Goal: Information Seeking & Learning: Learn about a topic

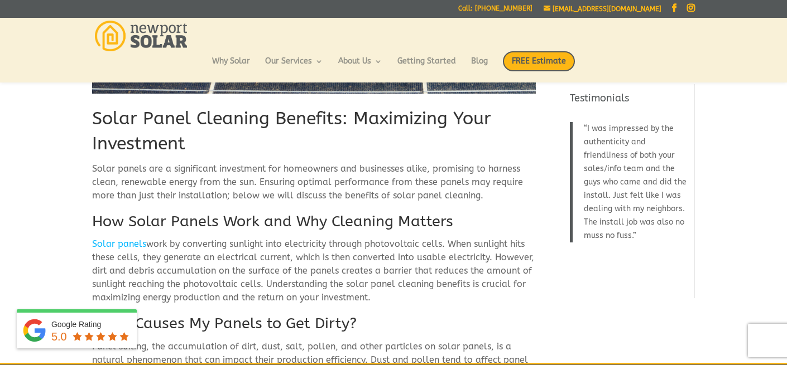
scroll to position [239, 0]
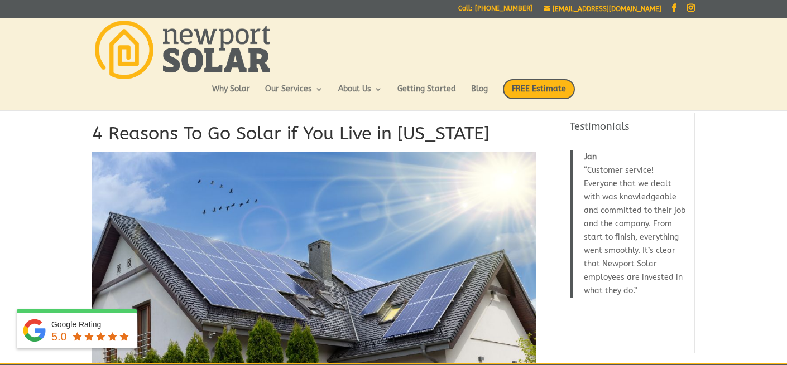
click at [336, 132] on h1 "4 Reasons To Go Solar if You Live in Rhode Island" at bounding box center [313, 137] width 443 height 31
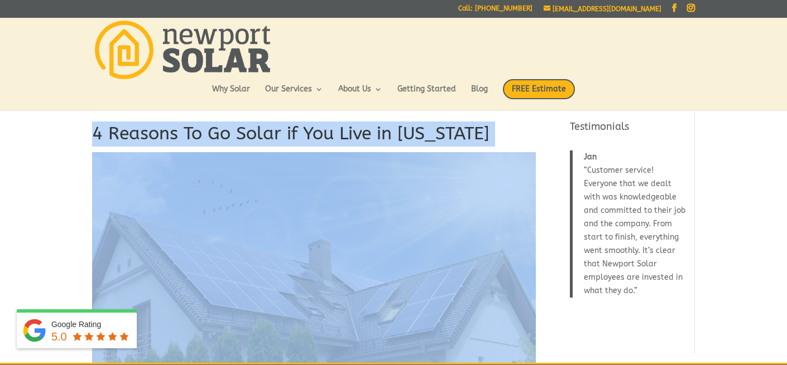
click at [336, 132] on h1 "4 Reasons To Go Solar if You Live in Rhode Island" at bounding box center [313, 137] width 443 height 31
copy div "4 Reasons To Go Solar if You Live in Rhode Island"
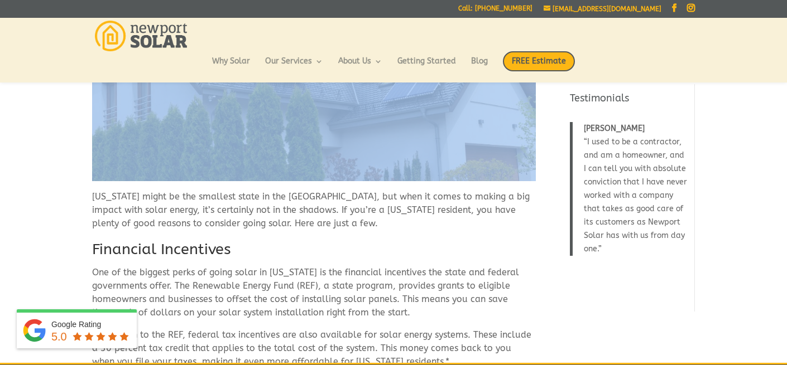
scroll to position [219, 0]
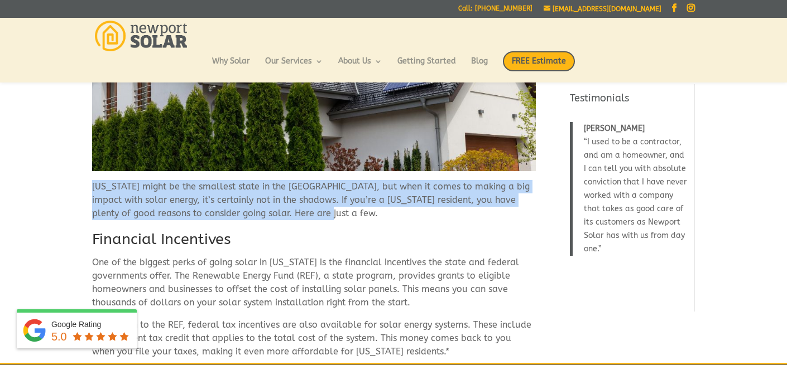
drag, startPoint x: 93, startPoint y: 187, endPoint x: 334, endPoint y: 227, distance: 244.2
click at [334, 227] on p "[US_STATE] might be the smallest state in the [GEOGRAPHIC_DATA], but when it co…" at bounding box center [313, 204] width 443 height 49
copy p "[US_STATE] might be the smallest state in the [GEOGRAPHIC_DATA], but when it co…"
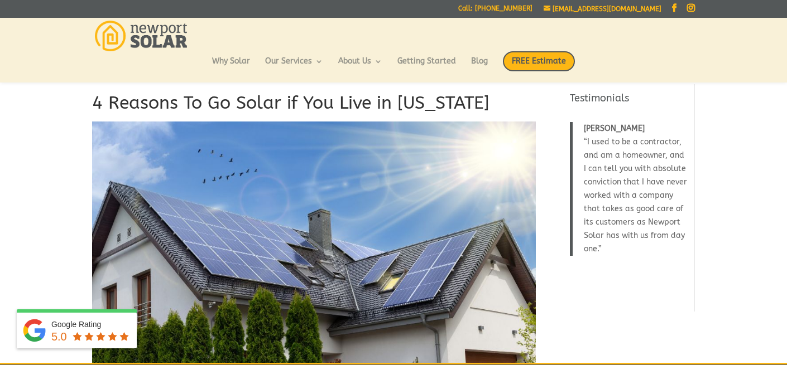
scroll to position [0, 0]
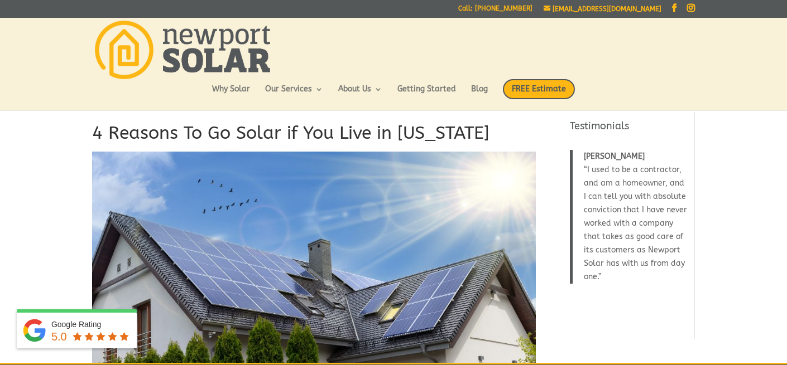
click at [308, 133] on h1 "4 Reasons To Go Solar if You Live in Rhode Island" at bounding box center [313, 136] width 443 height 31
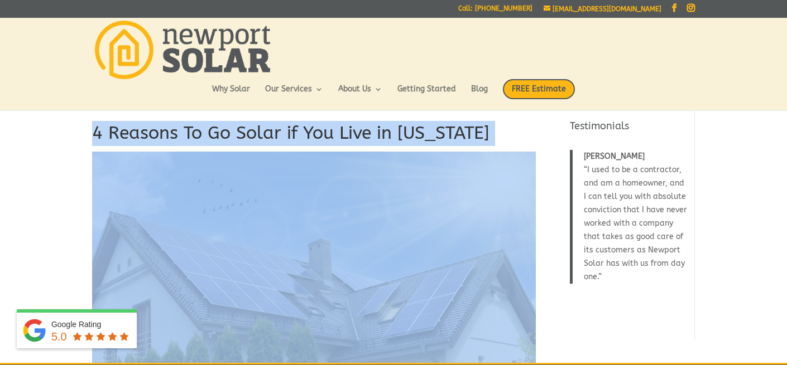
click at [308, 133] on h1 "4 Reasons To Go Solar if You Live in Rhode Island" at bounding box center [313, 136] width 443 height 31
copy div "4 Reasons To Go Solar if You Live in Rhode Island"
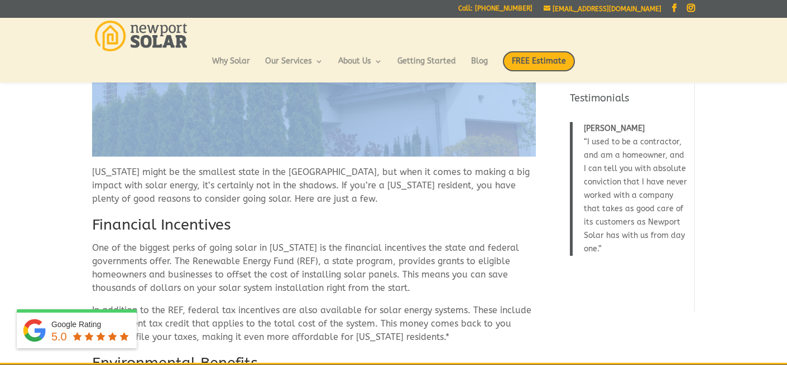
scroll to position [234, 0]
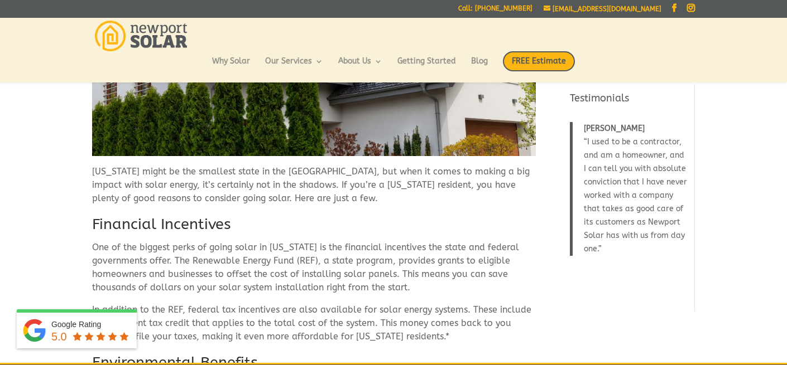
click at [104, 176] on p "Rhode Island might be the smallest state in the US, but when it comes to making…" at bounding box center [313, 189] width 443 height 49
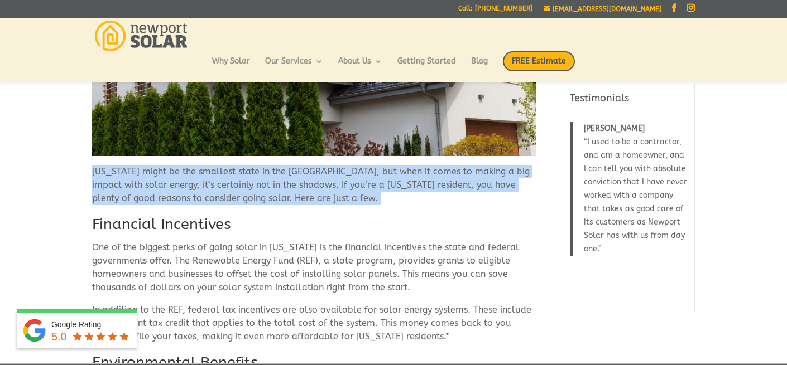
click at [104, 176] on p "Rhode Island might be the smallest state in the US, but when it comes to making…" at bounding box center [313, 189] width 443 height 49
copy div "Rhode Island might be the smallest state in the US, but when it comes to making…"
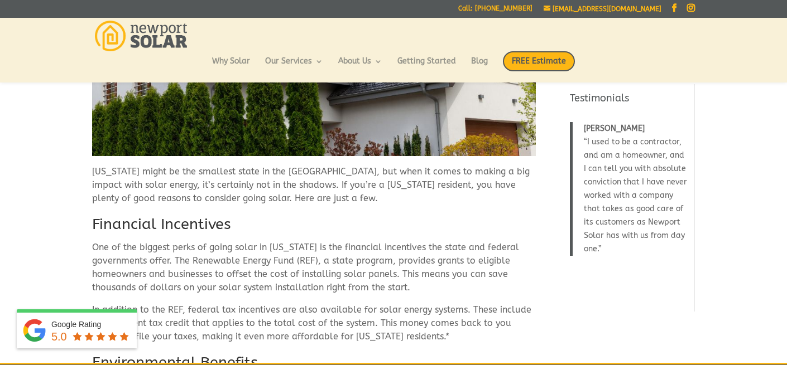
click at [188, 220] on h2 "Financial Incentives" at bounding box center [313, 227] width 443 height 27
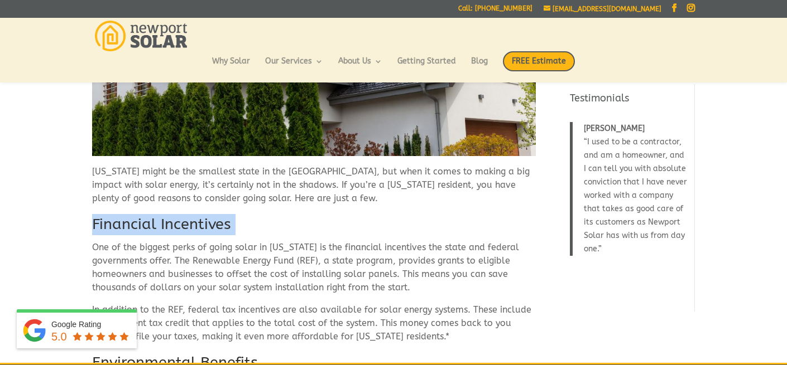
click at [188, 220] on h2 "Financial Incentives" at bounding box center [313, 227] width 443 height 27
copy div "Financial Incentives"
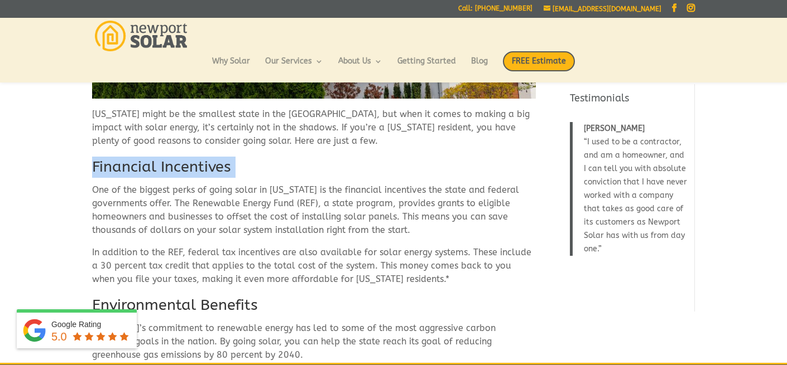
scroll to position [292, 0]
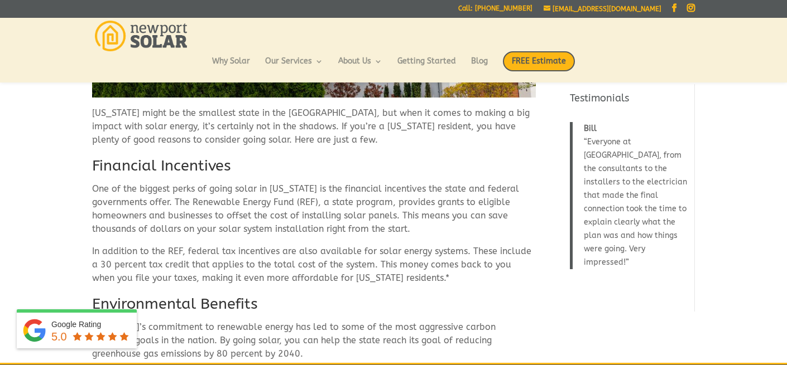
click at [97, 190] on p "One of the biggest perks of going solar in Rhode Island is the financial incent…" at bounding box center [313, 213] width 443 height 62
drag, startPoint x: 94, startPoint y: 188, endPoint x: 443, endPoint y: 281, distance: 361.9
click at [443, 281] on div "4 Reasons To Go Solar if You Live in Rhode Island Rhode Island might be the sma…" at bounding box center [313, 319] width 443 height 1037
copy div "One of the biggest perks of going solar in Rhode Island is the financial incent…"
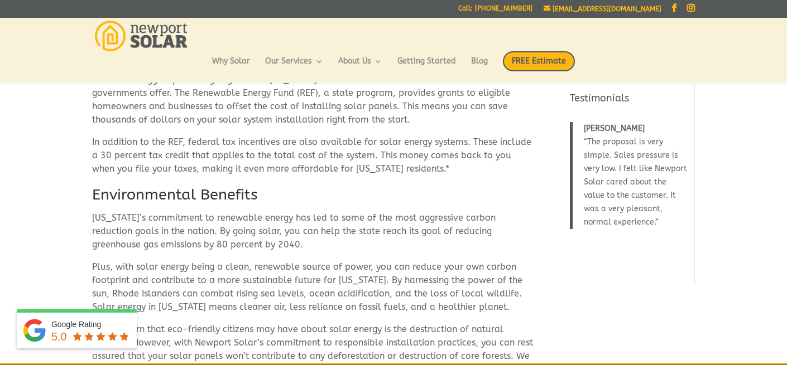
scroll to position [411, 0]
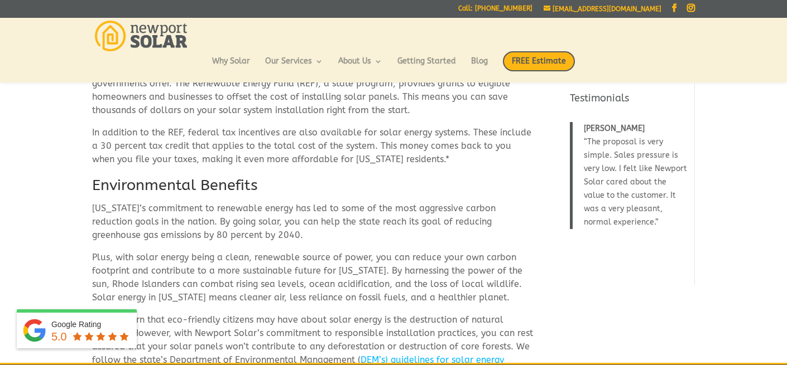
click at [224, 184] on h2 "Environmental Benefits" at bounding box center [313, 188] width 443 height 27
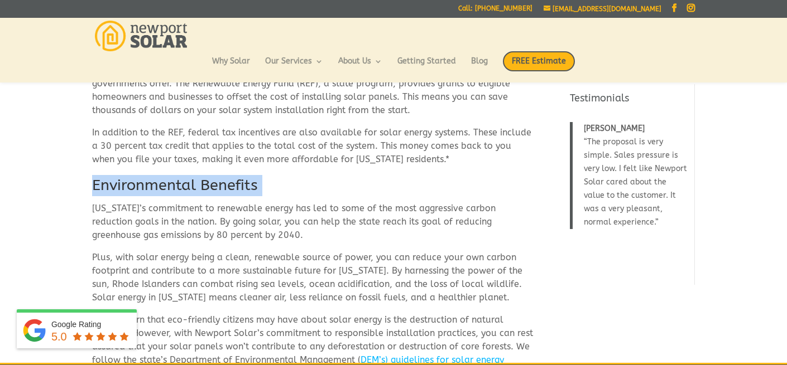
click at [224, 184] on h2 "Environmental Benefits" at bounding box center [313, 188] width 443 height 27
copy div "Environmental Benefits"
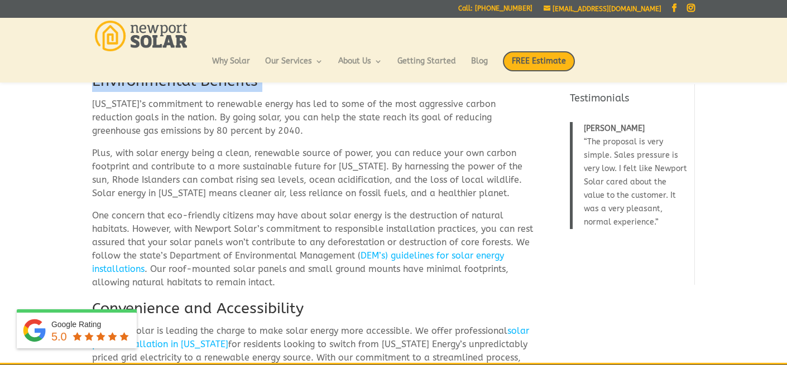
scroll to position [506, 0]
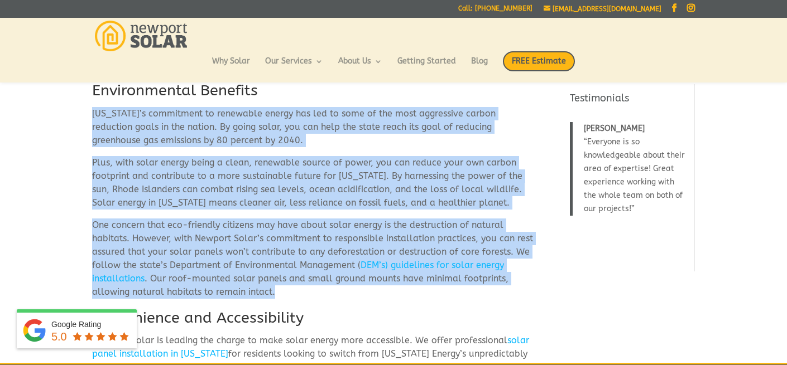
drag, startPoint x: 279, startPoint y: 291, endPoint x: 91, endPoint y: 117, distance: 255.8
click at [91, 117] on div "4 Reasons To Go Solar if You Live in Rhode Island Rhode Island might be the sma…" at bounding box center [393, 106] width 787 height 1069
copy div "Rhode Island’s commitment to renewable energy has led to some of the most aggre…"
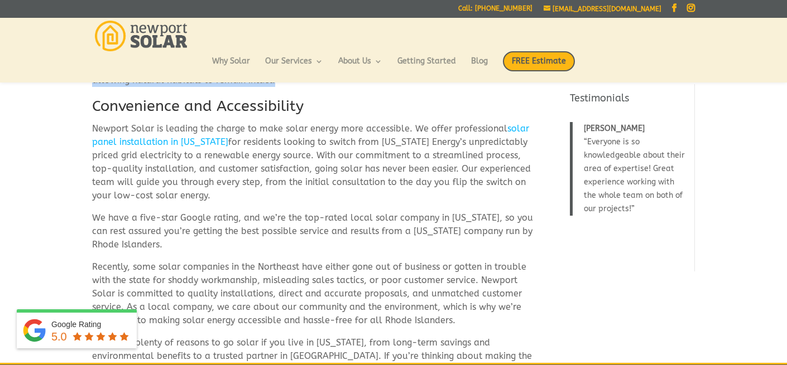
scroll to position [718, 0]
click at [220, 104] on h2 "Convenience and Accessibility" at bounding box center [313, 108] width 443 height 27
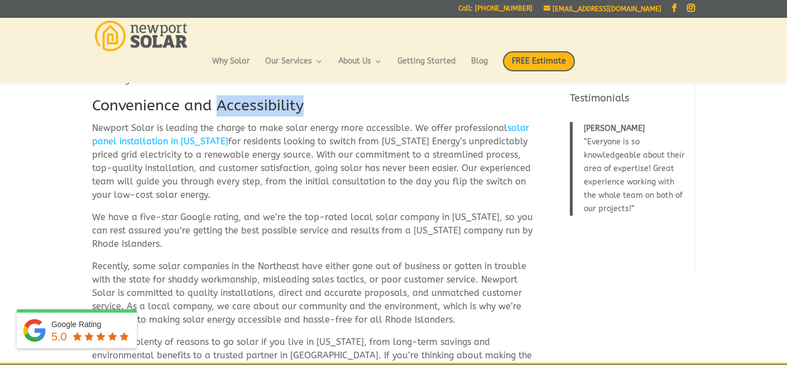
click at [220, 104] on h2 "Convenience and Accessibility" at bounding box center [313, 108] width 443 height 27
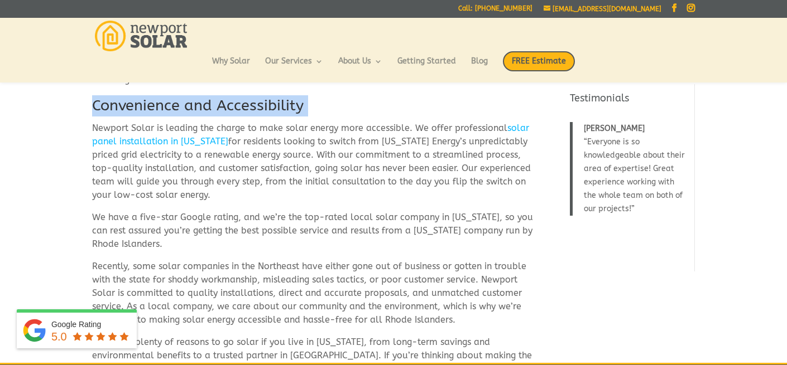
click at [220, 104] on h2 "Convenience and Accessibility" at bounding box center [313, 108] width 443 height 27
copy div "Convenience and Accessibility"
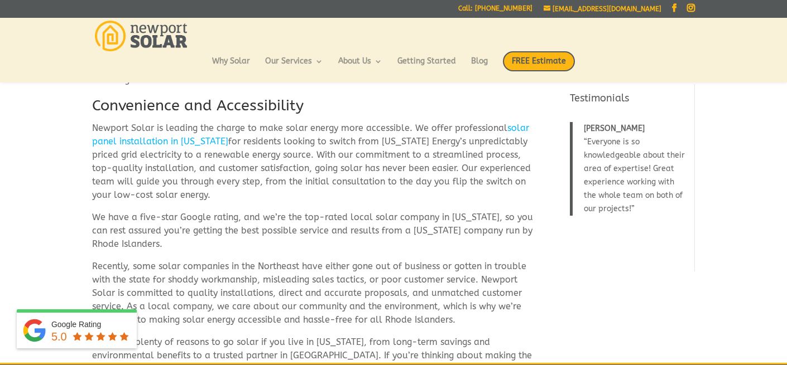
click at [394, 272] on p "Recently, some solar companies in the Northeast have either gone out of busines…" at bounding box center [313, 298] width 443 height 76
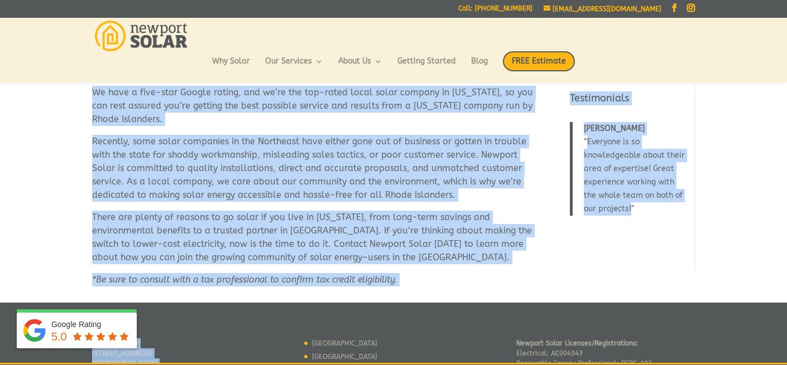
scroll to position [947, 0]
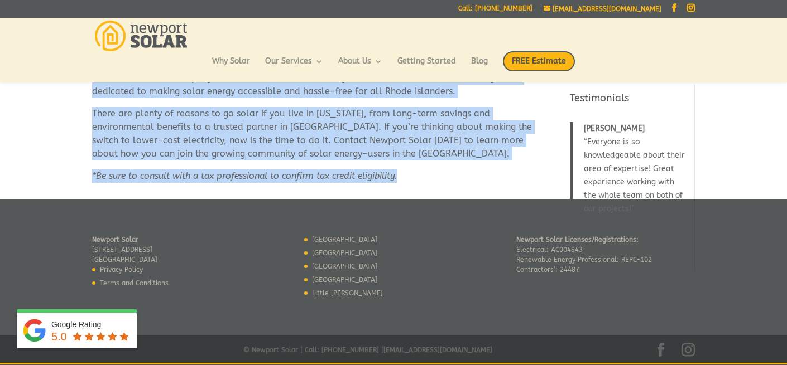
drag, startPoint x: 93, startPoint y: 127, endPoint x: 414, endPoint y: 181, distance: 325.2
copy div "Newport Solar is leading the charge to make solar energy more accessible. We of…"
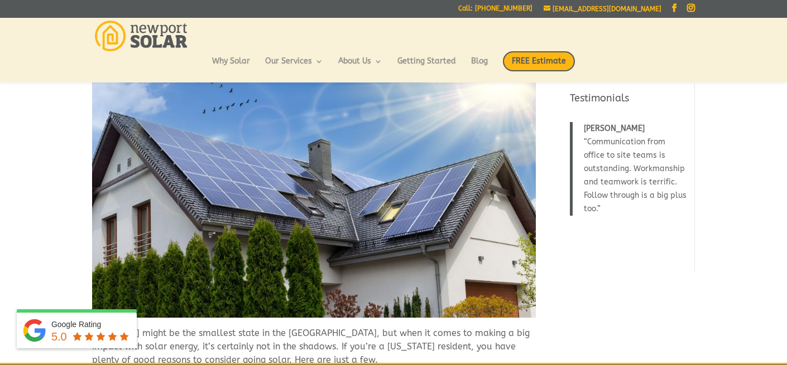
scroll to position [50, 0]
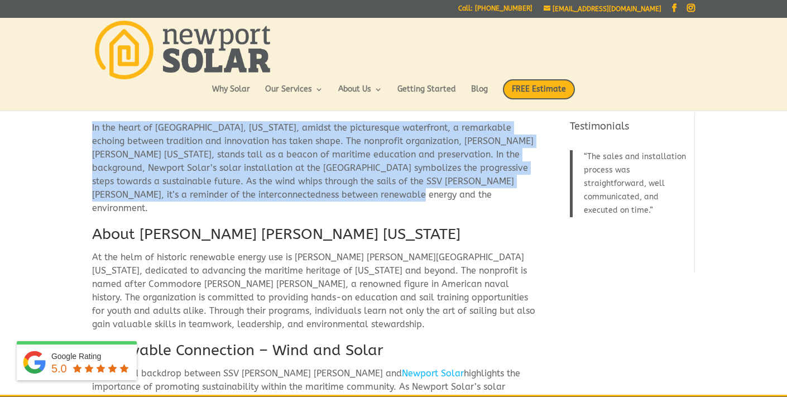
drag, startPoint x: 91, startPoint y: 127, endPoint x: 412, endPoint y: 198, distance: 328.1
click at [412, 198] on p "In the heart of Newport, Rhode Island, amidst the picturesque waterfront, a rem…" at bounding box center [313, 172] width 443 height 103
copy p "In the heart of Newport, Rhode Island, amidst the picturesque waterfront, a rem…"
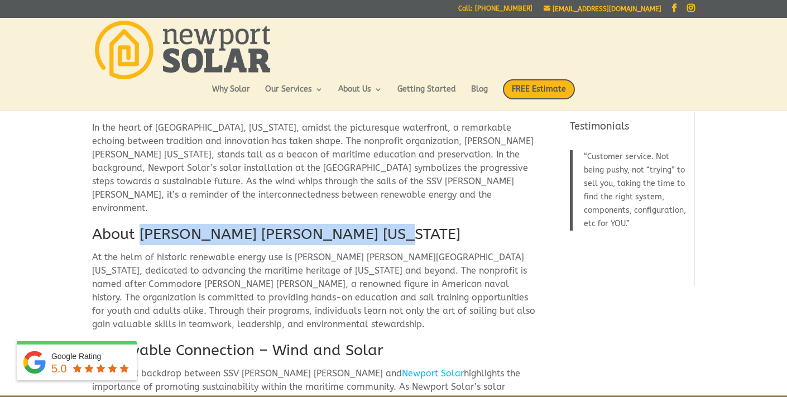
drag, startPoint x: 141, startPoint y: 221, endPoint x: 409, endPoint y: 221, distance: 267.8
click at [409, 224] on h2 "About Oliver Hazard Perry Rhode Island" at bounding box center [313, 237] width 443 height 27
copy h2 "Oliver Hazard Perry Rhode Island"
click at [212, 224] on h2 "About Oliver Hazard Perry Rhode Island" at bounding box center [313, 237] width 443 height 27
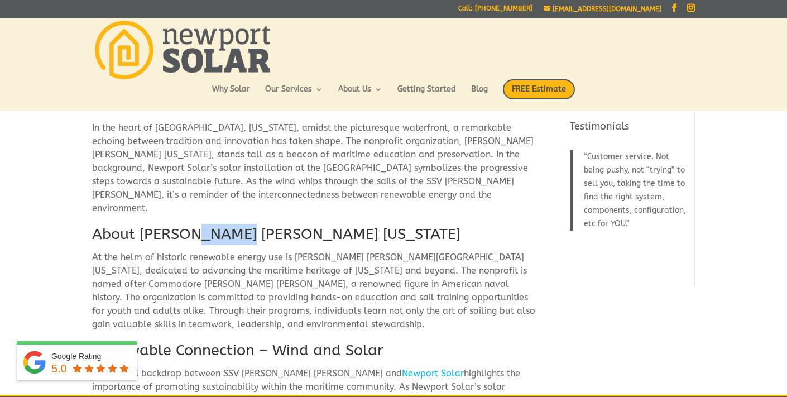
click at [212, 224] on h2 "About Oliver Hazard Perry Rhode Island" at bounding box center [313, 237] width 443 height 27
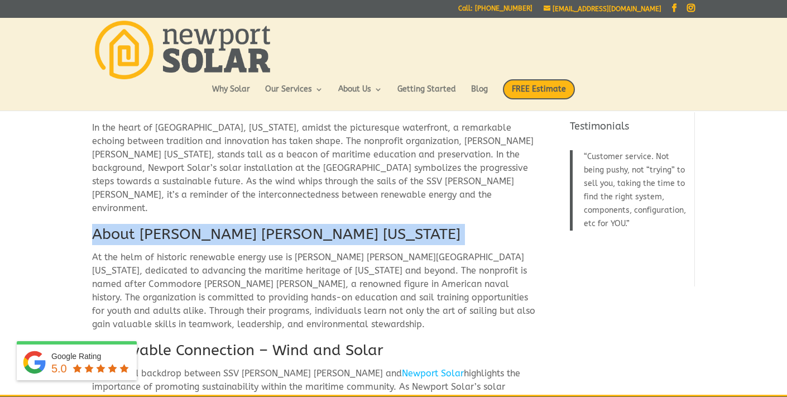
click at [212, 224] on h2 "About [PERSON_NAME] [PERSON_NAME] [US_STATE]" at bounding box center [313, 237] width 443 height 27
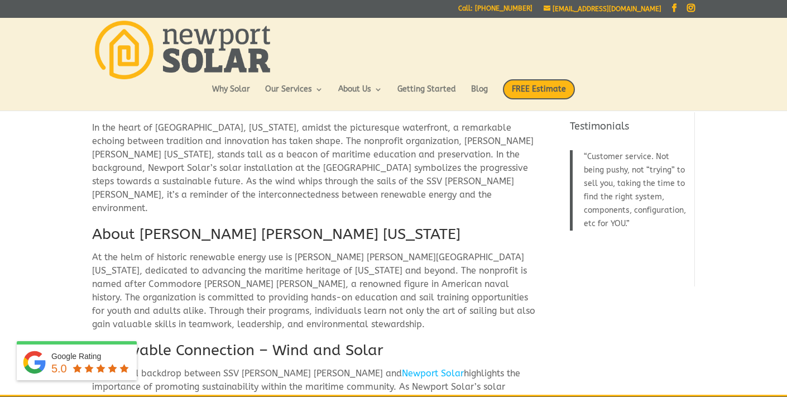
click at [250, 271] on p "At the helm of historic renewable energy use is [PERSON_NAME] [PERSON_NAME][GEO…" at bounding box center [313, 294] width 443 height 89
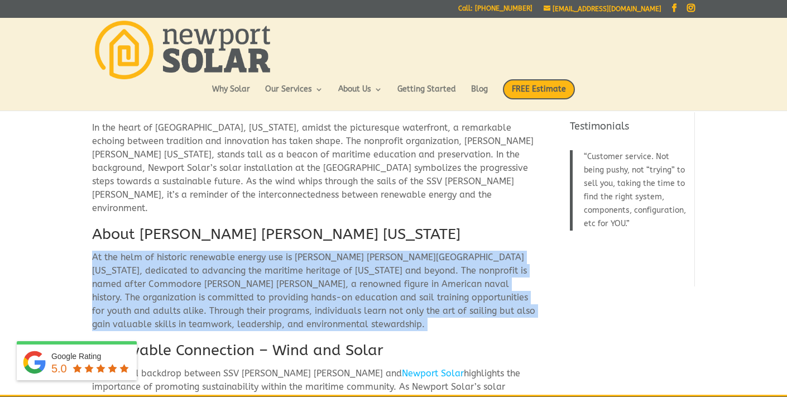
click at [250, 271] on p "At the helm of historic renewable energy use is [PERSON_NAME] [PERSON_NAME][GEO…" at bounding box center [313, 294] width 443 height 89
copy div "At the helm of historic renewable energy use is [PERSON_NAME] [PERSON_NAME][GEO…"
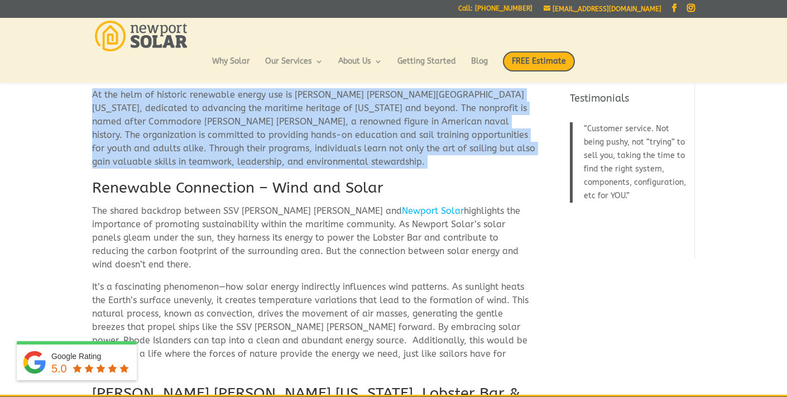
scroll to position [139, 0]
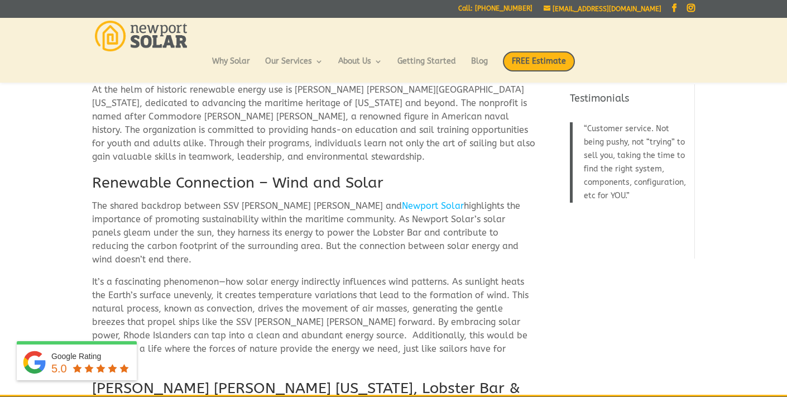
click at [235, 175] on h2 "Renewable Connection – Wind and Solar" at bounding box center [313, 185] width 443 height 27
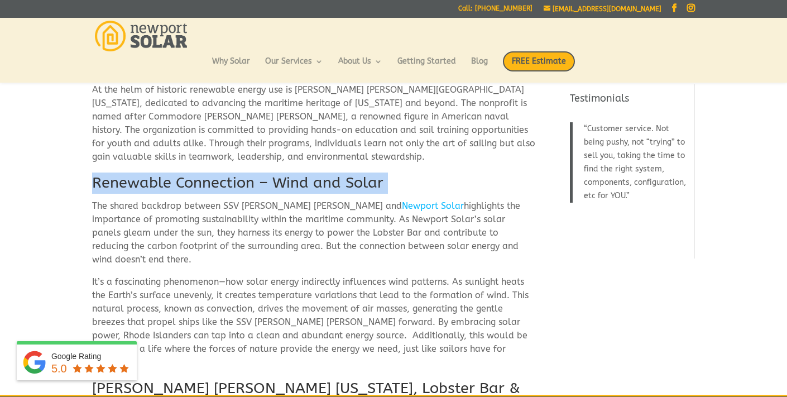
click at [235, 175] on h2 "Renewable Connection – Wind and Solar" at bounding box center [313, 185] width 443 height 27
copy div "Renewable Connection – Wind and Solar"
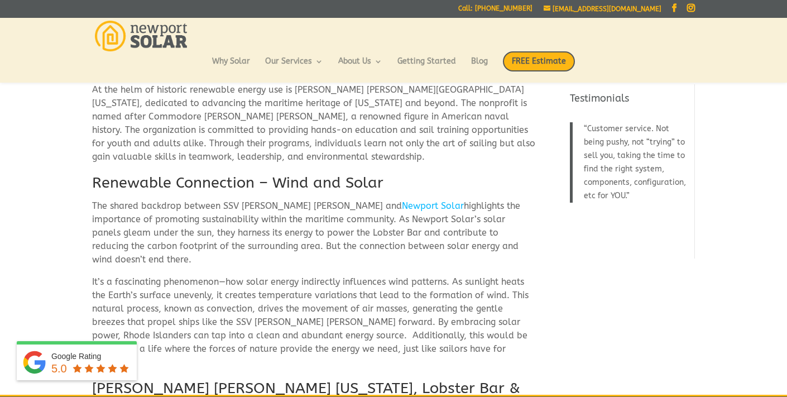
click at [97, 199] on p "The shared backdrop between SSV OLIVER HAZARD PERRY and Newport Solar highlight…" at bounding box center [313, 237] width 443 height 76
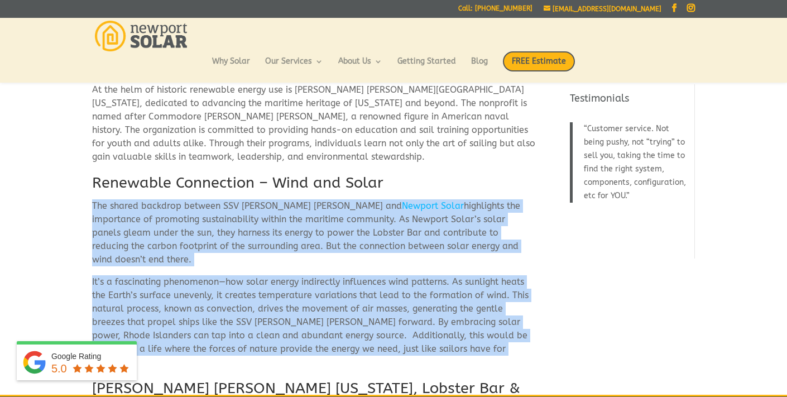
drag, startPoint x: 93, startPoint y: 192, endPoint x: 481, endPoint y: 321, distance: 408.4
click at [481, 321] on div "In the heart of Newport, Rhode Island, amidst the picturesque waterfront, a rem…" at bounding box center [313, 247] width 443 height 587
copy div "The shared backdrop between SSV OLIVER HAZARD PERRY and Newport Solar highlight…"
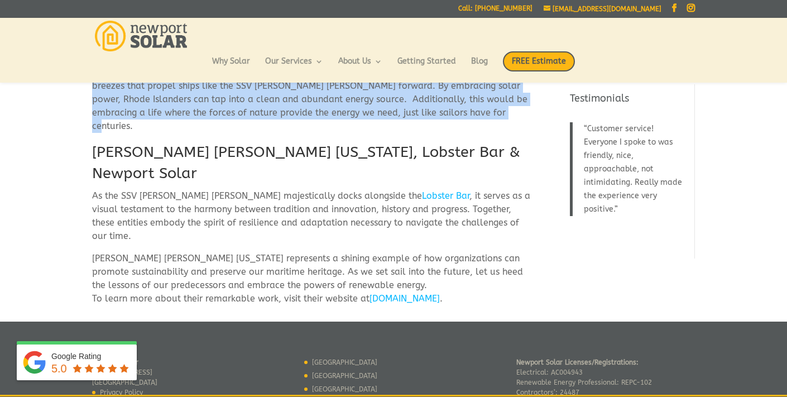
scroll to position [376, 0]
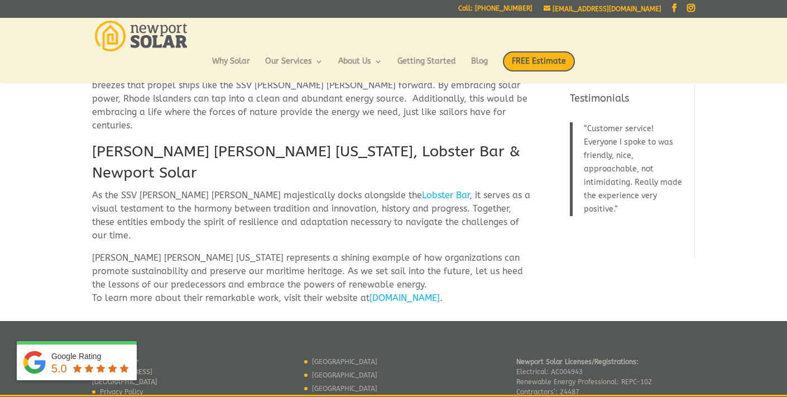
click at [360, 141] on h2 "[PERSON_NAME] [PERSON_NAME] [US_STATE], Lobster Bar & Newport Solar" at bounding box center [313, 165] width 443 height 48
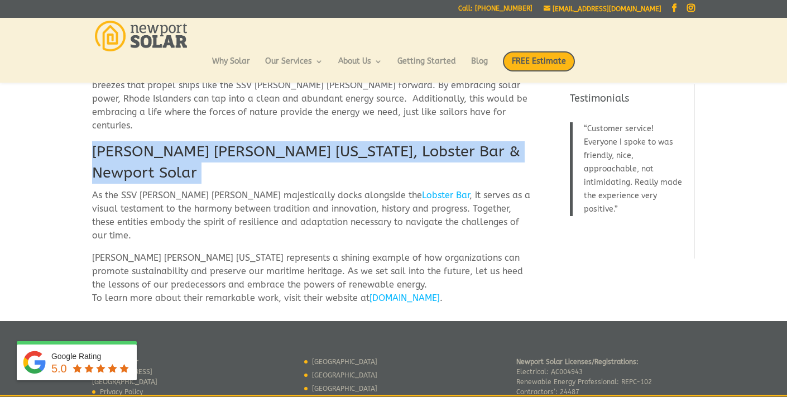
click at [360, 141] on h2 "[PERSON_NAME] [PERSON_NAME] [US_STATE], Lobster Bar & Newport Solar" at bounding box center [313, 165] width 443 height 48
copy div "[PERSON_NAME] [PERSON_NAME] [US_STATE], Lobster Bar & Newport Solar"
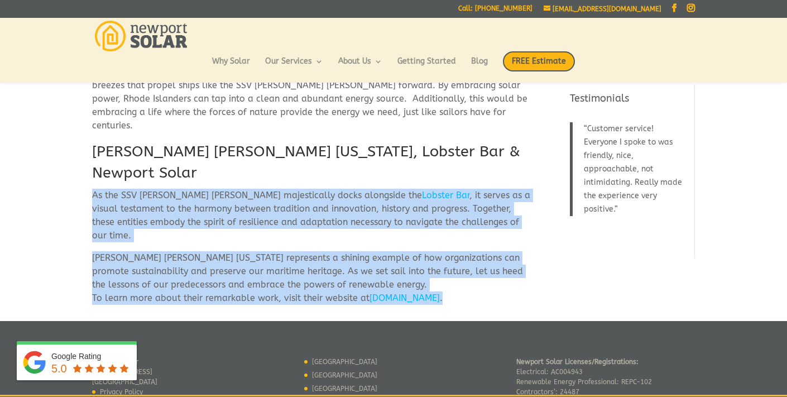
drag, startPoint x: 415, startPoint y: 244, endPoint x: 80, endPoint y: 156, distance: 346.2
click at [80, 156] on div "In the heart of Newport, Rhode Island, amidst the picturesque waterfront, a rem…" at bounding box center [393, 11] width 787 height 619
copy div "As the SSV OLIVER HAZARD PERRY majestically docks alongside the Lobster Bar , i…"
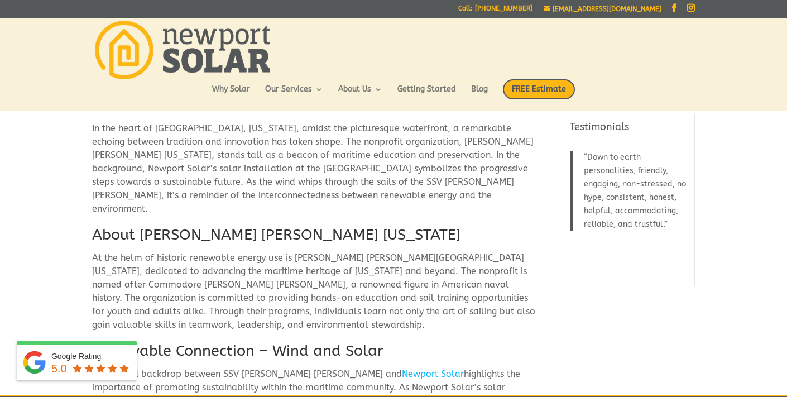
click at [348, 167] on p "In the heart of [GEOGRAPHIC_DATA], [US_STATE], amidst the picturesque waterfron…" at bounding box center [313, 173] width 443 height 103
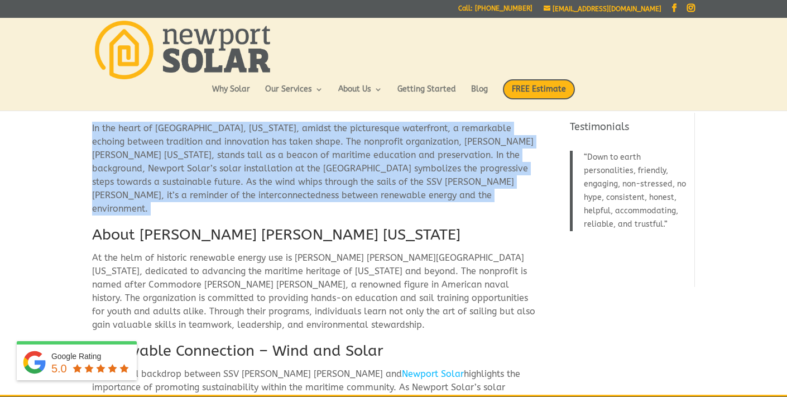
click at [348, 167] on p "In the heart of [GEOGRAPHIC_DATA], [US_STATE], amidst the picturesque waterfron…" at bounding box center [313, 173] width 443 height 103
copy div "In the heart of [GEOGRAPHIC_DATA], [US_STATE], amidst the picturesque waterfron…"
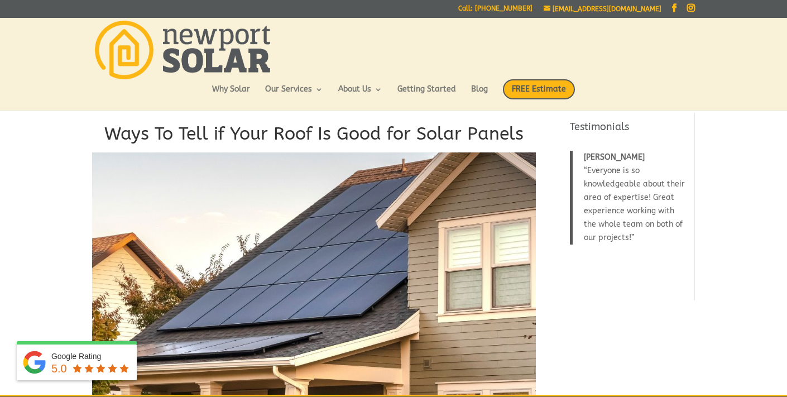
click at [400, 138] on h1 "Ways To Tell if Your Roof Is Good for Solar Panels" at bounding box center [313, 137] width 443 height 31
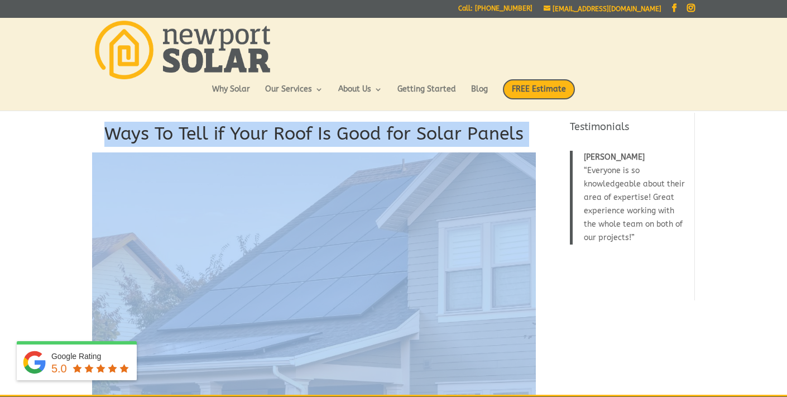
click at [400, 138] on h1 "Ways To Tell if Your Roof Is Good for Solar Panels" at bounding box center [313, 137] width 443 height 31
copy div "Ways To Tell if Your Roof Is Good for Solar Panels"
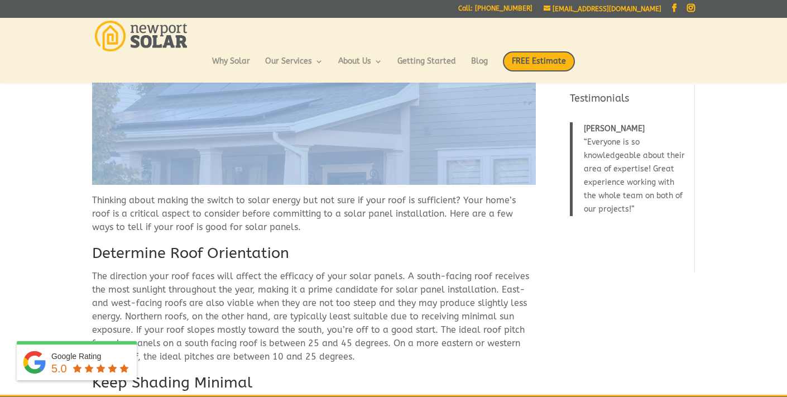
scroll to position [195, 0]
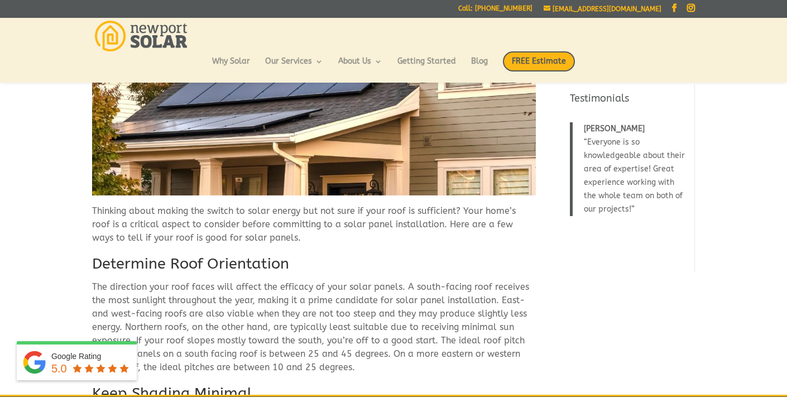
click at [190, 228] on p "Thinking about making the switch to solar energy but not sure if your roof is s…" at bounding box center [313, 228] width 443 height 49
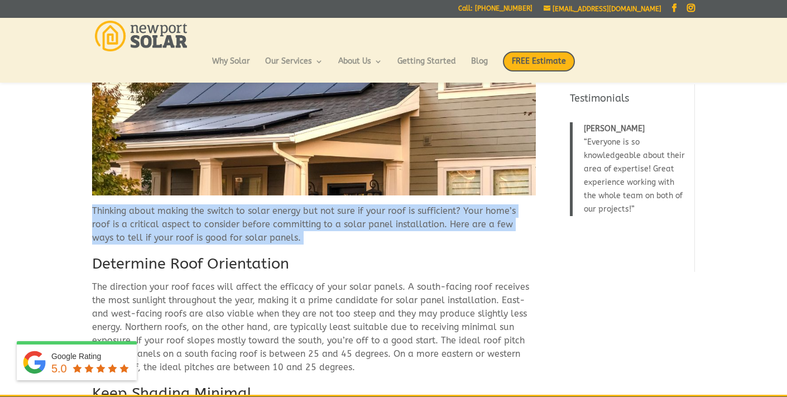
click at [190, 228] on p "Thinking about making the switch to solar energy but not sure if your roof is s…" at bounding box center [313, 228] width 443 height 49
copy div "Thinking about making the switch to solar energy but not sure if your roof is s…"
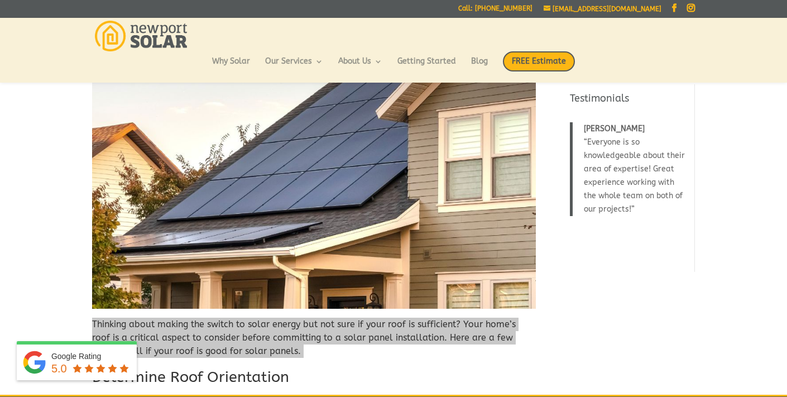
scroll to position [0, 0]
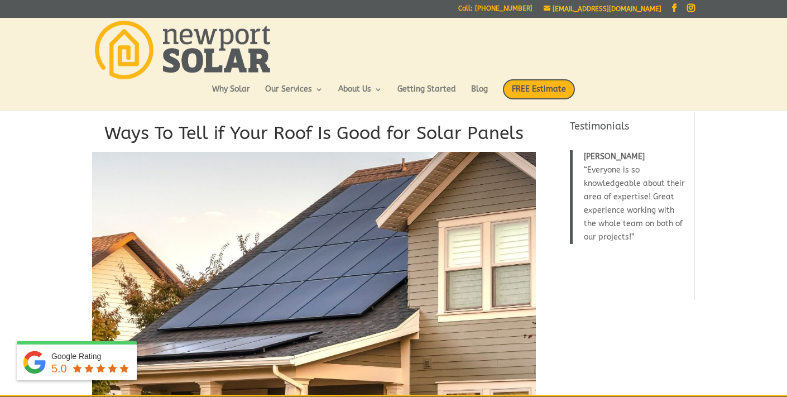
click at [372, 133] on h1 "Ways To Tell if Your Roof Is Good for Solar Panels" at bounding box center [313, 136] width 443 height 31
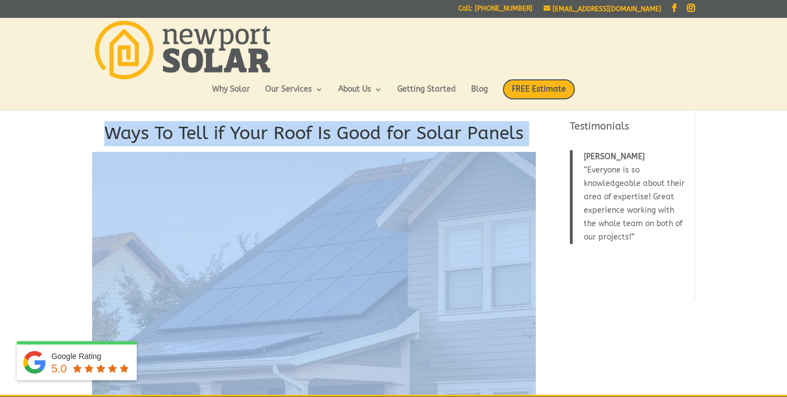
click at [372, 133] on h1 "Ways To Tell if Your Roof Is Good for Solar Panels" at bounding box center [313, 136] width 443 height 31
copy div "Ways To Tell if Your Roof Is Good for Solar Panels"
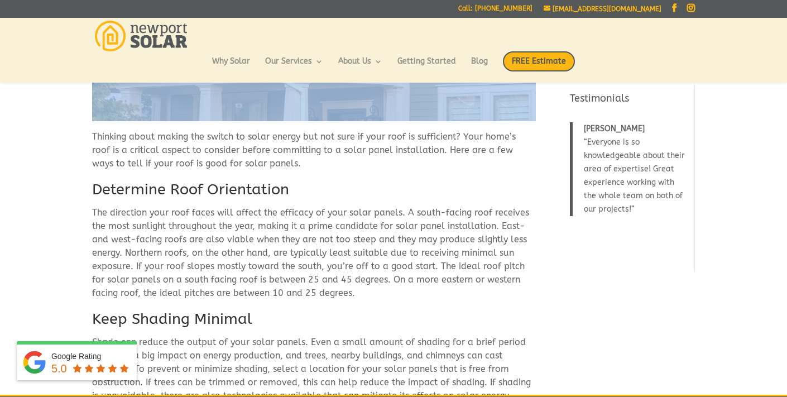
scroll to position [262, 0]
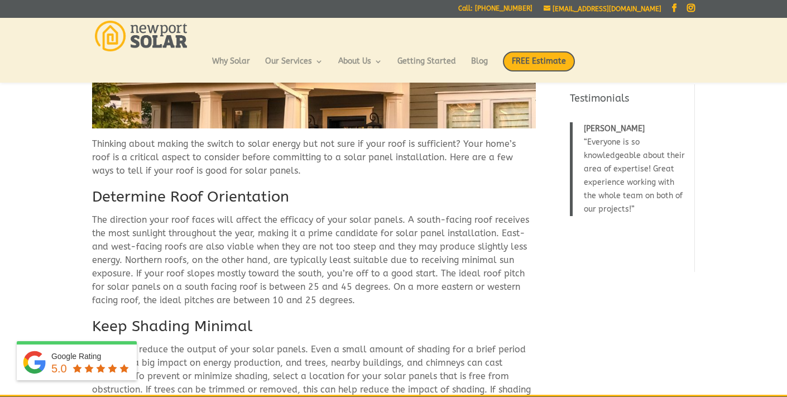
click at [381, 157] on p "Thinking about making the switch to solar energy but not sure if your roof is s…" at bounding box center [313, 161] width 443 height 49
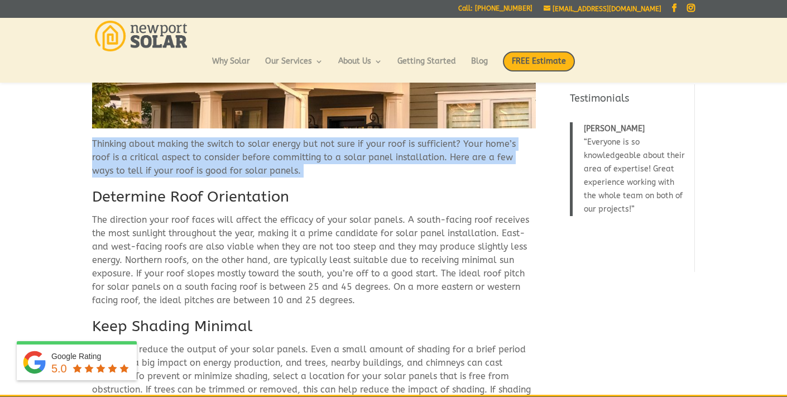
click at [381, 157] on p "Thinking about making the switch to solar energy but not sure if your roof is s…" at bounding box center [313, 161] width 443 height 49
copy div "Thinking about making the switch to solar energy but not sure if your roof is s…"
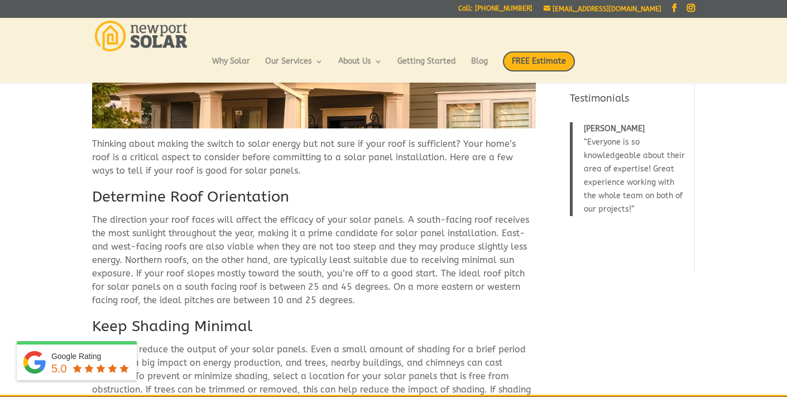
click at [269, 198] on h2 "Determine Roof Orientation" at bounding box center [313, 199] width 443 height 27
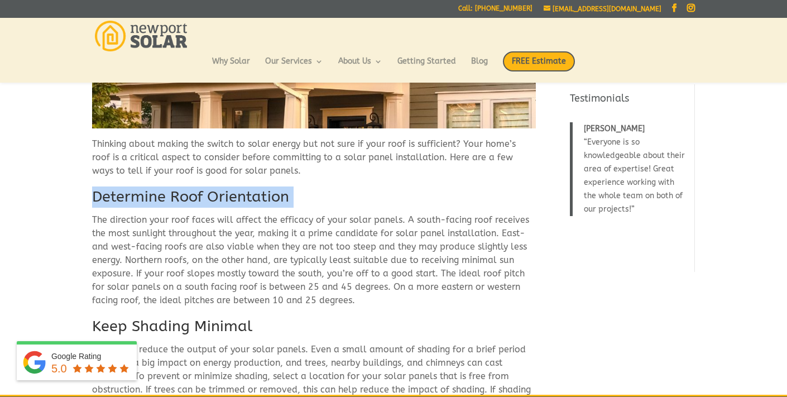
click at [269, 198] on h2 "Determine Roof Orientation" at bounding box center [313, 199] width 443 height 27
copy div "Determine Roof Orientation"
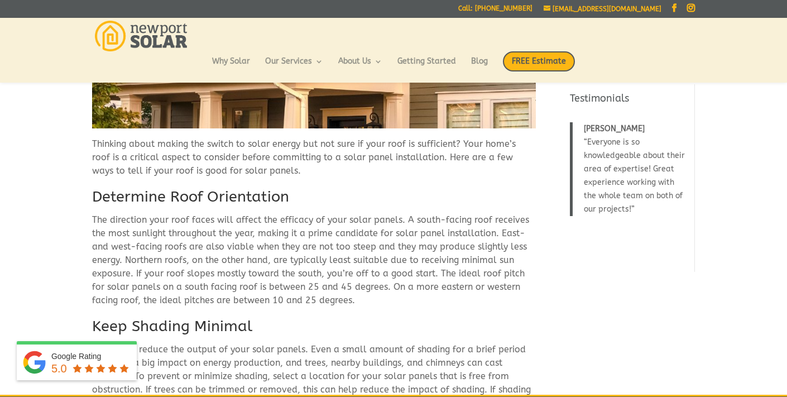
click at [365, 235] on p "The direction your roof faces will affect the efficacy of your solar panels. A …" at bounding box center [313, 264] width 443 height 103
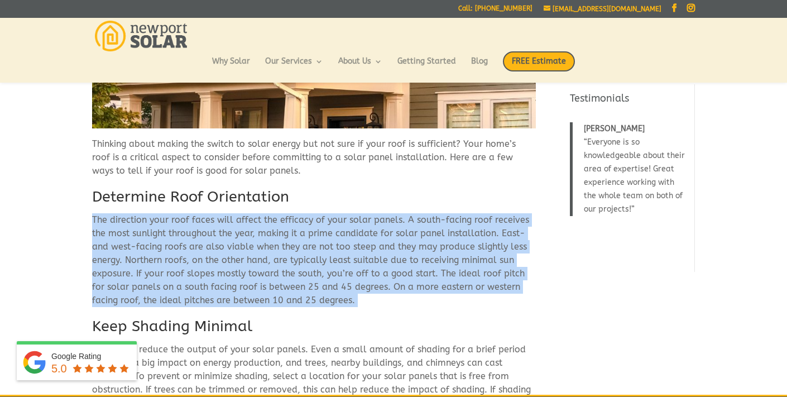
click at [365, 235] on p "The direction your roof faces will affect the efficacy of your solar panels. A …" at bounding box center [313, 264] width 443 height 103
copy div "The direction your roof faces will affect the efficacy of your solar panels. A …"
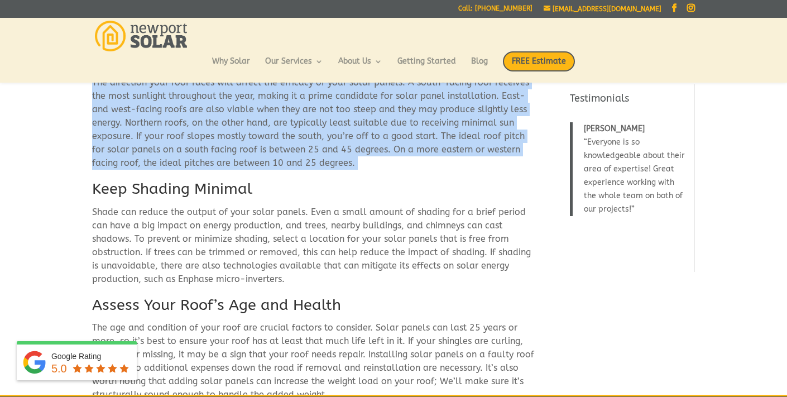
scroll to position [403, 0]
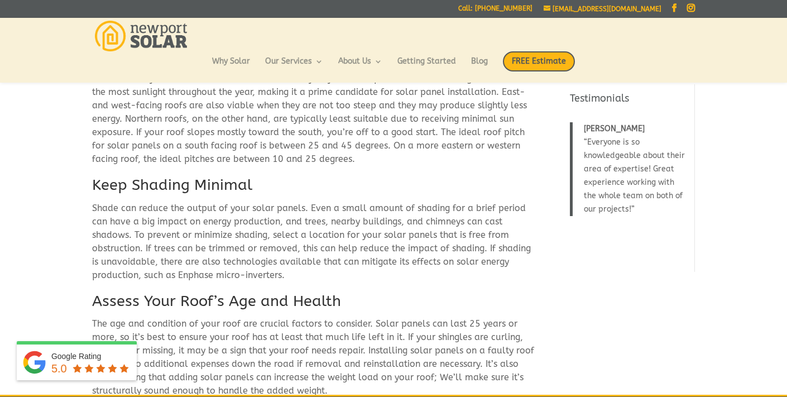
click at [206, 181] on h2 "Keep Shading Minimal" at bounding box center [313, 188] width 443 height 27
copy div "Keep Shading Minimal"
click at [327, 259] on p "Shade can reduce the output of your solar panels. Even a small amount of shadin…" at bounding box center [313, 245] width 443 height 89
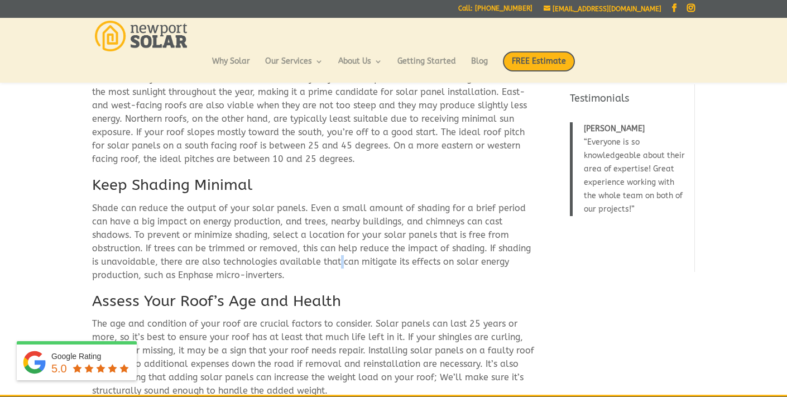
click at [327, 259] on p "Shade can reduce the output of your solar panels. Even a small amount of shadin…" at bounding box center [313, 245] width 443 height 89
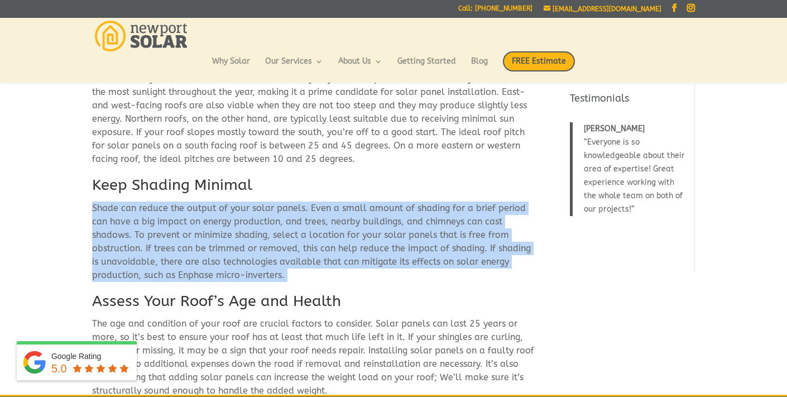
click at [327, 259] on p "Shade can reduce the output of your solar panels. Even a small amount of shadin…" at bounding box center [313, 245] width 443 height 89
copy div "Shade can reduce the output of your solar panels. Even a small amount of shadin…"
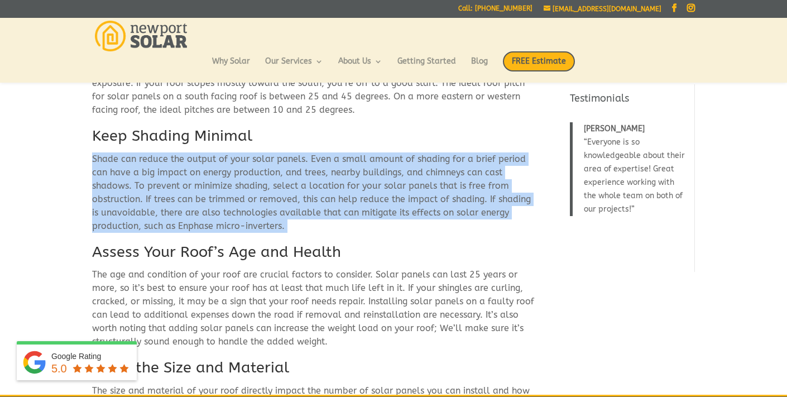
scroll to position [440, 0]
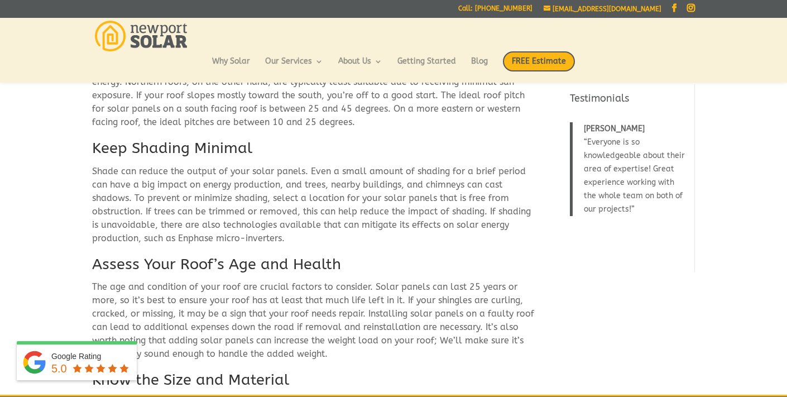
click at [264, 264] on h2 "Assess Your Roof’s Age and Health" at bounding box center [313, 267] width 443 height 27
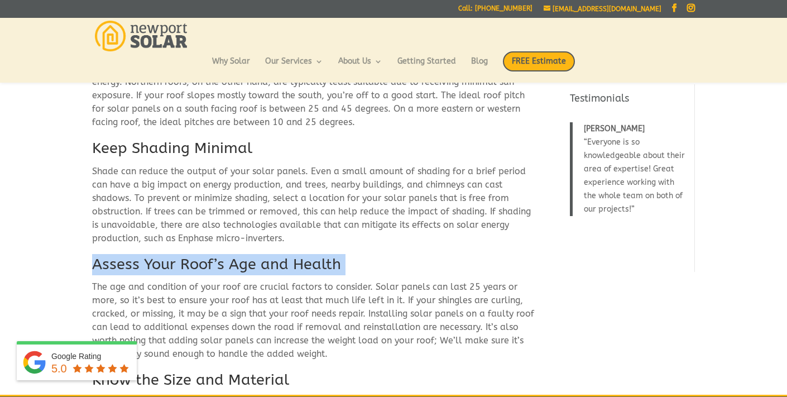
click at [264, 264] on h2 "Assess Your Roof’s Age and Health" at bounding box center [313, 267] width 443 height 27
copy div "Assess Your Roof’s Age and Health"
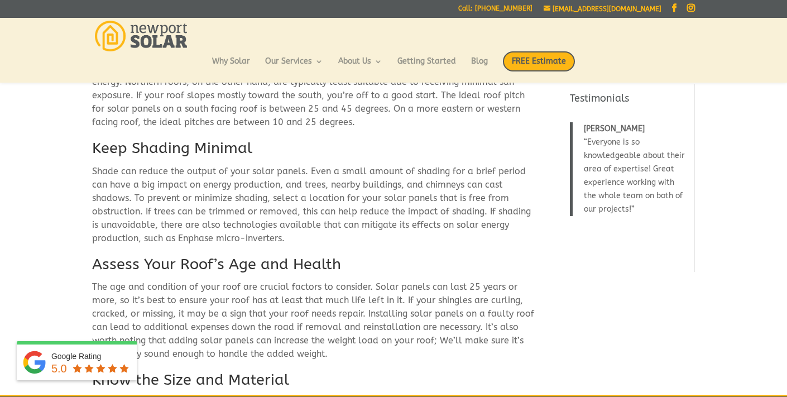
click at [228, 214] on p "Shade can reduce the output of your solar panels. Even a small amount of shadin…" at bounding box center [313, 209] width 443 height 89
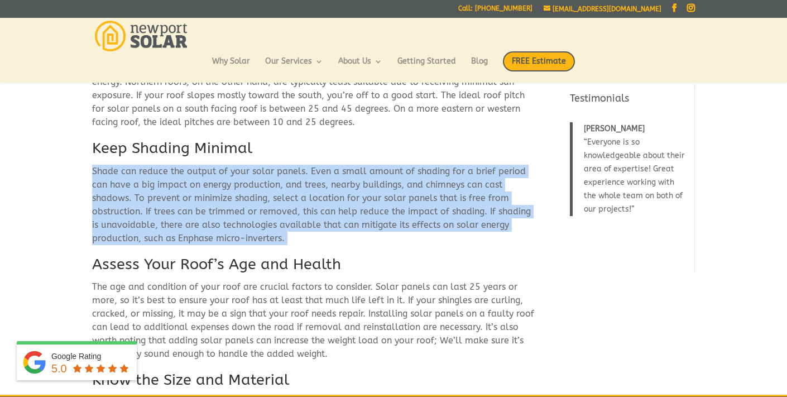
click at [228, 214] on p "Shade can reduce the output of your solar panels. Even a small amount of shadin…" at bounding box center [313, 209] width 443 height 89
copy div "Shade can reduce the output of your solar panels. Even a small amount of shadin…"
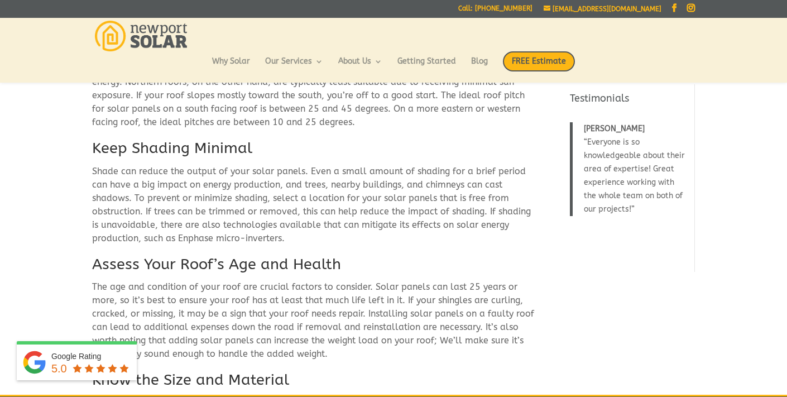
click at [230, 262] on h2 "Assess Your Roof’s Age and Health" at bounding box center [313, 267] width 443 height 27
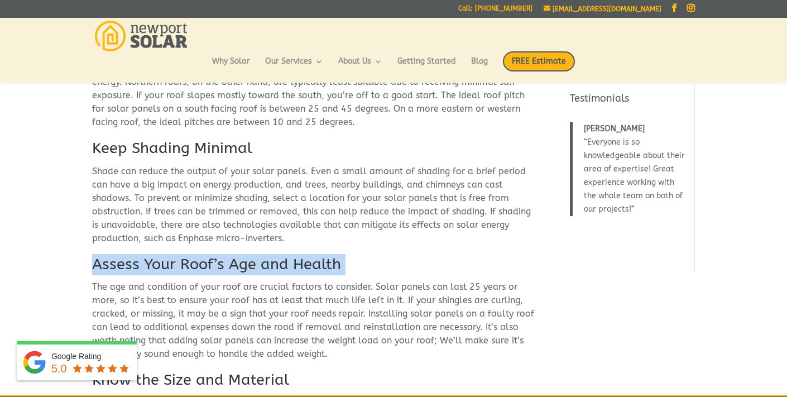
click at [230, 262] on h2 "Assess Your Roof’s Age and Health" at bounding box center [313, 267] width 443 height 27
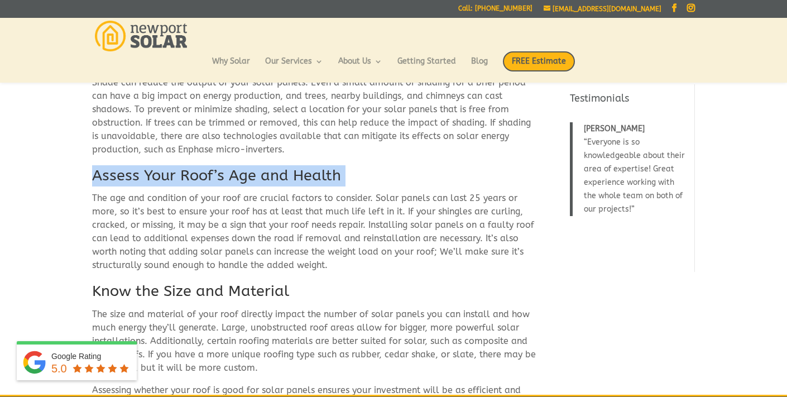
scroll to position [529, 0]
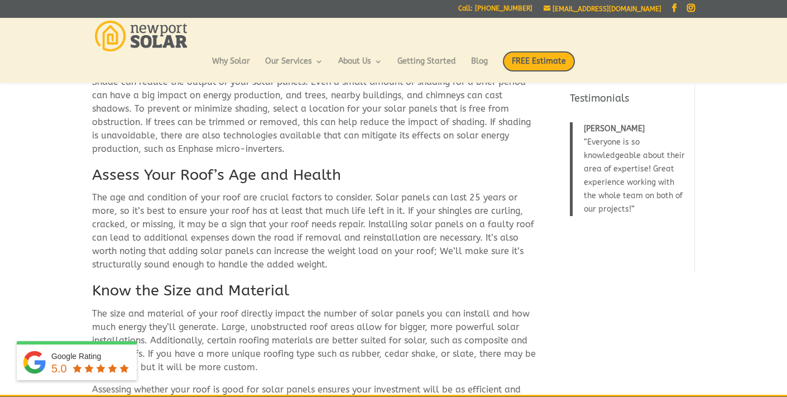
click at [359, 237] on p "The age and condition of your roof are crucial factors to consider. Solar panel…" at bounding box center [313, 235] width 443 height 89
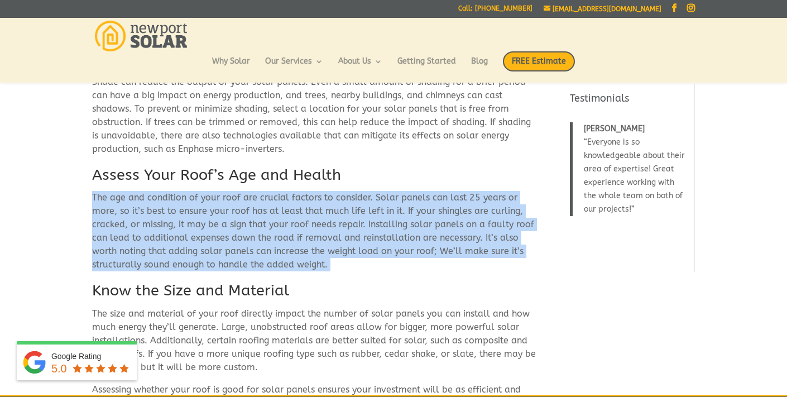
click at [359, 237] on p "The age and condition of your roof are crucial factors to consider. Solar panel…" at bounding box center [313, 235] width 443 height 89
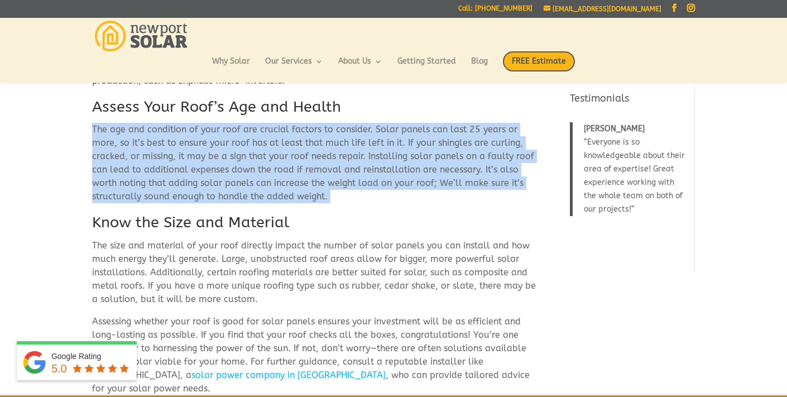
scroll to position [599, 0]
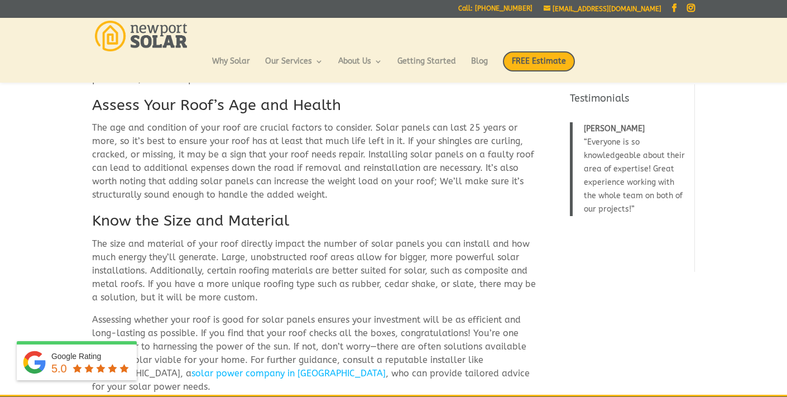
click at [261, 220] on h2 "Know the Size and Material" at bounding box center [313, 223] width 443 height 27
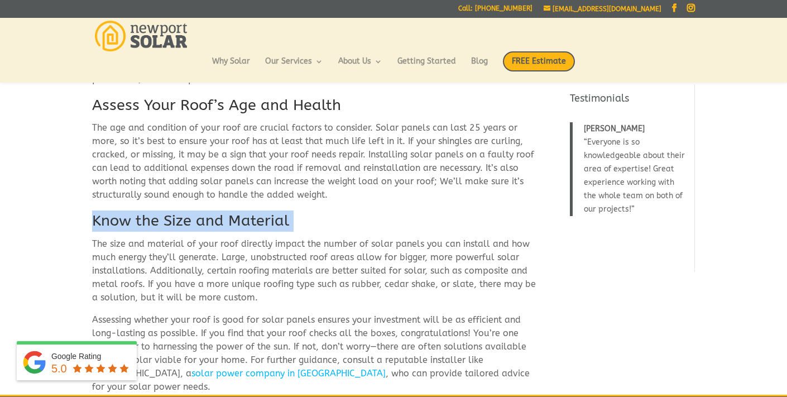
click at [261, 220] on h2 "Know the Size and Material" at bounding box center [313, 223] width 443 height 27
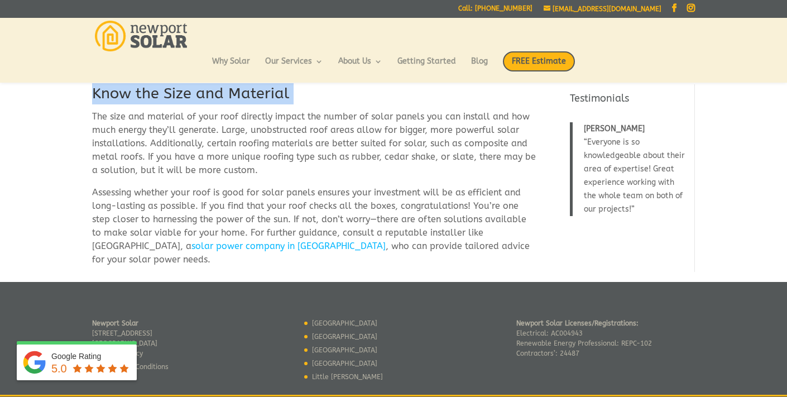
scroll to position [718, 0]
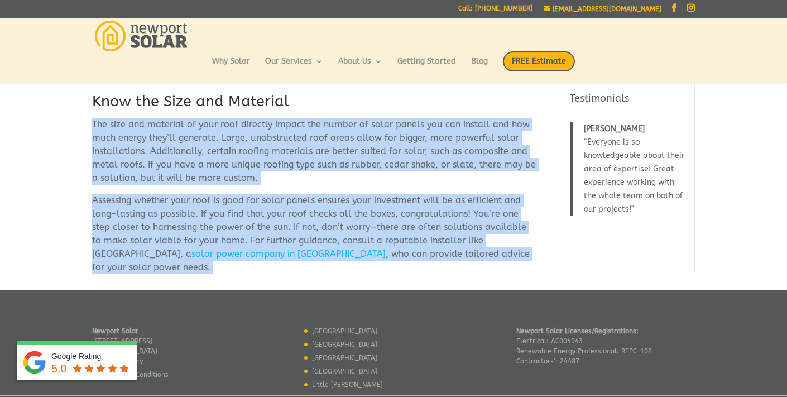
drag, startPoint x: 93, startPoint y: 123, endPoint x: 451, endPoint y: 267, distance: 386.0
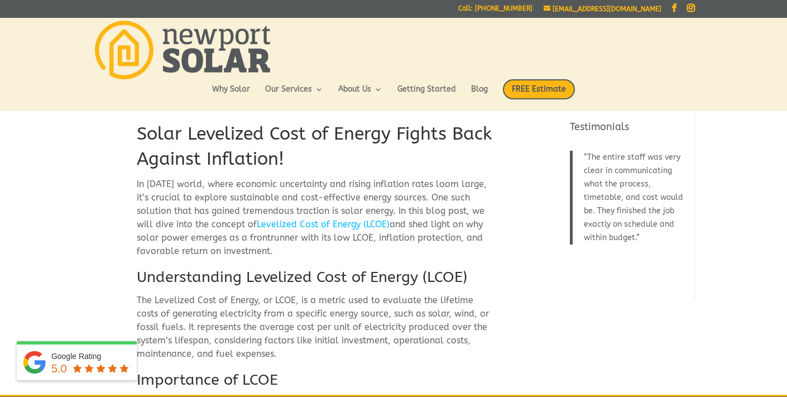
click at [310, 139] on h1 "Solar Levelized Cost of Energy Fights Back Against Inflation!" at bounding box center [314, 150] width 355 height 56
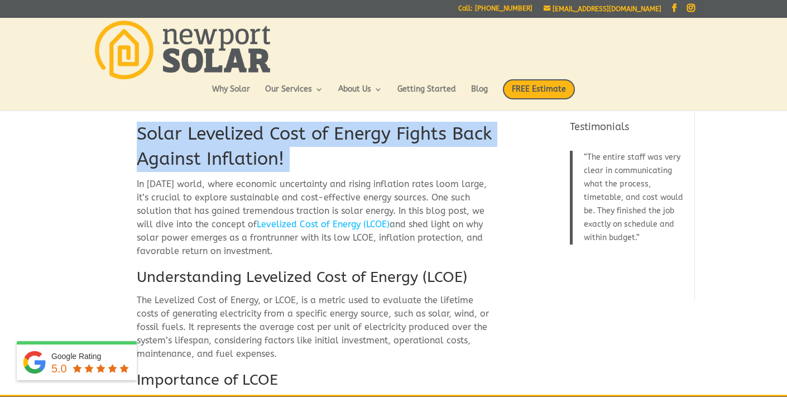
click at [310, 139] on h1 "Solar Levelized Cost of Energy Fights Back Against Inflation!" at bounding box center [314, 150] width 355 height 56
copy div "Solar Levelized Cost of Energy Fights Back Against Inflation!"
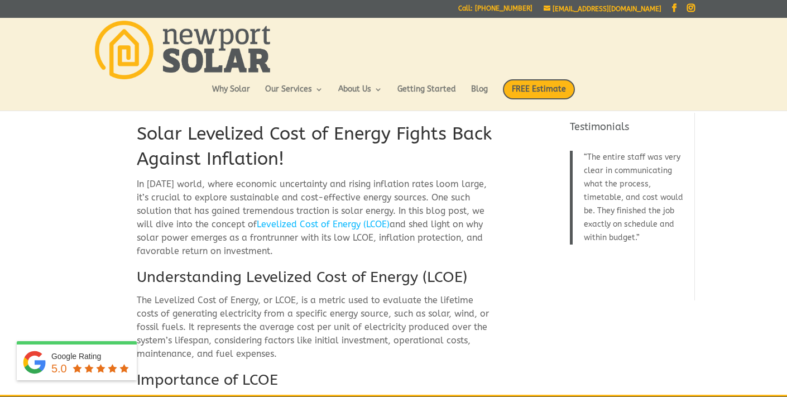
click at [275, 250] on p "In today’s world, where economic uncertainty and rising inflation rates loom la…" at bounding box center [314, 221] width 355 height 89
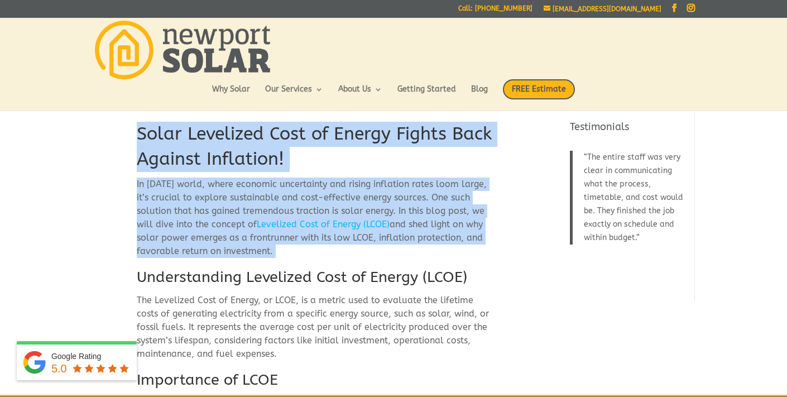
drag, startPoint x: 275, startPoint y: 250, endPoint x: 145, endPoint y: 131, distance: 176.5
copy div "Solar Levelized Cost of Energy Fights Back Against Inflation! In today’s world,…"
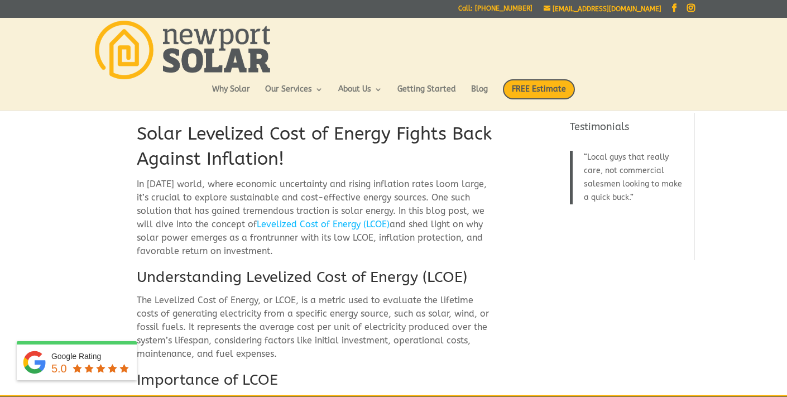
click at [303, 136] on h1 "Solar Levelized Cost of Energy Fights Back Against Inflation!" at bounding box center [314, 150] width 355 height 56
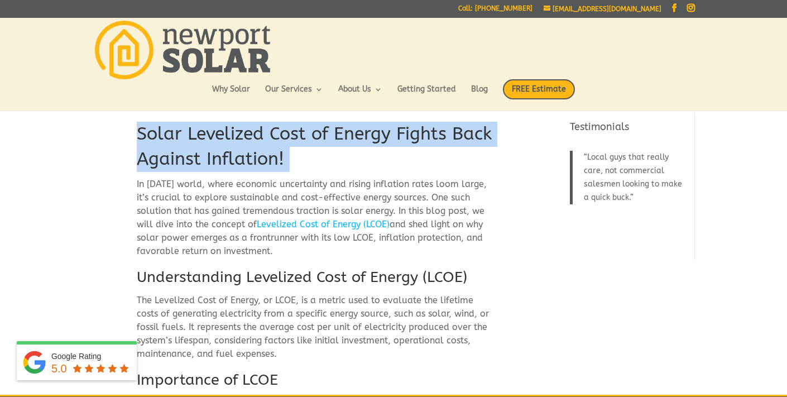
click at [303, 136] on h1 "Solar Levelized Cost of Energy Fights Back Against Inflation!" at bounding box center [314, 150] width 355 height 56
copy div "Solar Levelized Cost of Energy Fights Back Against Inflation!"
click at [343, 133] on h1 "Solar Levelized Cost of Energy Fights Back Against Inflation!" at bounding box center [314, 150] width 355 height 56
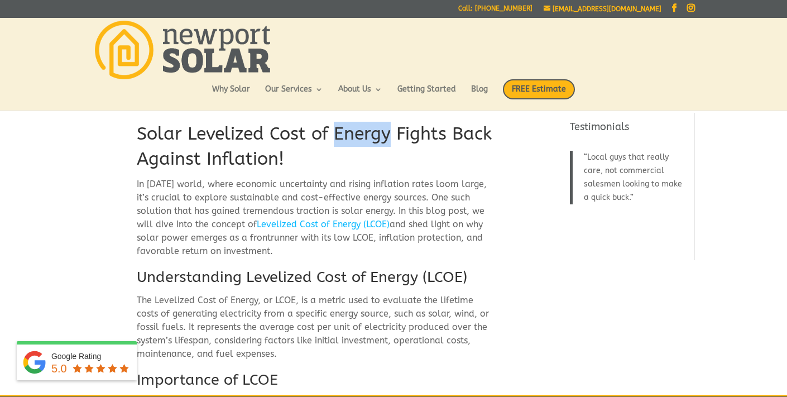
click at [343, 133] on h1 "Solar Levelized Cost of Energy Fights Back Against Inflation!" at bounding box center [314, 150] width 355 height 56
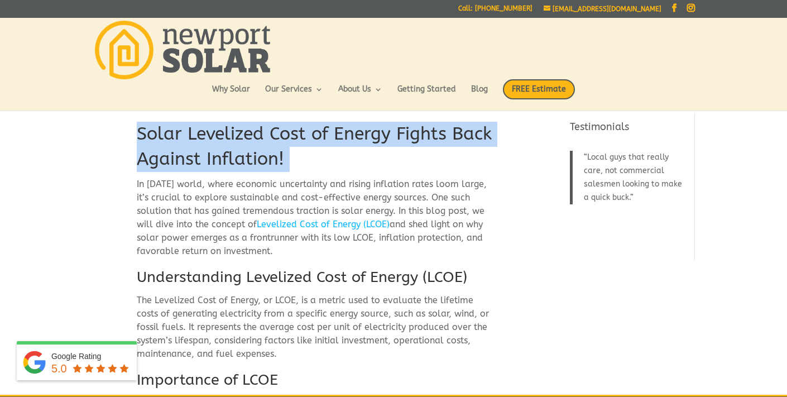
click at [343, 133] on h1 "Solar Levelized Cost of Energy Fights Back Against Inflation!" at bounding box center [314, 150] width 355 height 56
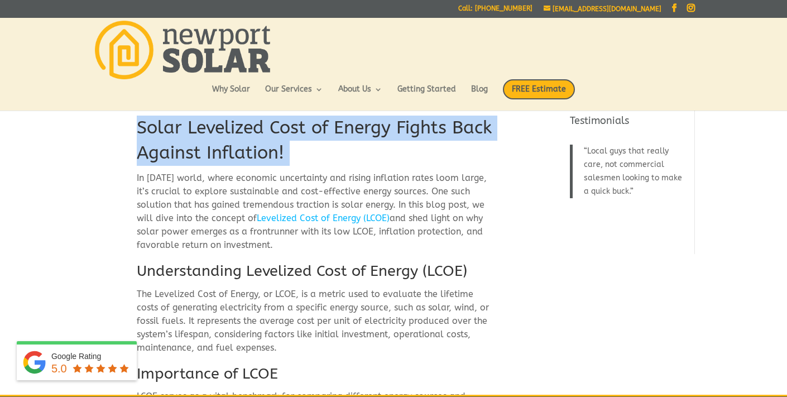
scroll to position [7, 0]
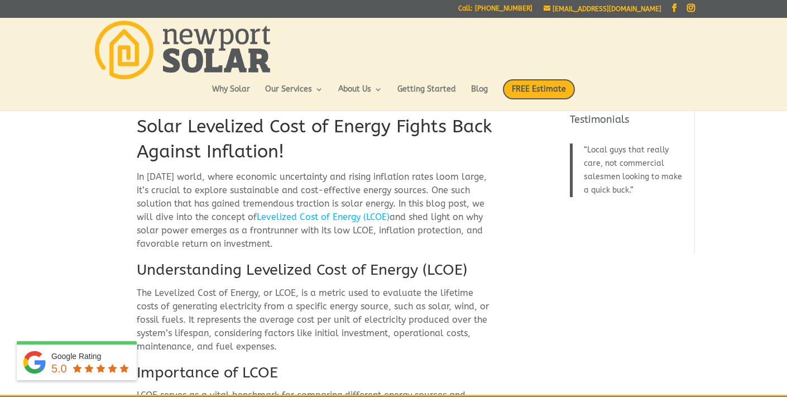
click at [202, 187] on p "In today’s world, where economic uncertainty and rising inflation rates loom la…" at bounding box center [314, 214] width 355 height 89
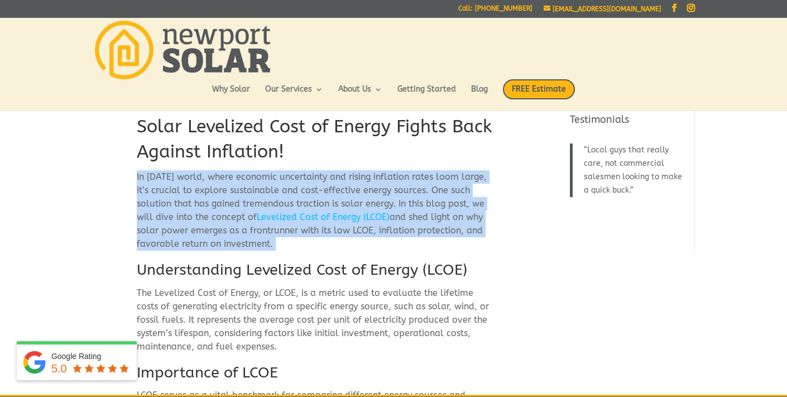
click at [202, 187] on p "In today’s world, where economic uncertainty and rising inflation rates loom la…" at bounding box center [314, 214] width 355 height 89
copy div "In today’s world, where economic uncertainty and rising inflation rates loom la…"
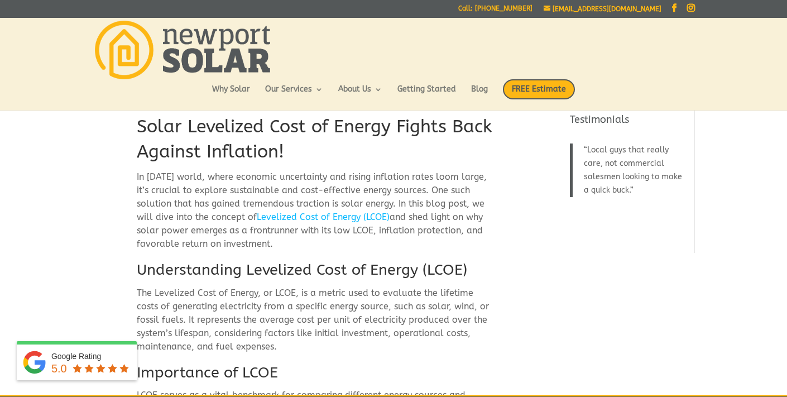
click at [180, 270] on h2 "Understanding Levelized Cost of Energy (LCOE)" at bounding box center [314, 272] width 355 height 27
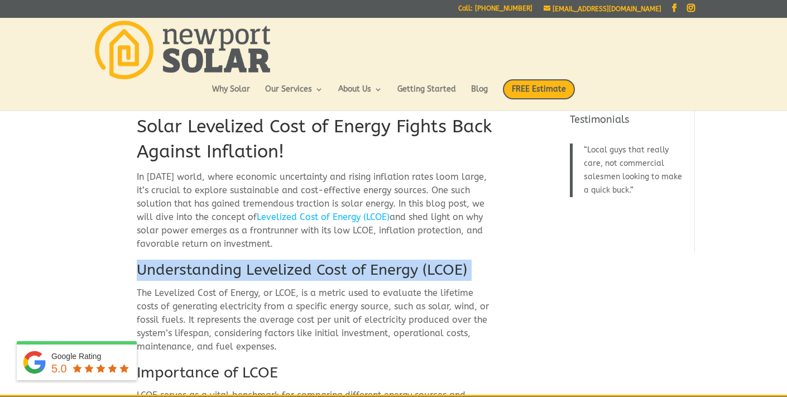
click at [180, 270] on h2 "Understanding Levelized Cost of Energy (LCOE)" at bounding box center [314, 272] width 355 height 27
copy div "Understanding Levelized Cost of Energy (LCOE)"
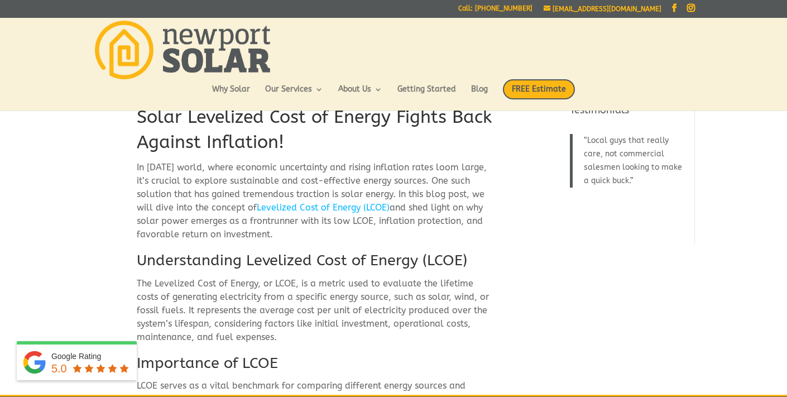
click at [307, 290] on p "The Levelized Cost of Energy, or LCOE, is a metric used to evaluate the lifetim…" at bounding box center [314, 315] width 355 height 76
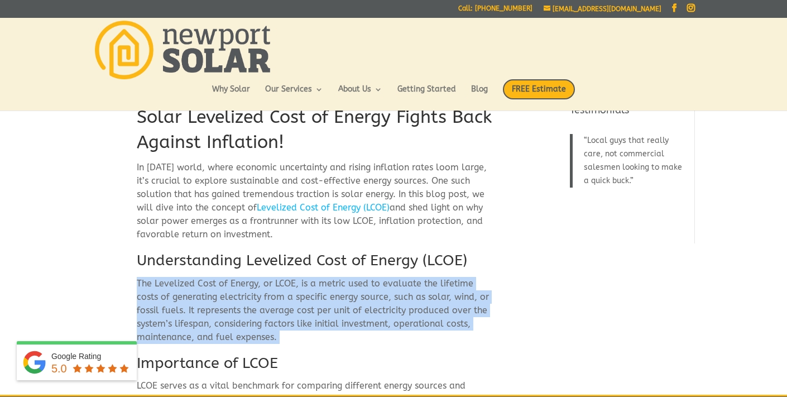
click at [307, 290] on p "The Levelized Cost of Energy, or LCOE, is a metric used to evaluate the lifetim…" at bounding box center [314, 315] width 355 height 76
copy div "The Levelized Cost of Energy, or LCOE, is a metric used to evaluate the lifetim…"
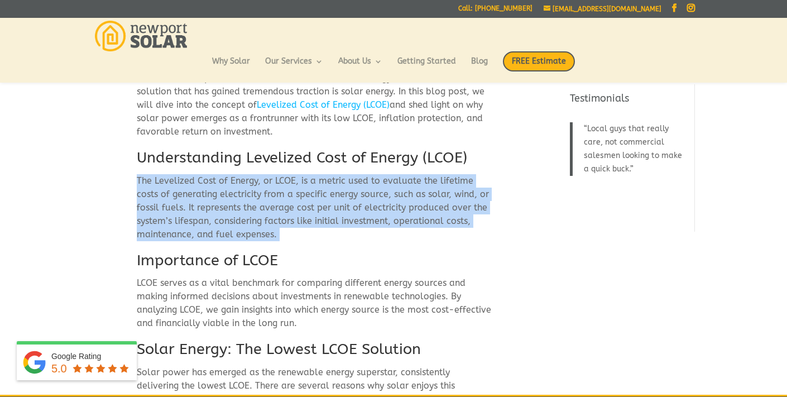
scroll to position [93, 0]
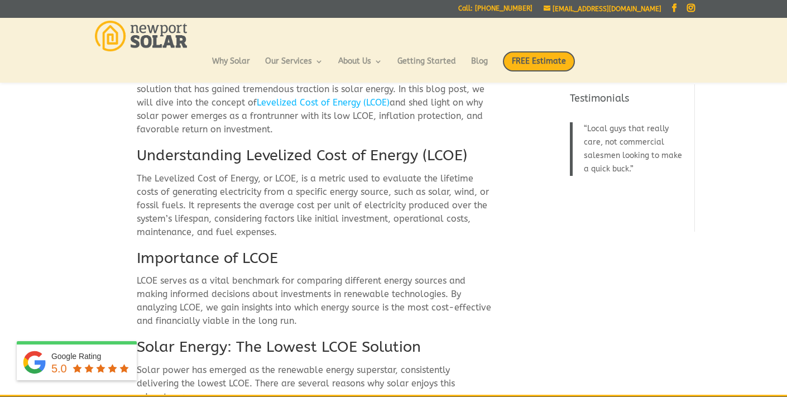
click at [213, 258] on h2 "Importance of LCOE" at bounding box center [314, 261] width 355 height 27
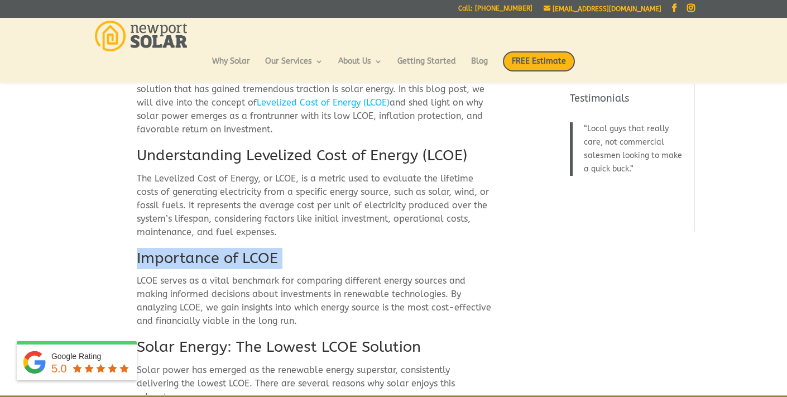
click at [213, 258] on h2 "Importance of LCOE" at bounding box center [314, 261] width 355 height 27
copy div "Importance of LCOE"
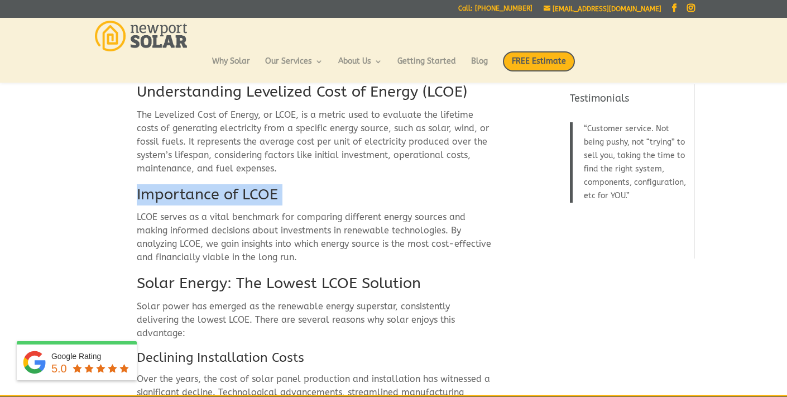
scroll to position [157, 0]
click at [255, 234] on p "LCOE serves as a vital benchmark for comparing different energy sources and mak…" at bounding box center [314, 241] width 355 height 62
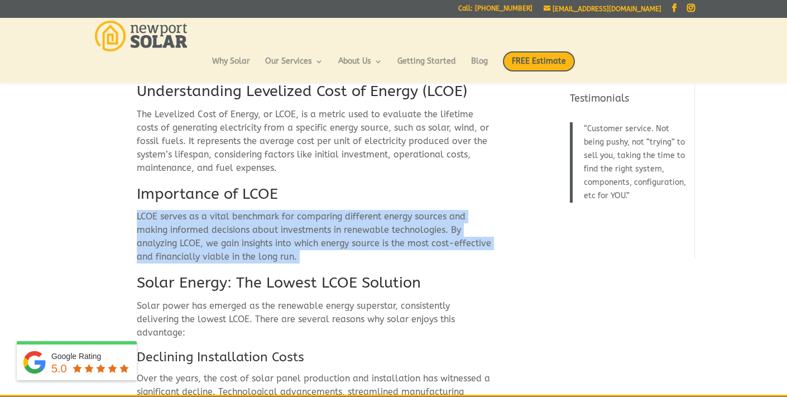
click at [255, 234] on p "LCOE serves as a vital benchmark for comparing different energy sources and mak…" at bounding box center [314, 241] width 355 height 62
copy div "LCOE serves as a vital benchmark for comparing different energy sources and mak…"
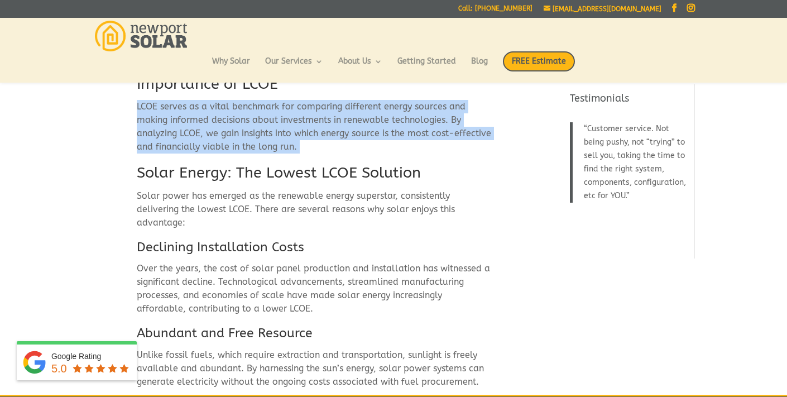
scroll to position [270, 0]
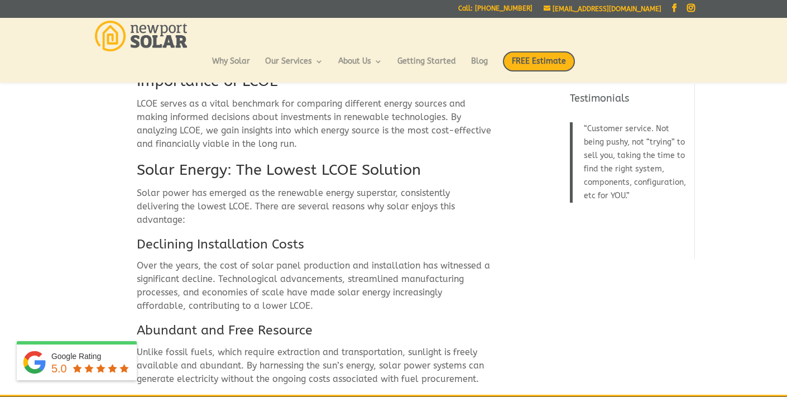
click at [302, 166] on h2 "Solar Energy: The Lowest LCOE Solution" at bounding box center [314, 173] width 355 height 27
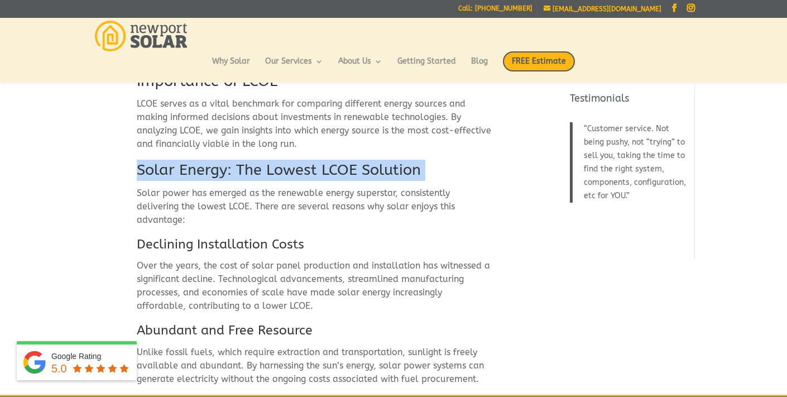
click at [302, 166] on h2 "Solar Energy: The Lowest LCOE Solution" at bounding box center [314, 173] width 355 height 27
copy div "Solar Energy: The Lowest LCOE Solution"
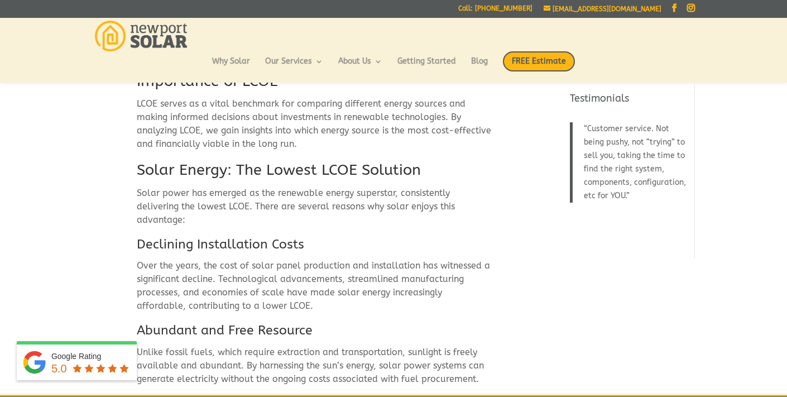
click at [298, 196] on p "Solar power has emerged as the renewable energy superstar, consistently deliver…" at bounding box center [314, 210] width 355 height 49
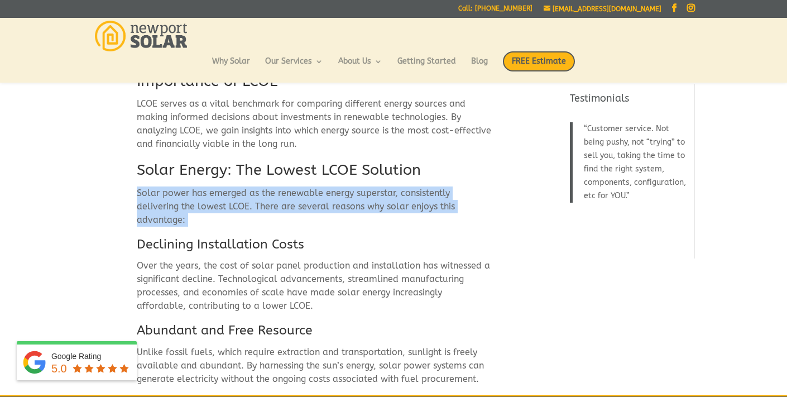
click at [298, 196] on p "Solar power has emerged as the renewable energy superstar, consistently deliver…" at bounding box center [314, 210] width 355 height 49
copy div "Solar power has emerged as the renewable energy superstar, consistently deliver…"
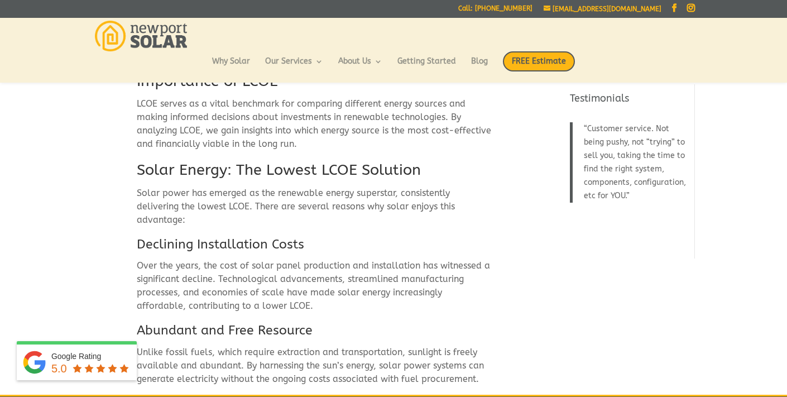
click at [247, 249] on h3 "Declining Installation Costs" at bounding box center [314, 246] width 355 height 23
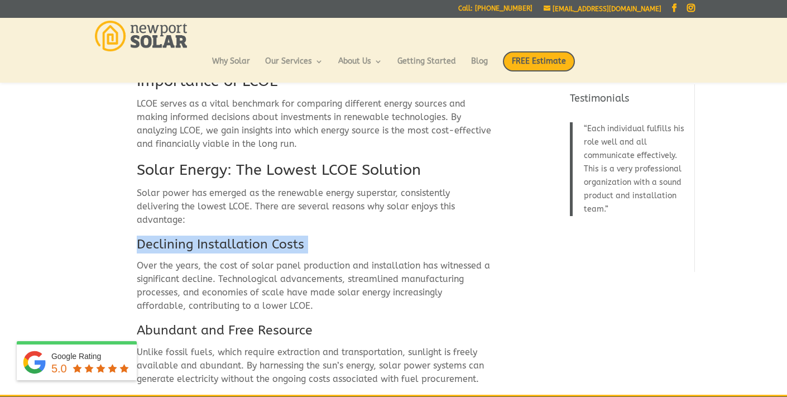
click at [337, 249] on h3 "Declining Installation Costs" at bounding box center [314, 246] width 355 height 23
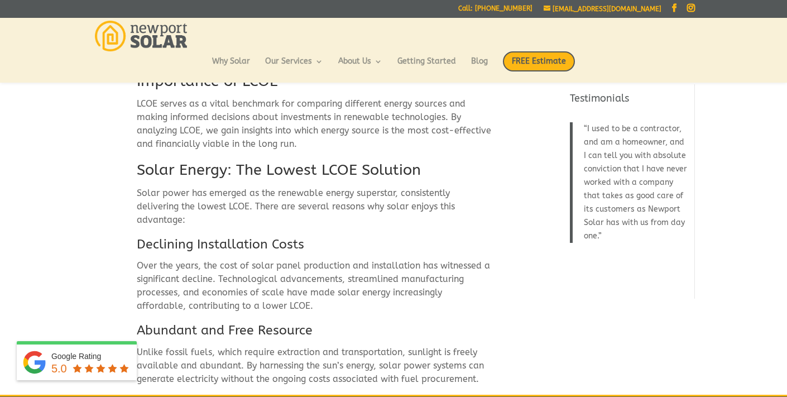
click at [225, 273] on p "Over the years, the cost of solar panel production and installation has witness…" at bounding box center [314, 290] width 355 height 62
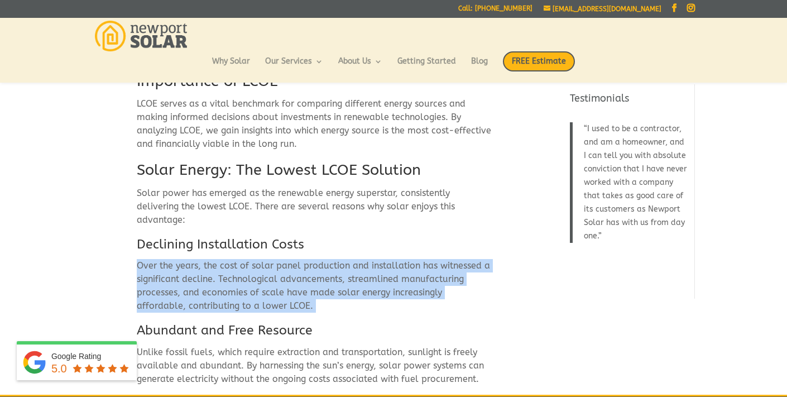
click at [225, 273] on p "Over the years, the cost of solar panel production and installation has witness…" at bounding box center [314, 290] width 355 height 62
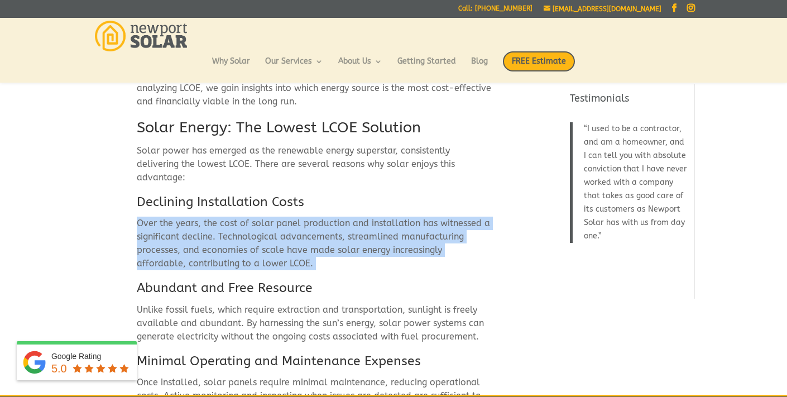
scroll to position [313, 0]
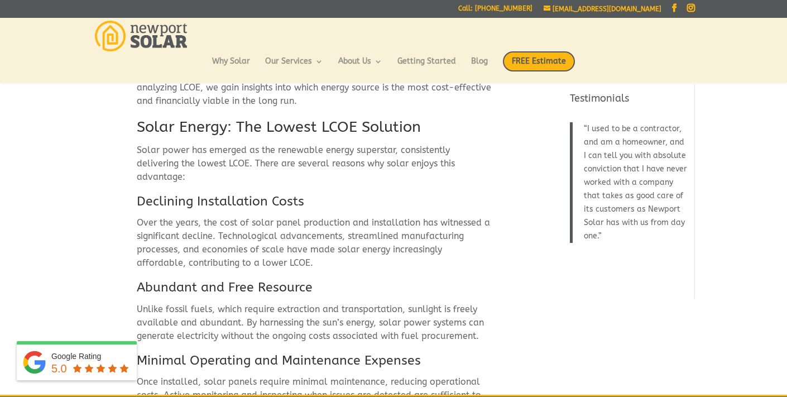
click at [223, 288] on h3 "Abundant and Free Resource" at bounding box center [314, 289] width 355 height 23
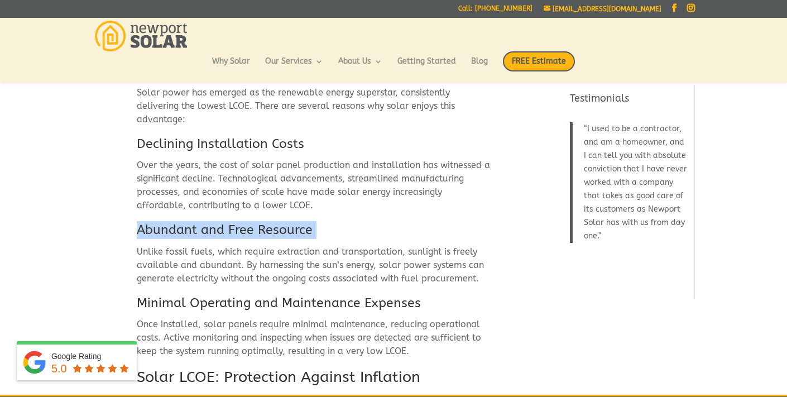
scroll to position [371, 0]
click at [248, 255] on p "Unlike fossil fuels, which require extraction and transportation, sunlight is f…" at bounding box center [314, 268] width 355 height 49
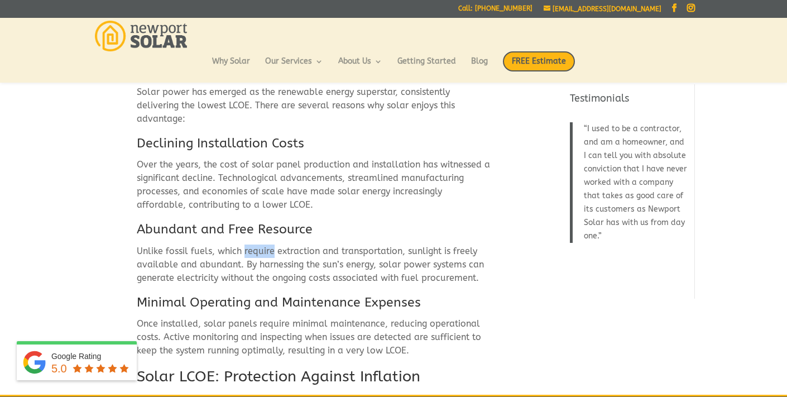
click at [248, 255] on p "Unlike fossil fuels, which require extraction and transportation, sunlight is f…" at bounding box center [314, 268] width 355 height 49
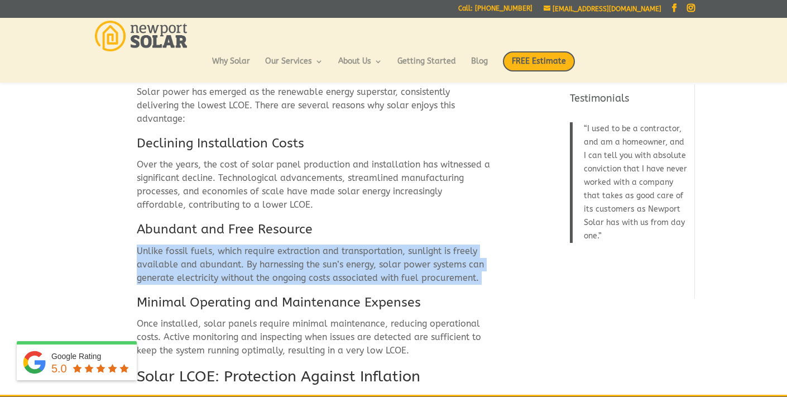
click at [248, 255] on p "Unlike fossil fuels, which require extraction and transportation, sunlight is f…" at bounding box center [314, 268] width 355 height 49
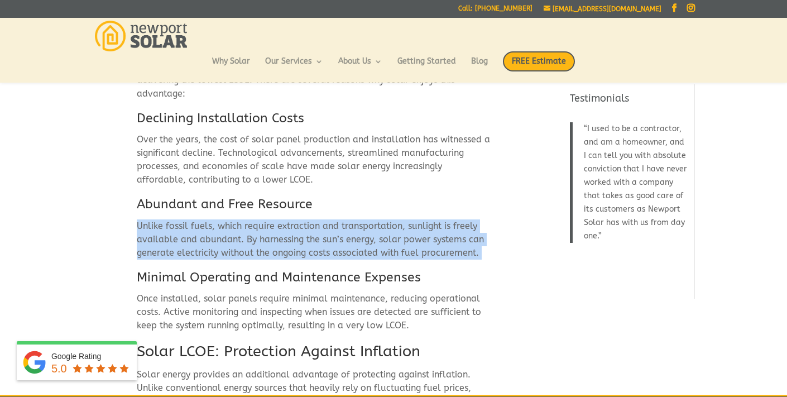
scroll to position [398, 0]
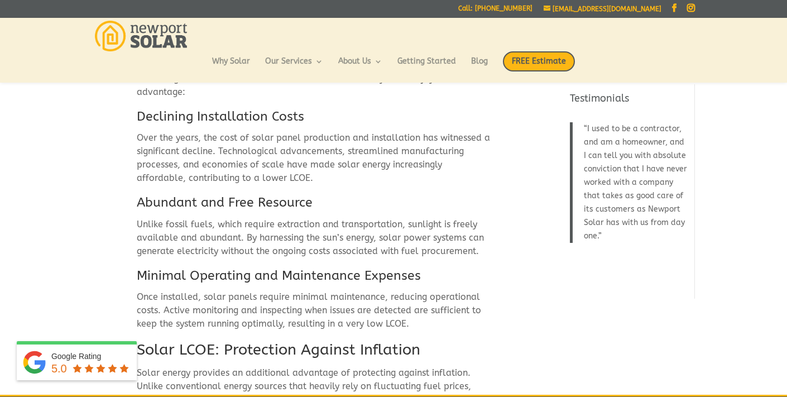
click at [283, 278] on h3 "Minimal Operating and Maintenance Expenses" at bounding box center [314, 278] width 355 height 23
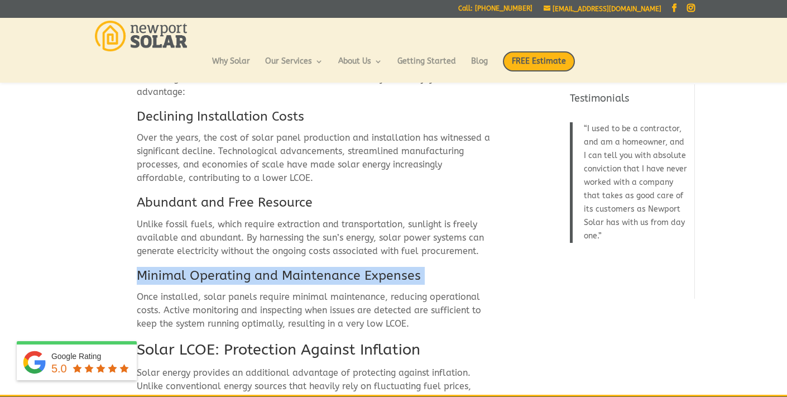
click at [283, 278] on h3 "Minimal Operating and Maintenance Expenses" at bounding box center [314, 278] width 355 height 23
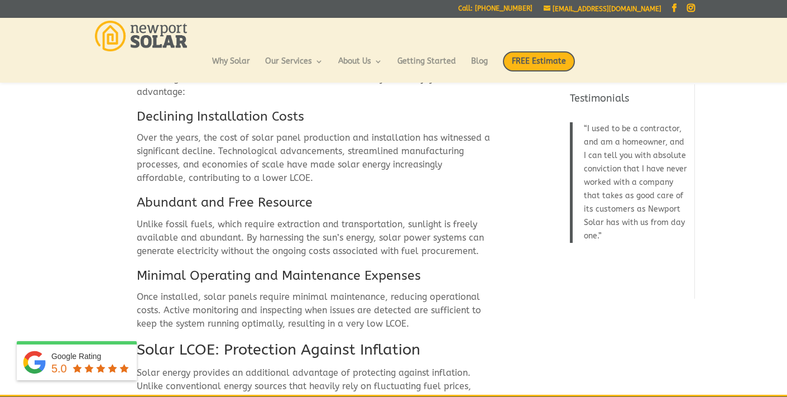
click at [335, 306] on p "Once installed, solar panels require minimal maintenance, reducing operational …" at bounding box center [314, 314] width 355 height 49
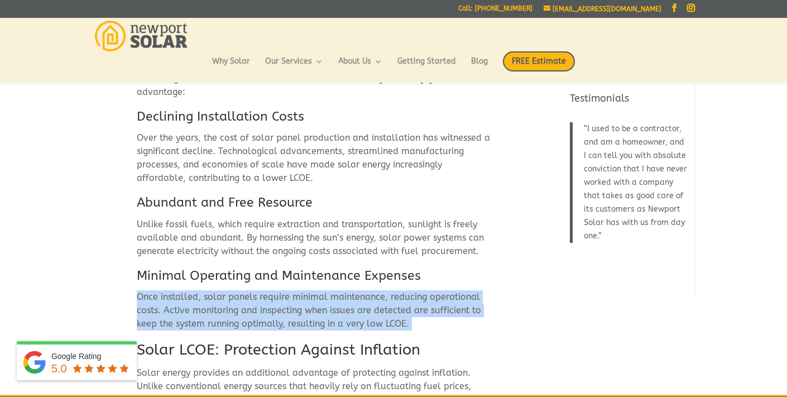
click at [335, 306] on p "Once installed, solar panels require minimal maintenance, reducing operational …" at bounding box center [314, 314] width 355 height 49
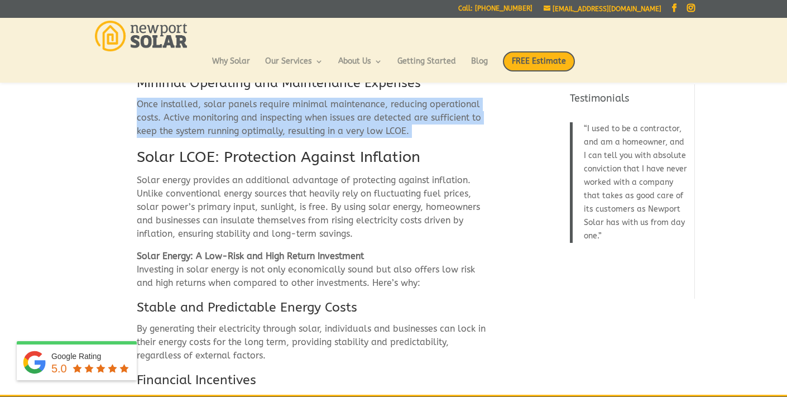
scroll to position [601, 0]
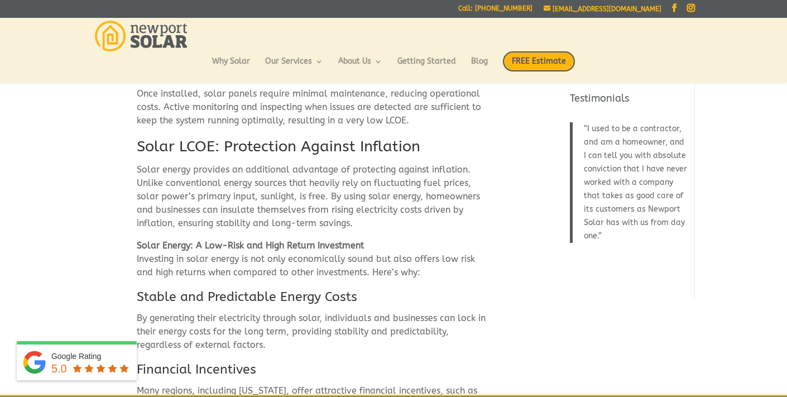
click at [281, 143] on h2 "Solar LCOE: Protection Against Inflation" at bounding box center [314, 149] width 355 height 27
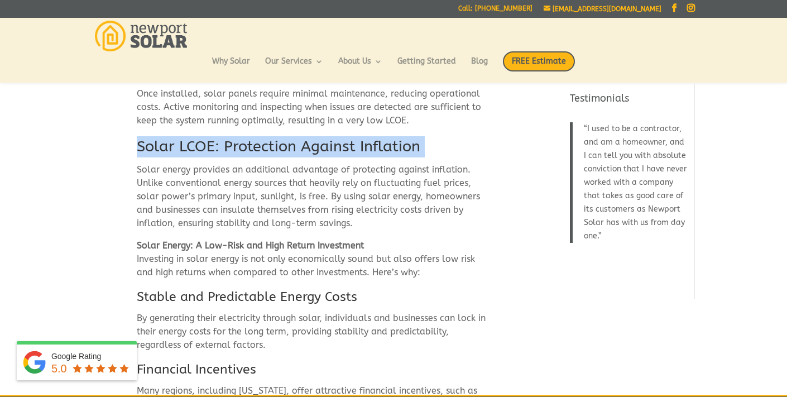
click at [281, 143] on h2 "Solar LCOE: Protection Against Inflation" at bounding box center [314, 149] width 355 height 27
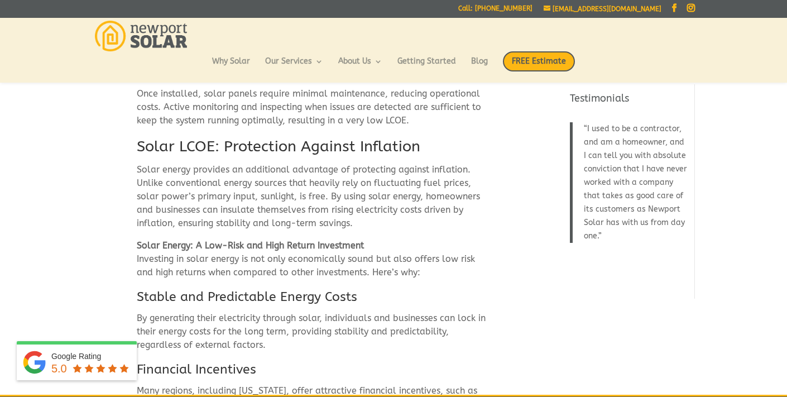
click at [172, 173] on p "Solar energy provides an additional advantage of protecting against inflation. …" at bounding box center [314, 201] width 355 height 76
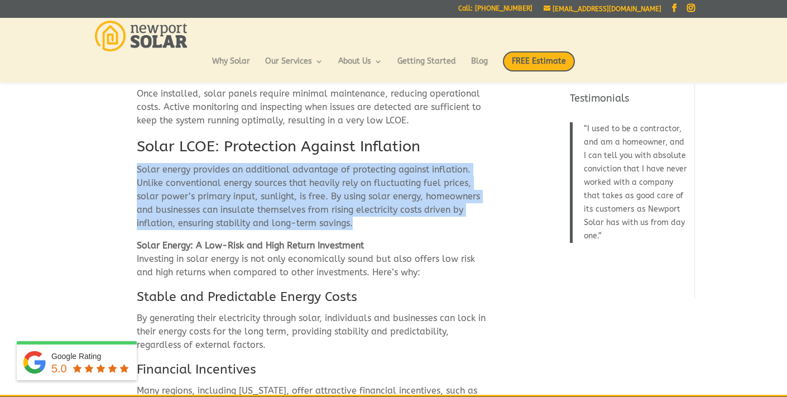
click at [172, 173] on p "Solar energy provides an additional advantage of protecting against inflation. …" at bounding box center [314, 201] width 355 height 76
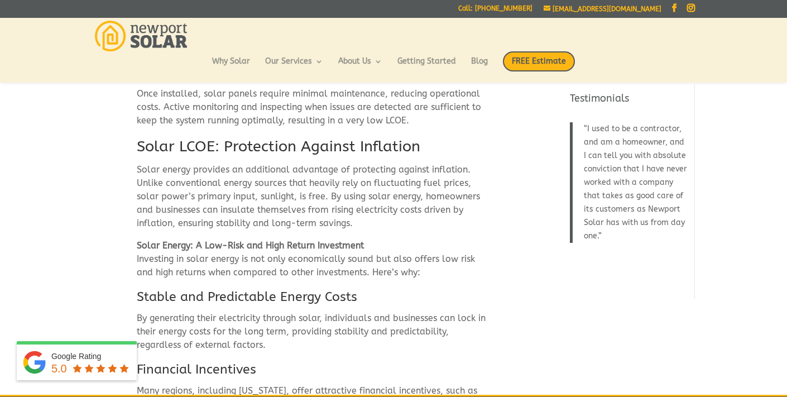
click at [238, 259] on p "Solar Energy: A Low-Risk and High Return Investment Investing in solar energy i…" at bounding box center [314, 263] width 355 height 49
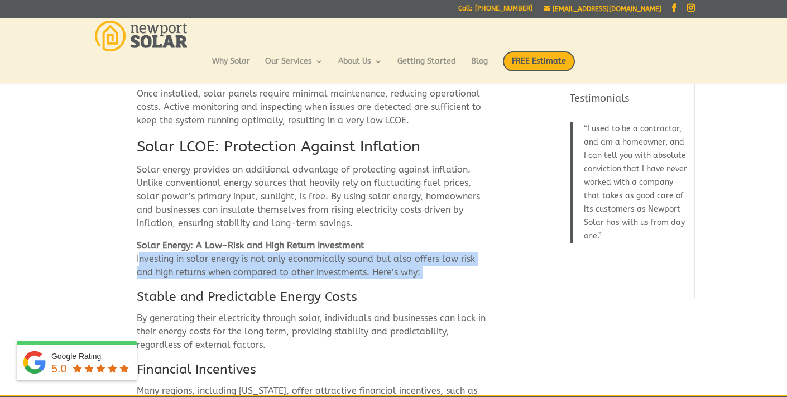
click at [238, 259] on p "Solar Energy: A Low-Risk and High Return Investment Investing in solar energy i…" at bounding box center [314, 263] width 355 height 49
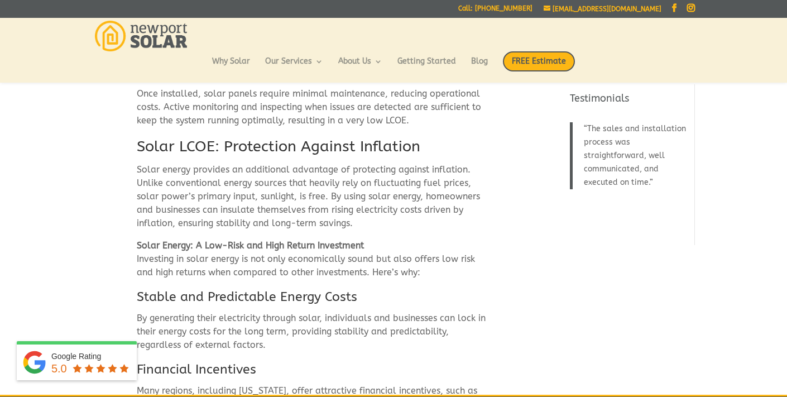
click at [230, 243] on strong "Solar Energy: A Low-Risk and High Return Investment" at bounding box center [250, 245] width 227 height 11
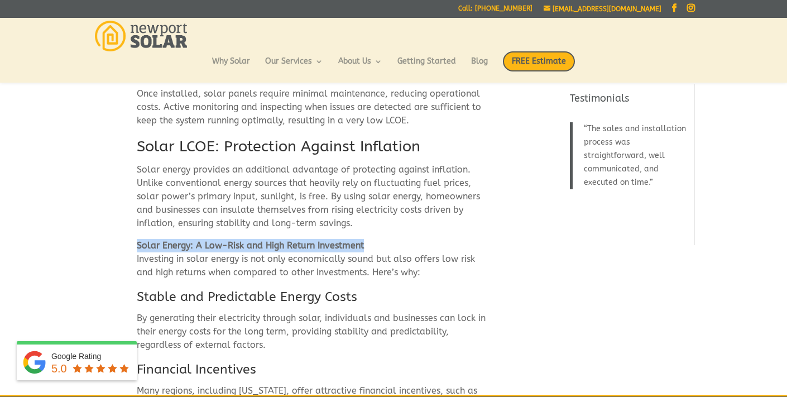
drag, startPoint x: 368, startPoint y: 240, endPoint x: 127, endPoint y: 244, distance: 241.0
click at [127, 244] on div "Solar Levelized Cost of Energy Fights Back Against Inflation! In today’s world,…" at bounding box center [313, 58] width 443 height 1132
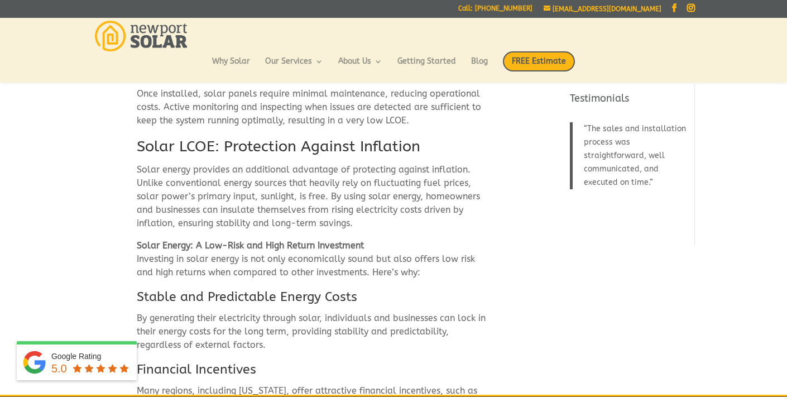
click at [225, 267] on p "Solar Energy: A Low-Risk and High Return Investment Investing in solar energy i…" at bounding box center [314, 263] width 355 height 49
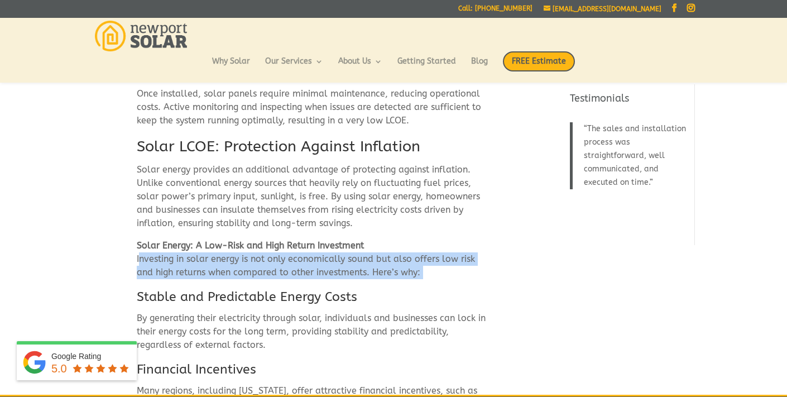
click at [225, 267] on p "Solar Energy: A Low-Risk and High Return Investment Investing in solar energy i…" at bounding box center [314, 263] width 355 height 49
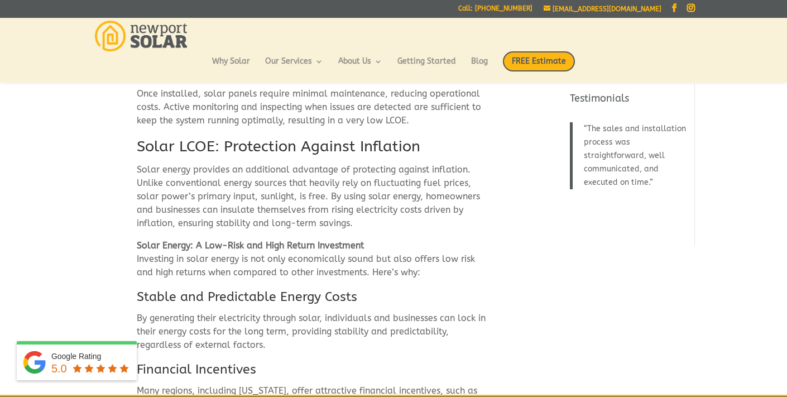
click at [203, 293] on h3 "Stable and Predictable Energy Costs" at bounding box center [314, 299] width 355 height 23
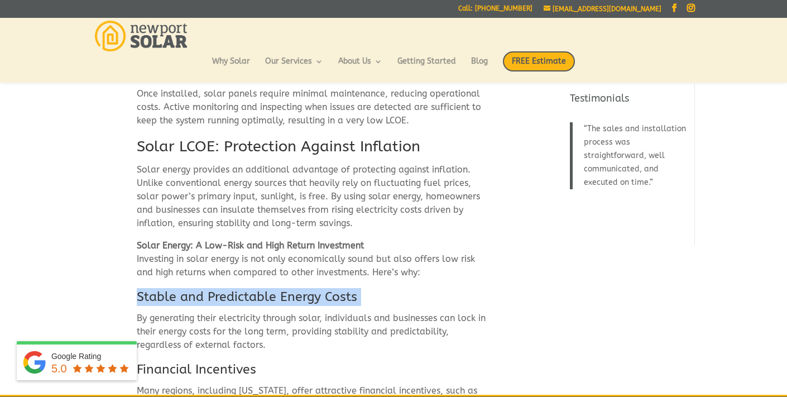
click at [203, 293] on h3 "Stable and Predictable Energy Costs" at bounding box center [314, 299] width 355 height 23
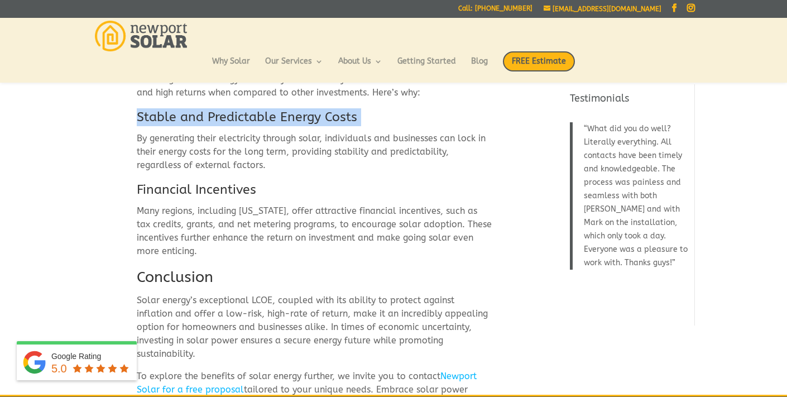
scroll to position [782, 0]
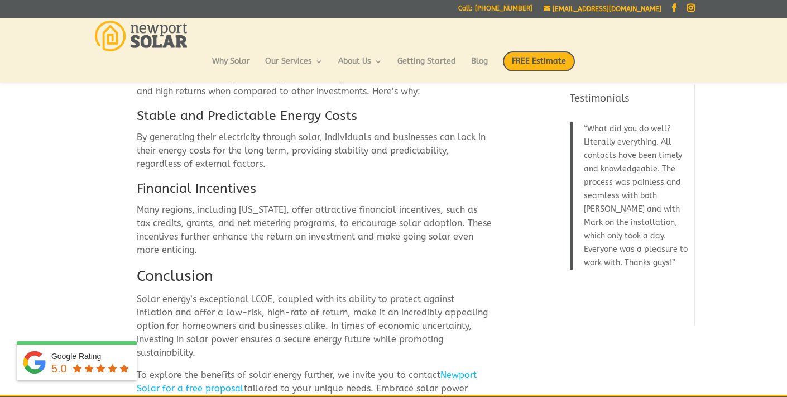
click at [241, 153] on p "By generating their electricity through solar, individuals and businesses can l…" at bounding box center [314, 155] width 355 height 49
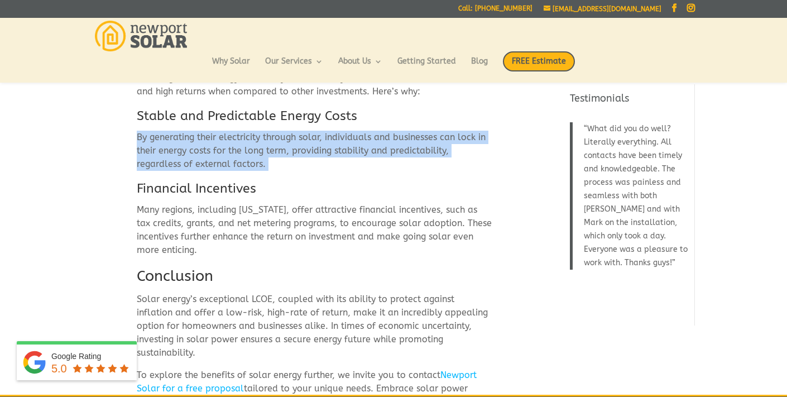
click at [241, 153] on p "By generating their electricity through solar, individuals and businesses can l…" at bounding box center [314, 155] width 355 height 49
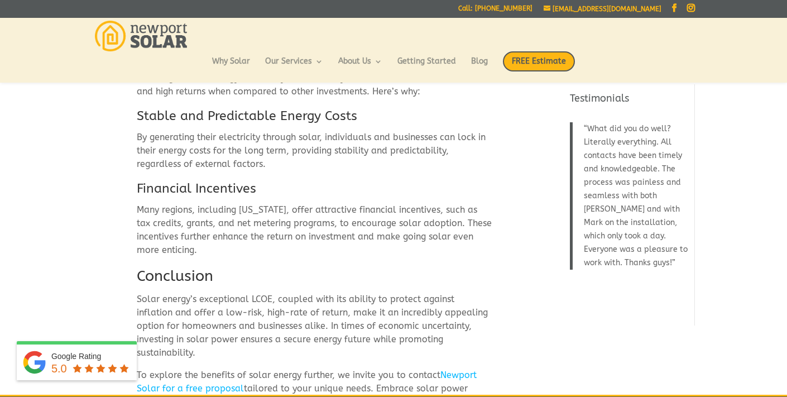
click at [237, 191] on h3 "Financial Incentives" at bounding box center [314, 191] width 355 height 23
click at [360, 216] on p "Many regions, including Rhode Island, offer attractive financial incentives, su…" at bounding box center [314, 234] width 355 height 62
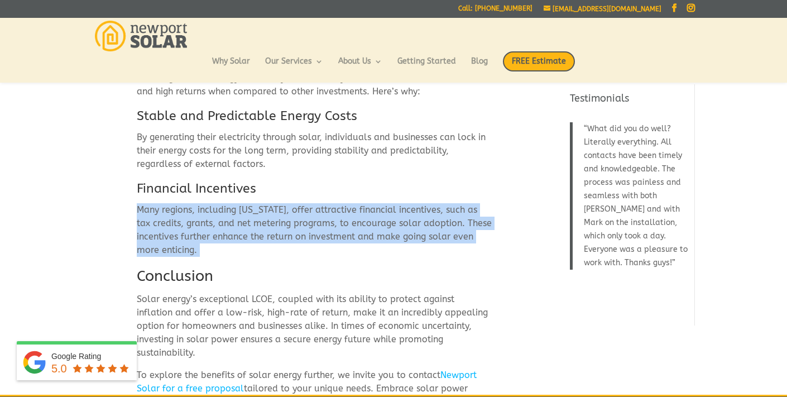
click at [360, 216] on p "Many regions, including Rhode Island, offer attractive financial incentives, su…" at bounding box center [314, 234] width 355 height 62
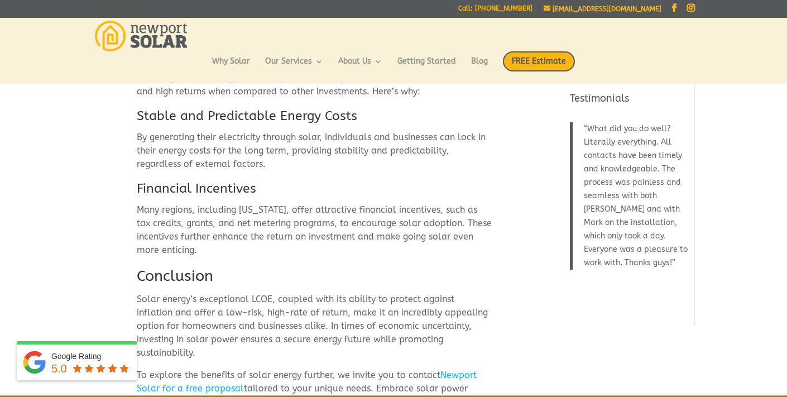
click at [189, 277] on h2 "Conclusion" at bounding box center [314, 279] width 355 height 27
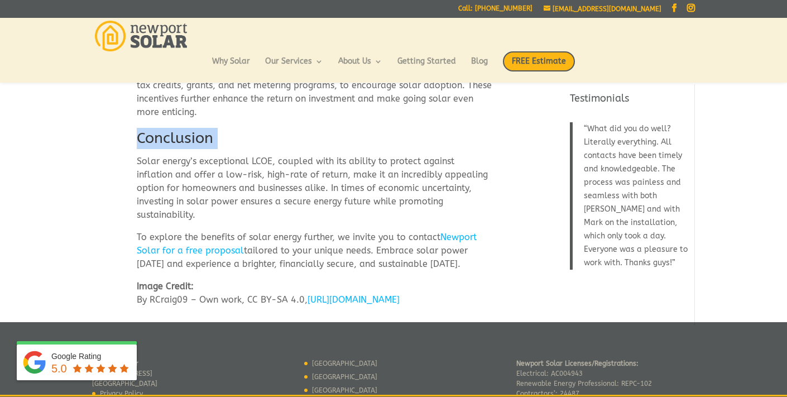
scroll to position [917, 0]
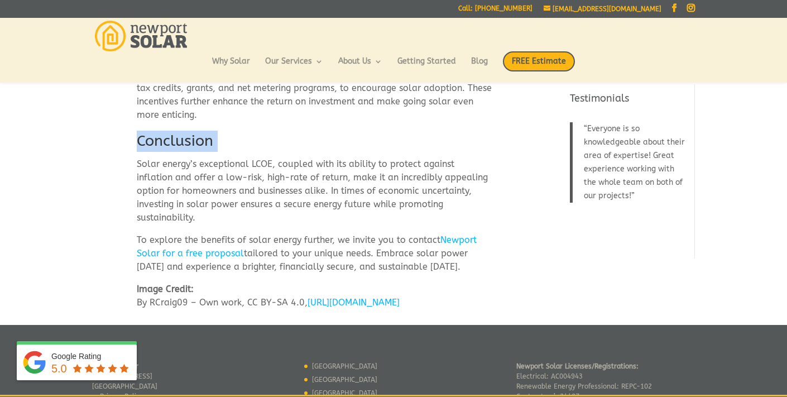
click at [307, 303] on link "https://commons.wikimedia.org/w/index.php?curid=99427431" at bounding box center [353, 302] width 92 height 11
drag, startPoint x: 446, startPoint y: 254, endPoint x: 135, endPoint y: 166, distance: 323.1
click at [490, 282] on p "Image Credit: By RCraig09 – Own work, CC BY-SA 4.0, https://commons.wikimedia.o…" at bounding box center [314, 295] width 355 height 27
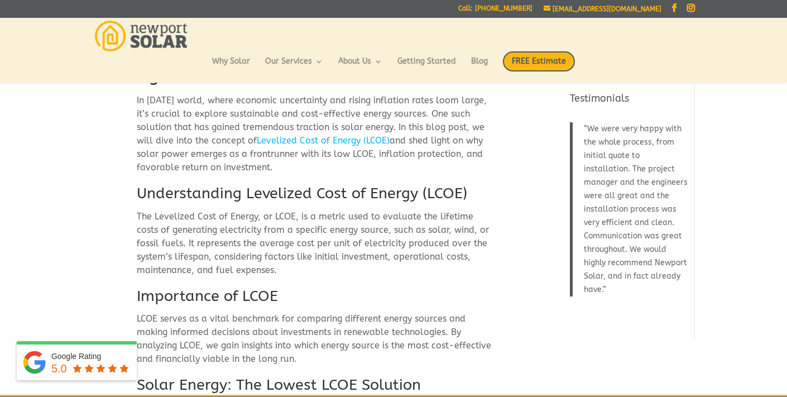
scroll to position [0, 0]
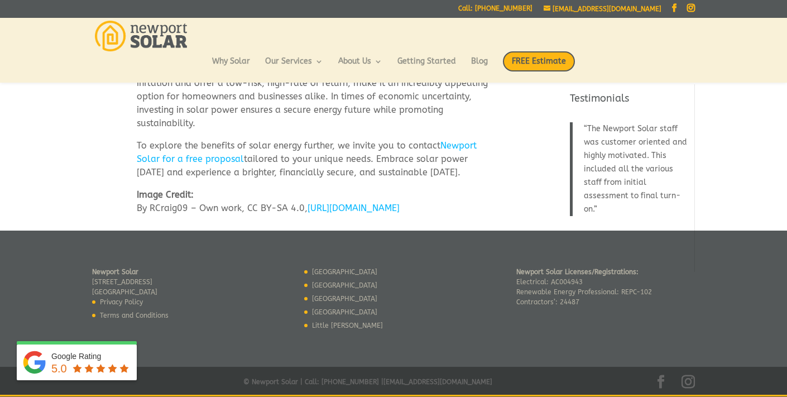
scroll to position [1011, 0]
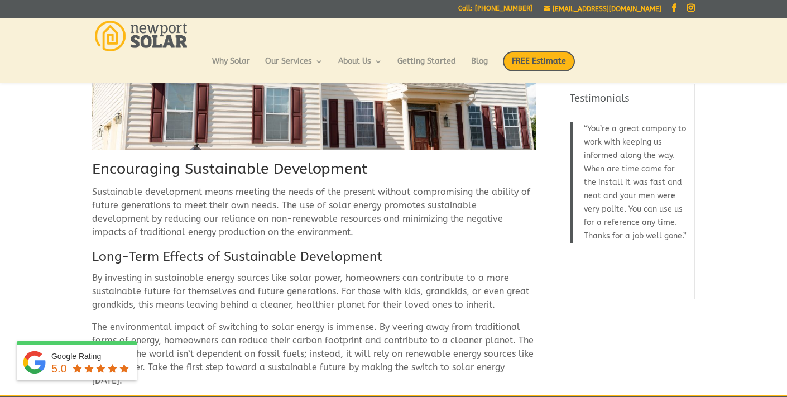
scroll to position [1707, 0]
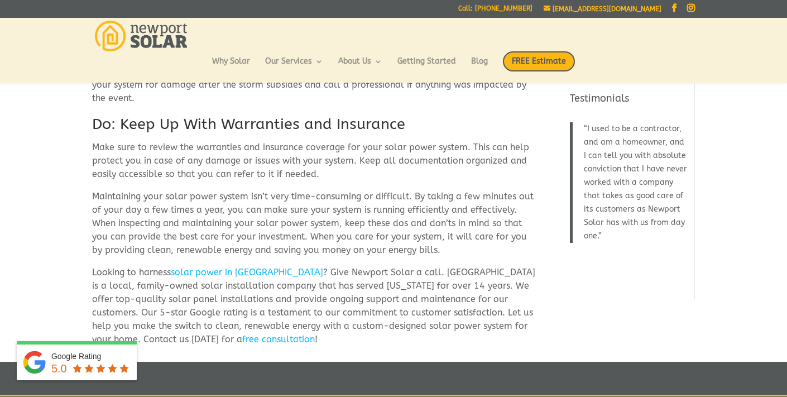
scroll to position [1811, 0]
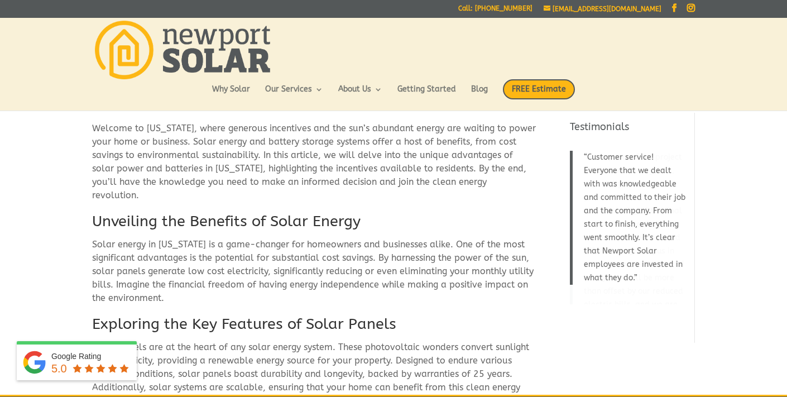
click at [237, 156] on p "Welcome to [US_STATE], where generous incentives and the sun’s abundant energy …" at bounding box center [313, 166] width 443 height 89
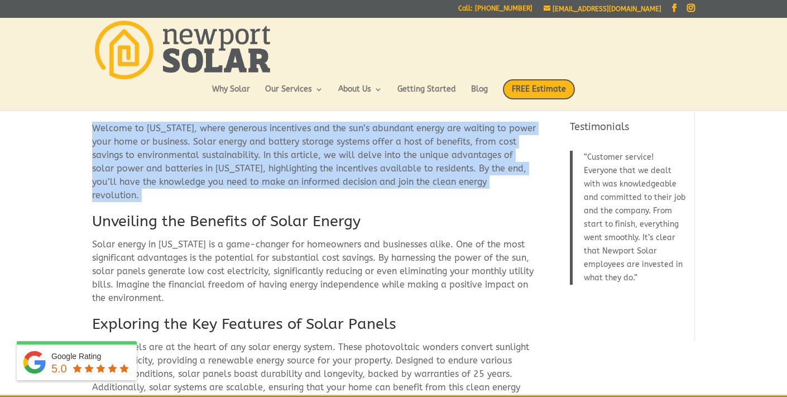
click at [237, 156] on p "Welcome to [US_STATE], where generous incentives and the sun’s abundant energy …" at bounding box center [313, 166] width 443 height 89
copy div "Welcome to [US_STATE], where generous incentives and the sun’s abundant energy …"
click at [329, 165] on p "Welcome to [US_STATE], where generous incentives and the sun’s abundant energy …" at bounding box center [313, 166] width 443 height 89
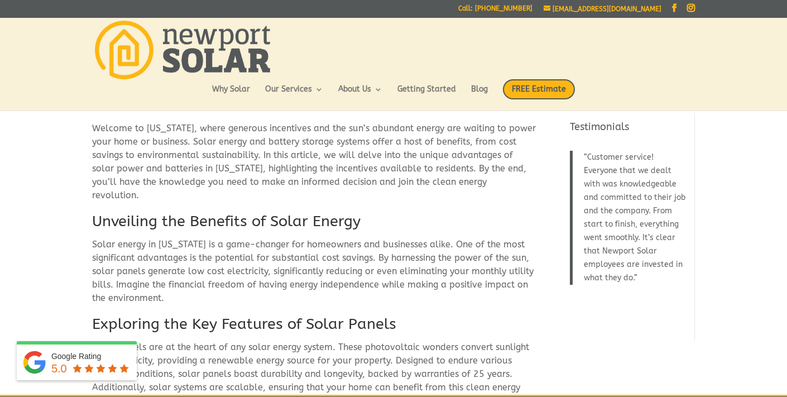
click at [329, 165] on p "Welcome to [US_STATE], where generous incentives and the sun’s abundant energy …" at bounding box center [313, 166] width 443 height 89
click at [329, 165] on p "Welcome to Rhode Island, where generous incentives and the sun’s abundant energ…" at bounding box center [313, 166] width 443 height 89
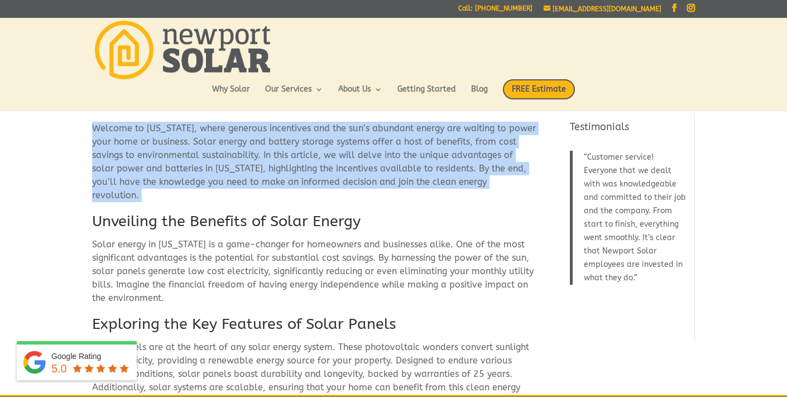
click at [329, 165] on p "Welcome to Rhode Island, where generous incentives and the sun’s abundant energ…" at bounding box center [313, 166] width 443 height 89
copy div "Welcome to Rhode Island, where generous incentives and the sun’s abundant energ…"
click at [332, 141] on p "Welcome to Rhode Island, where generous incentives and the sun’s abundant energ…" at bounding box center [313, 166] width 443 height 89
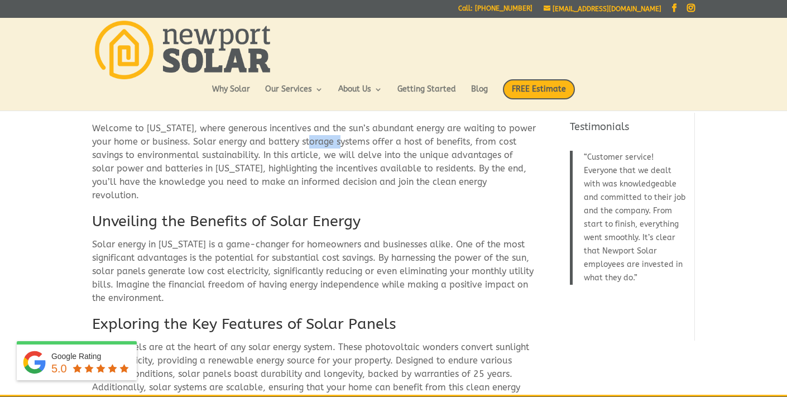
click at [332, 141] on p "Welcome to Rhode Island, where generous incentives and the sun’s abundant energ…" at bounding box center [313, 166] width 443 height 89
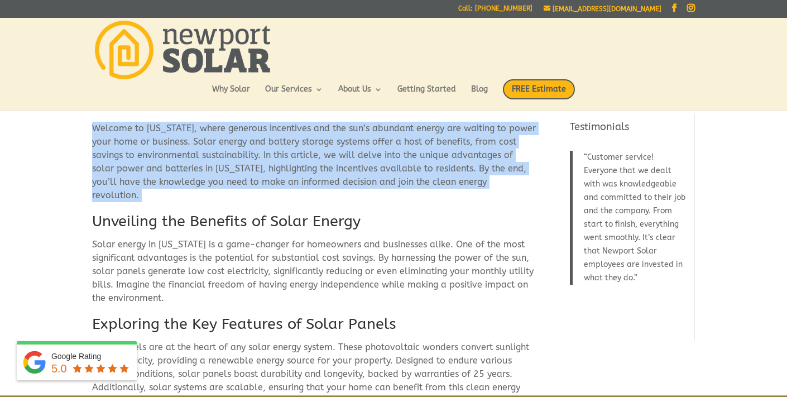
click at [332, 141] on p "Welcome to Rhode Island, where generous incentives and the sun’s abundant energ…" at bounding box center [313, 166] width 443 height 89
copy div "Welcome to Rhode Island, where generous incentives and the sun’s abundant energ…"
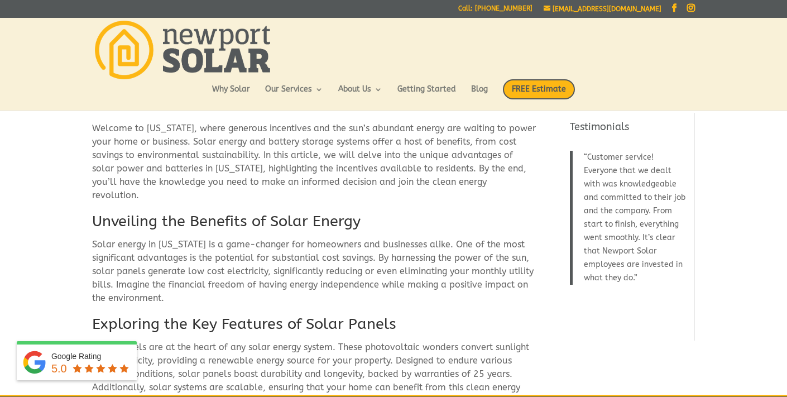
click at [227, 211] on h2 "Unveiling the Benefits of Solar Energy" at bounding box center [313, 224] width 443 height 27
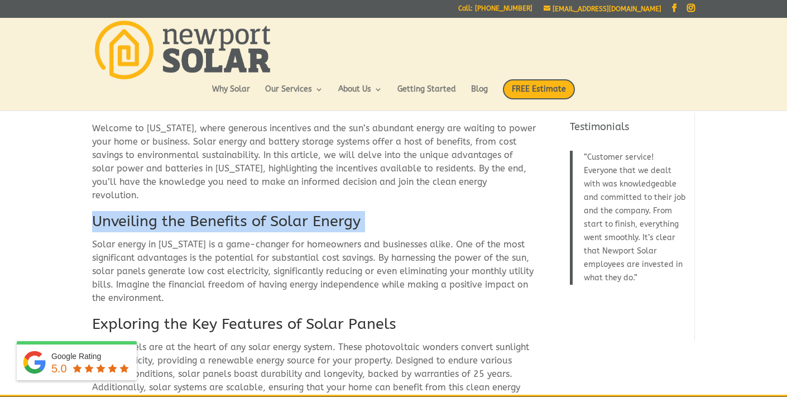
click at [227, 211] on h2 "Unveiling the Benefits of Solar Energy" at bounding box center [313, 224] width 443 height 27
copy div "Unveiling the Benefits of Solar Energy"
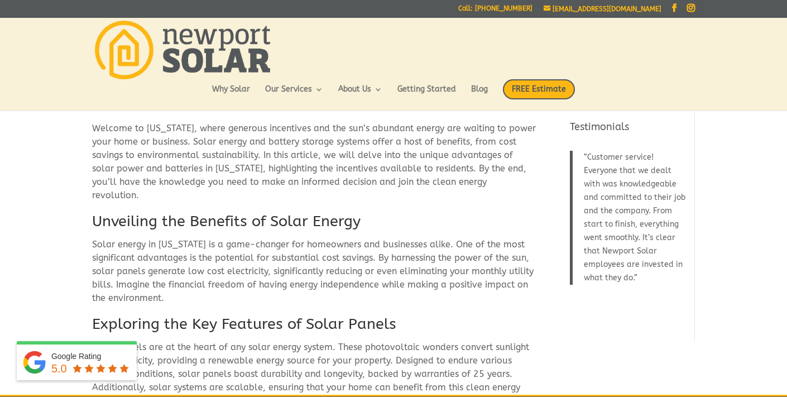
click at [278, 238] on p "Solar energy in Rhode Island is a game-changer for homeowners and businesses al…" at bounding box center [313, 276] width 443 height 76
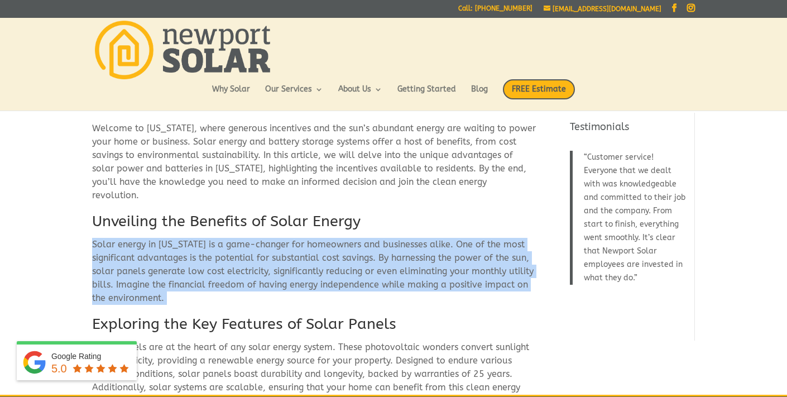
click at [278, 238] on p "Solar energy in Rhode Island is a game-changer for homeowners and businesses al…" at bounding box center [313, 276] width 443 height 76
copy div "Solar energy in Rhode Island is a game-changer for homeowners and businesses al…"
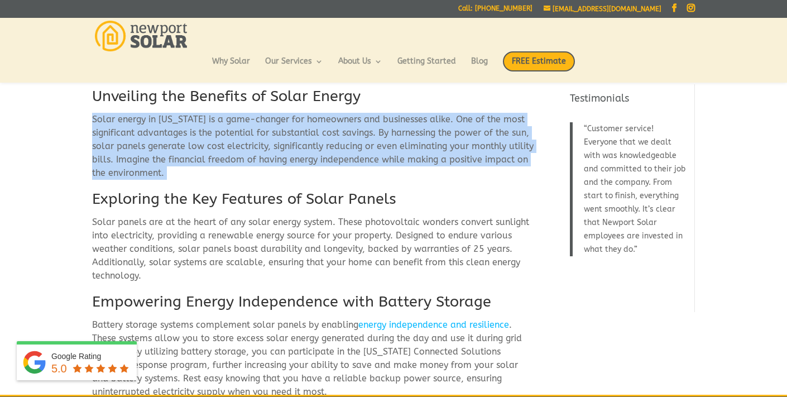
scroll to position [99, 0]
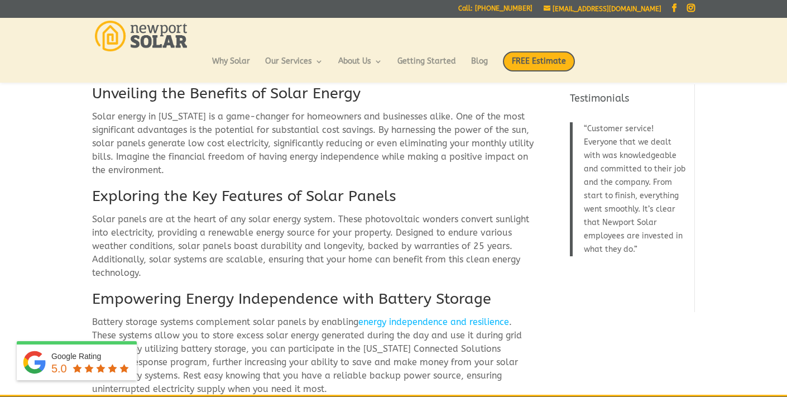
click at [271, 186] on h2 "Exploring the Key Features of Solar Panels" at bounding box center [313, 199] width 443 height 27
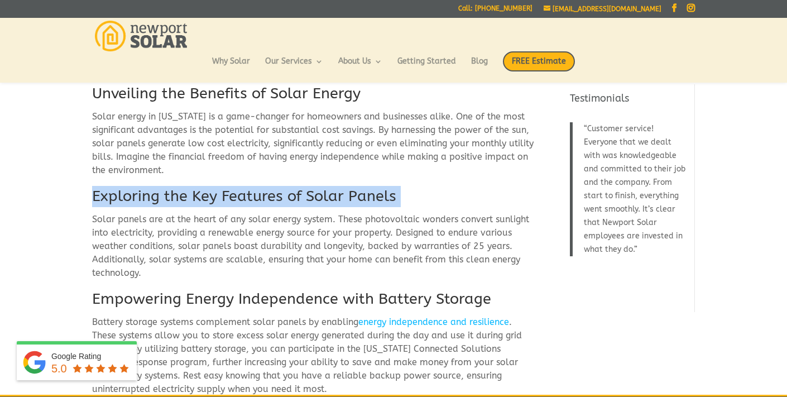
click at [271, 186] on h2 "Exploring the Key Features of Solar Panels" at bounding box center [313, 199] width 443 height 27
copy div "Exploring the Key Features of Solar Panels"
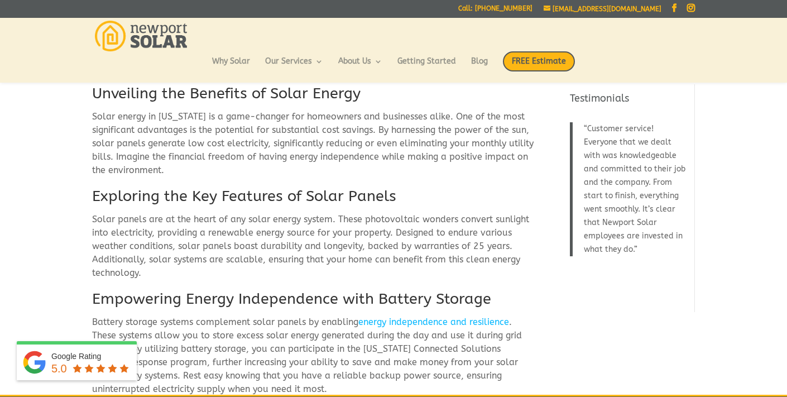
click at [220, 228] on p "Solar panels are at the heart of any solar energy system. These photovoltaic wo…" at bounding box center [313, 251] width 443 height 76
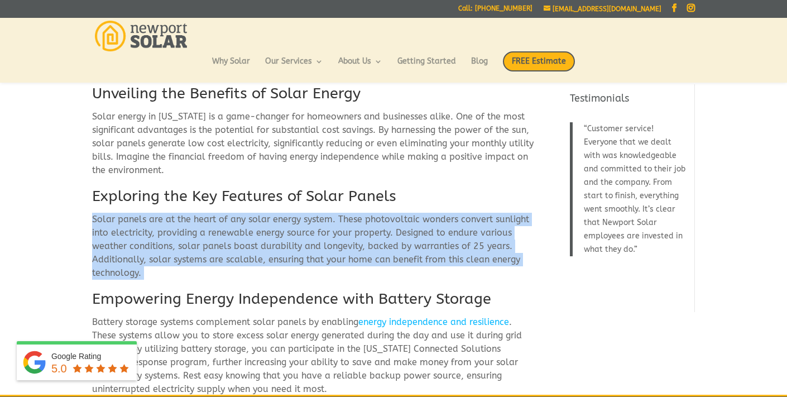
click at [220, 228] on p "Solar panels are at the heart of any solar energy system. These photovoltaic wo…" at bounding box center [313, 251] width 443 height 76
copy div "Solar panels are at the heart of any solar energy system. These photovoltaic wo…"
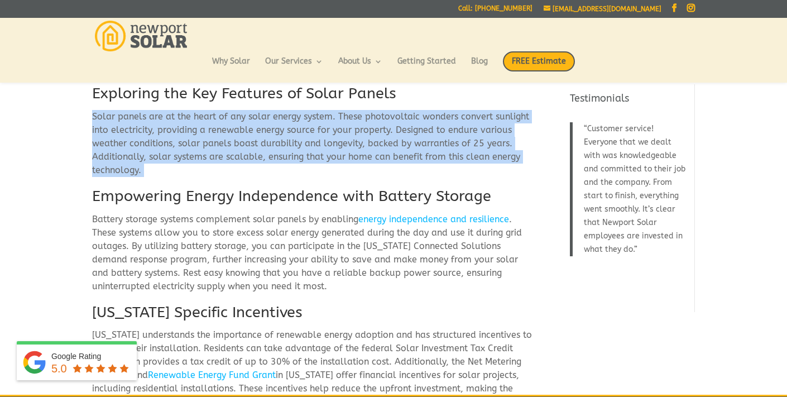
scroll to position [212, 0]
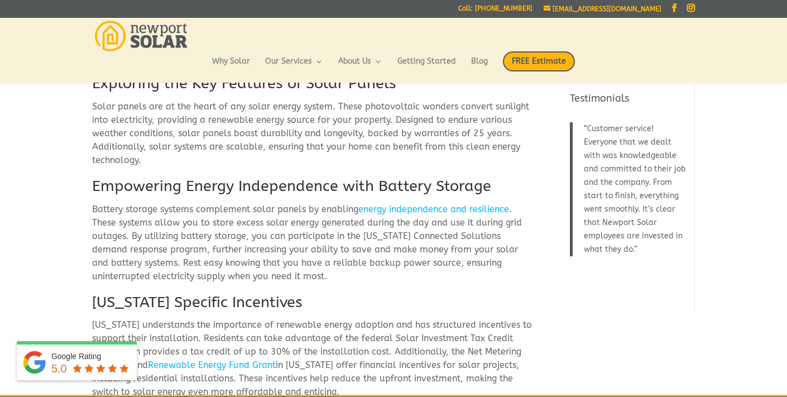
click at [311, 176] on h2 "Empowering Energy Independence with Battery Storage" at bounding box center [313, 189] width 443 height 27
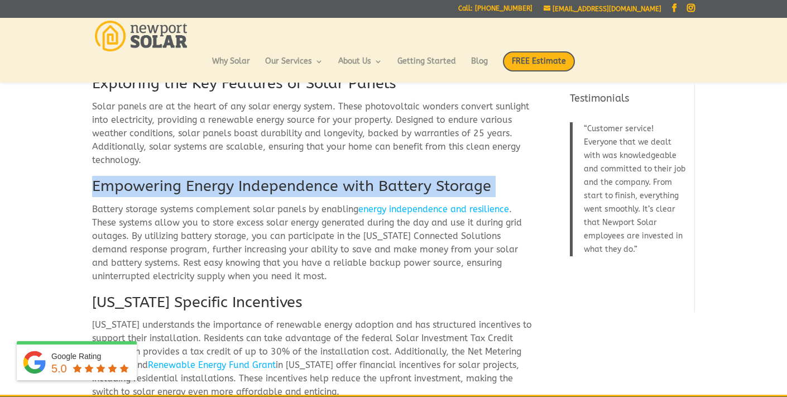
click at [311, 176] on h2 "Empowering Energy Independence with Battery Storage" at bounding box center [313, 189] width 443 height 27
copy div "Empowering Energy Independence with Battery Storage"
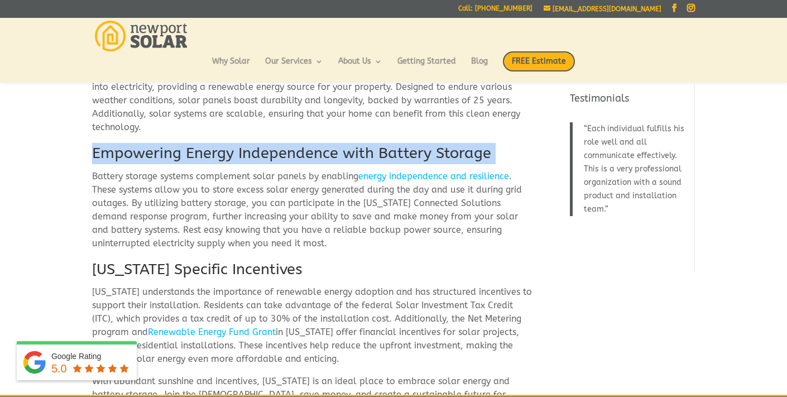
scroll to position [250, 0]
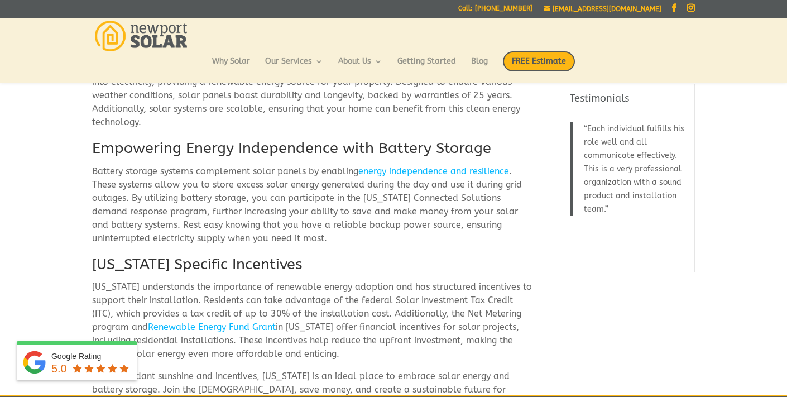
click at [263, 196] on p "Battery storage systems complement solar panels by enabling energy independence…" at bounding box center [313, 209] width 443 height 89
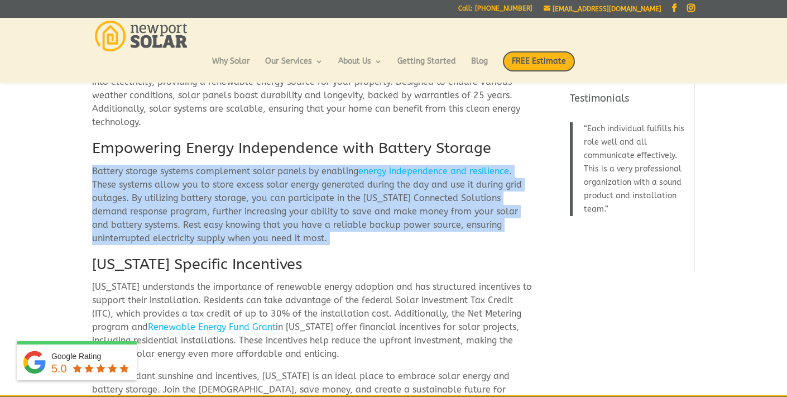
click at [263, 196] on p "Battery storage systems complement solar panels by enabling energy independence…" at bounding box center [313, 209] width 443 height 89
copy div "Battery storage systems complement solar panels by enabling energy independence…"
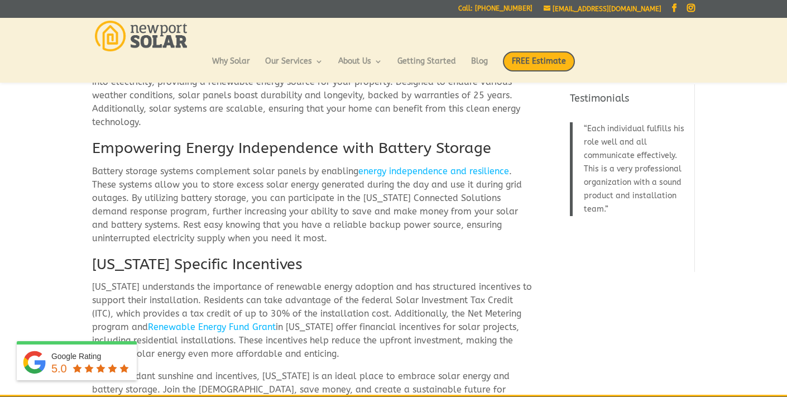
click at [242, 254] on h2 "Rhode Island Specific Incentives" at bounding box center [313, 267] width 443 height 27
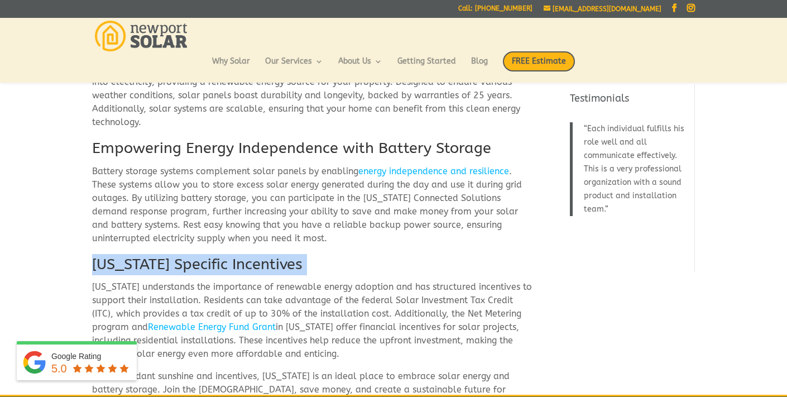
click at [242, 254] on h2 "Rhode Island Specific Incentives" at bounding box center [313, 267] width 443 height 27
copy div "Rhode Island Specific Incentives"
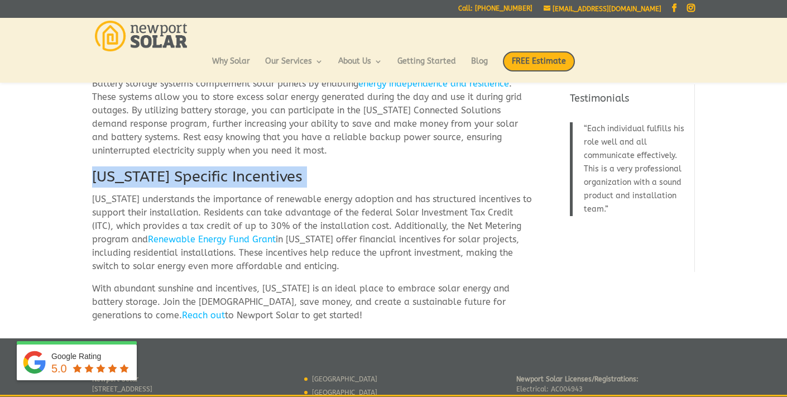
scroll to position [337, 0]
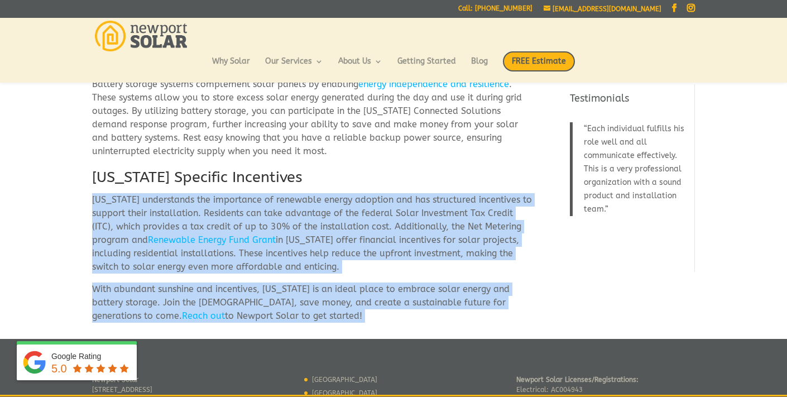
drag, startPoint x: 91, startPoint y: 186, endPoint x: 341, endPoint y: 294, distance: 271.8
click at [341, 294] on div "Welcome to Rhode Island, where generous incentives and the sun’s abundant energ…" at bounding box center [313, 39] width 443 height 566
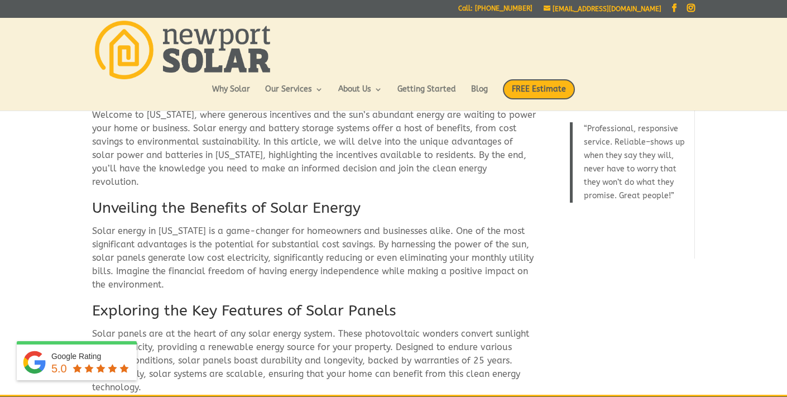
scroll to position [0, 0]
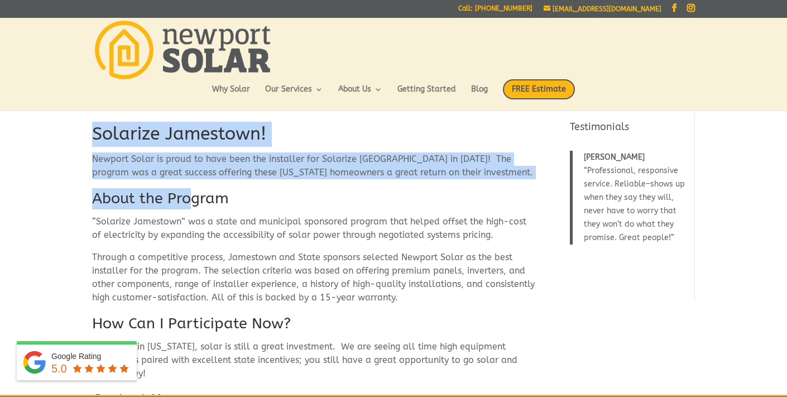
drag, startPoint x: 95, startPoint y: 134, endPoint x: 195, endPoint y: 201, distance: 119.7
click at [195, 201] on div "Solarize Jamestown! Newport Solar is proud to have been the installer for Solar…" at bounding box center [313, 327] width 443 height 410
click at [289, 127] on h1 "Solarize Jamestown!" at bounding box center [313, 137] width 443 height 31
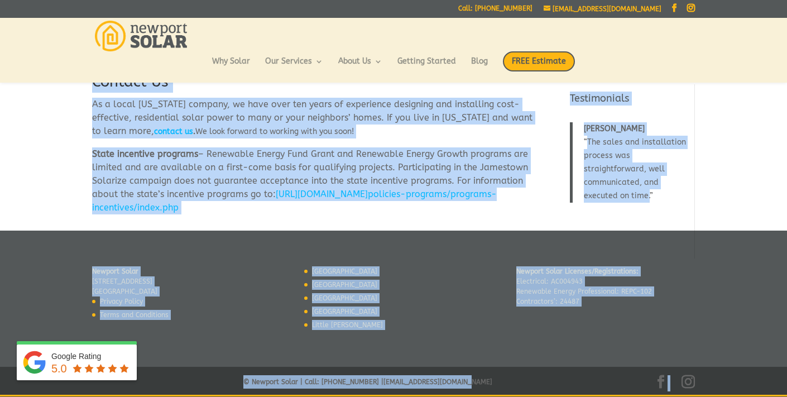
scroll to position [288, 0]
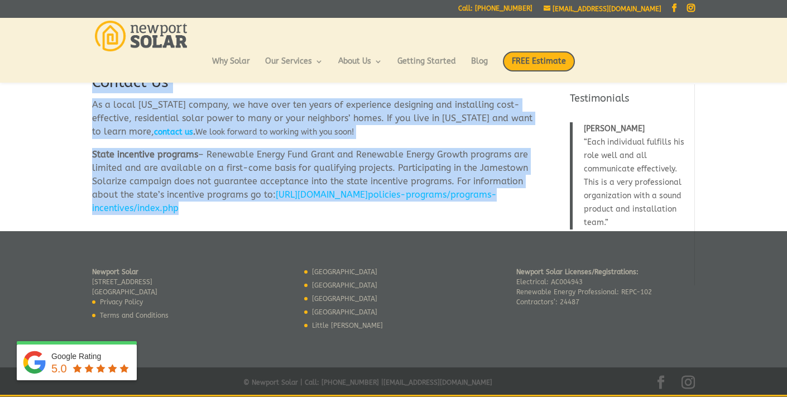
drag, startPoint x: 94, startPoint y: 134, endPoint x: 219, endPoint y: 207, distance: 144.3
click at [219, 207] on div "Solarize Jamestown! Newport Solar is proud to have been the installer for Solar…" at bounding box center [313, 10] width 443 height 410
copy div "Loremips Dolorsita! Consect Adipi el seddo ei temp inci utl etdolorem ali Enima…"
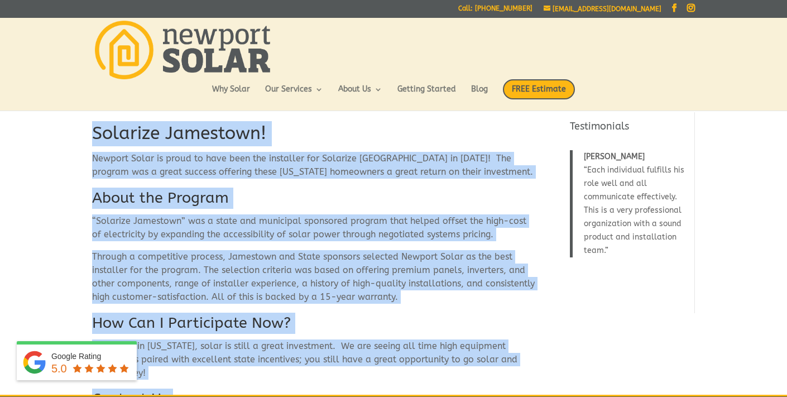
click at [284, 172] on span "Newport Solar is proud to have been the installer for Solarize [GEOGRAPHIC_DATA…" at bounding box center [312, 165] width 441 height 24
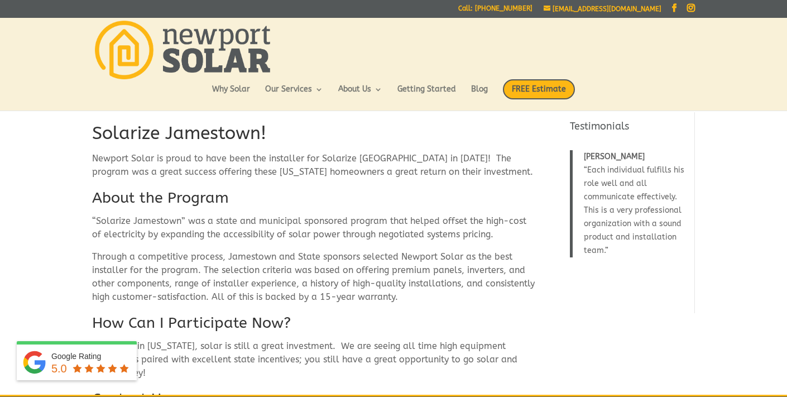
click at [242, 133] on span "Solarize Jamestown!" at bounding box center [179, 133] width 174 height 21
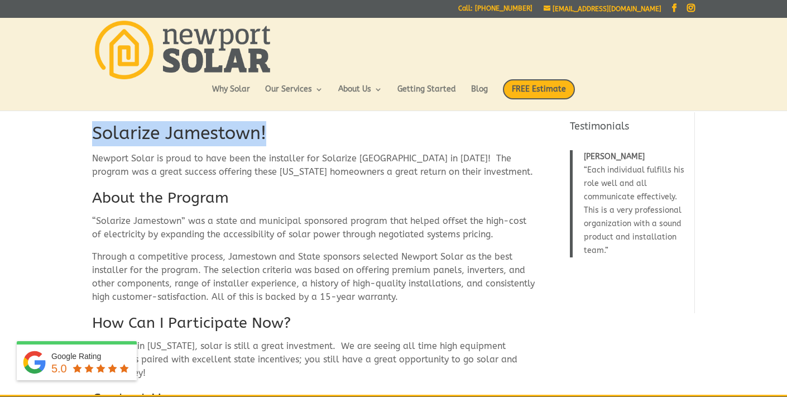
click at [242, 133] on span "Solarize Jamestown!" at bounding box center [179, 133] width 174 height 21
copy div "Solarize Jamestown!"
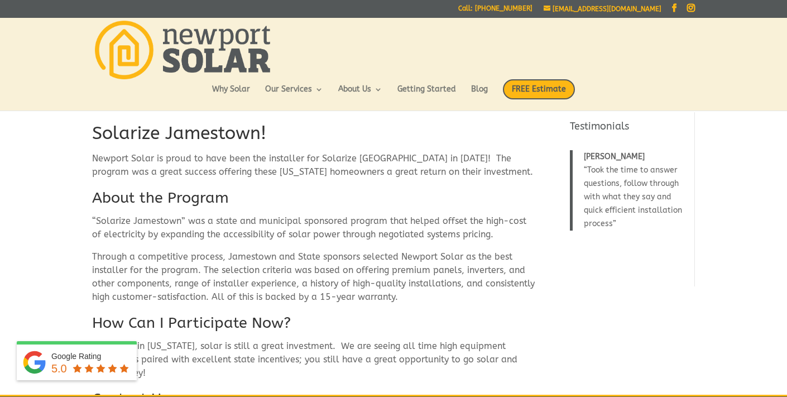
click at [314, 163] on span "Newport Solar is proud to have been the installer for Solarize [GEOGRAPHIC_DATA…" at bounding box center [312, 165] width 441 height 24
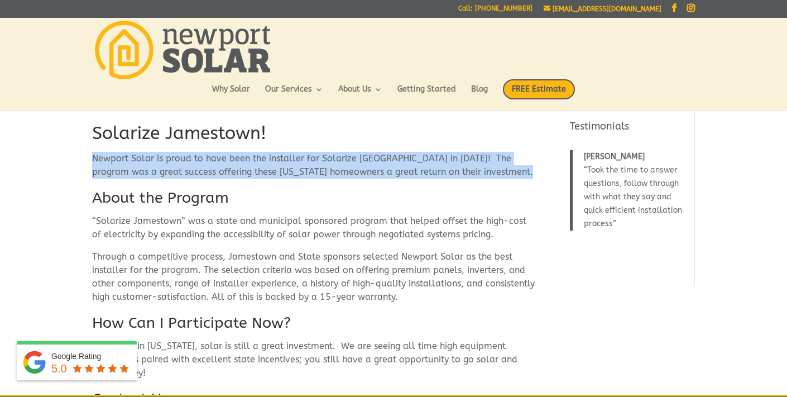
click at [314, 163] on span "Newport Solar is proud to have been the installer for Solarize [GEOGRAPHIC_DATA…" at bounding box center [312, 165] width 441 height 24
copy div "Newport Solar is proud to have been the installer for Solarize [GEOGRAPHIC_DATA…"
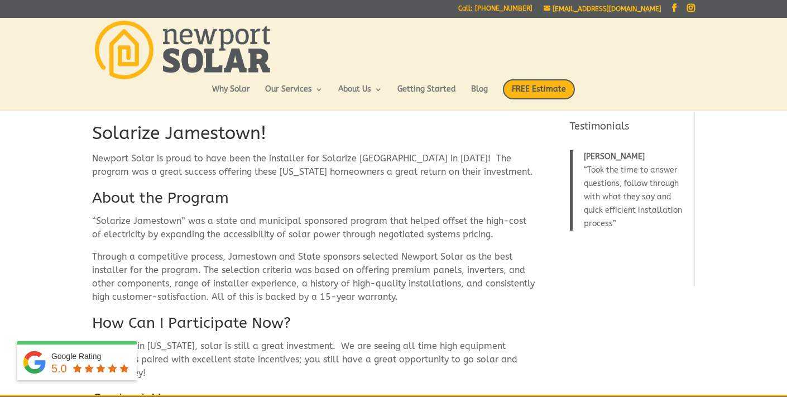
click at [190, 200] on span "About the Program" at bounding box center [160, 198] width 137 height 18
copy div "About the Program"
drag, startPoint x: 91, startPoint y: 220, endPoint x: 363, endPoint y: 278, distance: 277.2
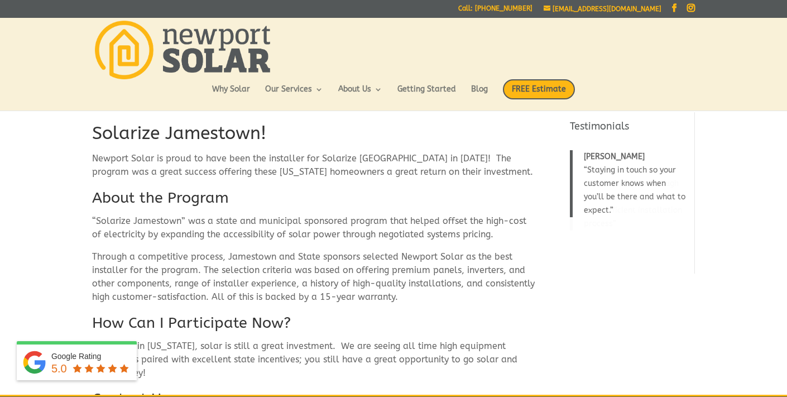
drag, startPoint x: 396, startPoint y: 301, endPoint x: 88, endPoint y: 220, distance: 318.5
click at [88, 220] on div "Solarize Jamestown! Newport Solar is proud to have been the installer for Solar…" at bounding box center [393, 326] width 787 height 442
copy div "“Solarize Jamestown” was a state and municipal sponsored program that helped of…"
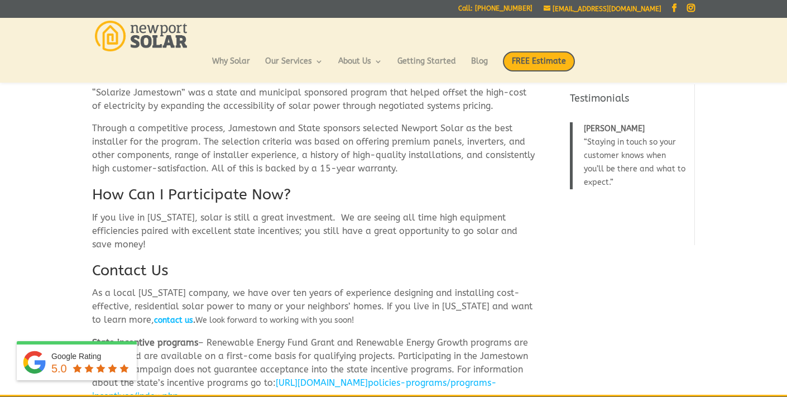
scroll to position [108, 0]
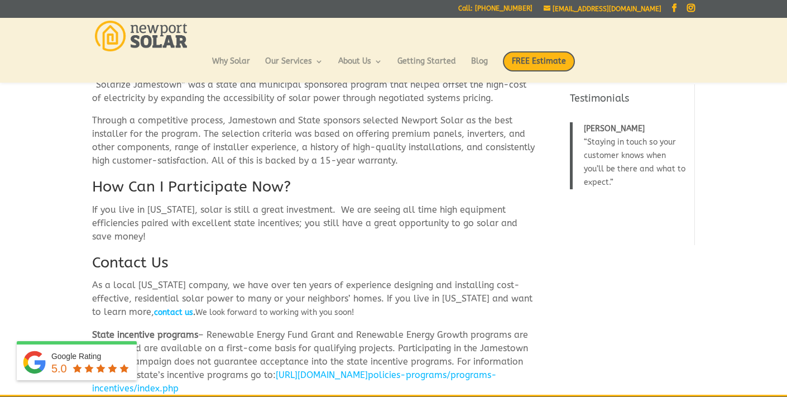
click at [214, 190] on span "How Can I Participate Now?" at bounding box center [191, 186] width 199 height 18
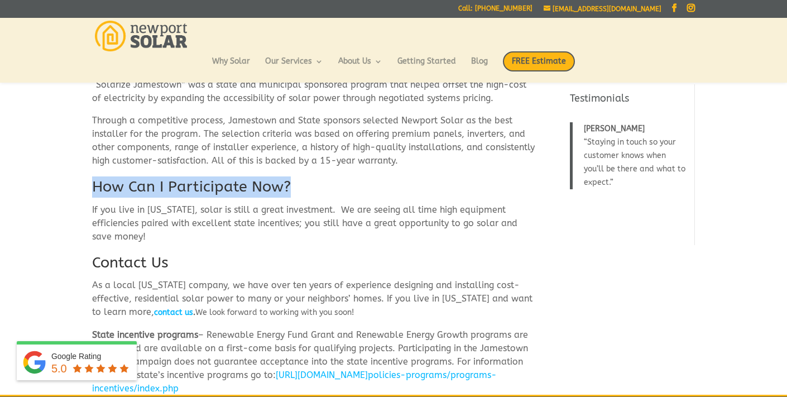
click at [214, 190] on span "How Can I Participate Now?" at bounding box center [191, 186] width 199 height 18
copy div "How Can I Participate Now?"
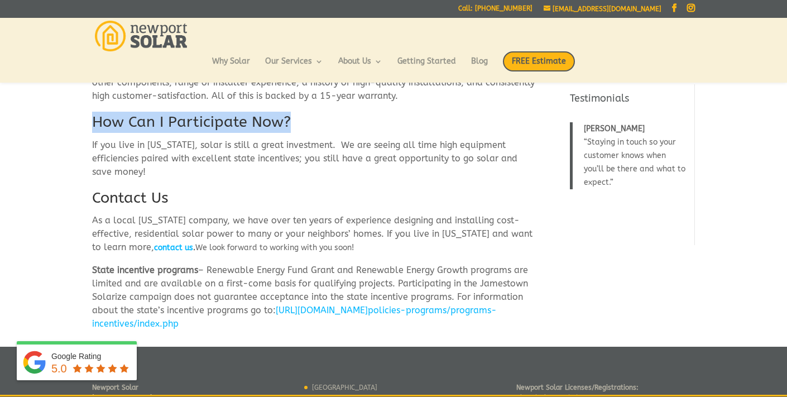
scroll to position [173, 0]
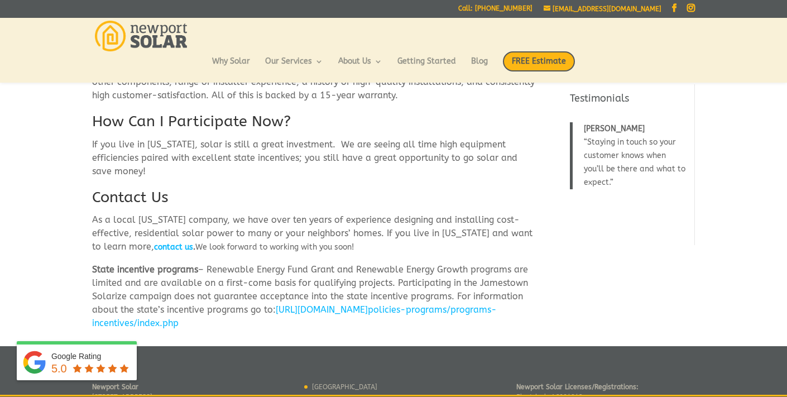
click at [261, 152] on p "If you live in [US_STATE], solar is still a great investment. We are seeing all…" at bounding box center [313, 162] width 443 height 49
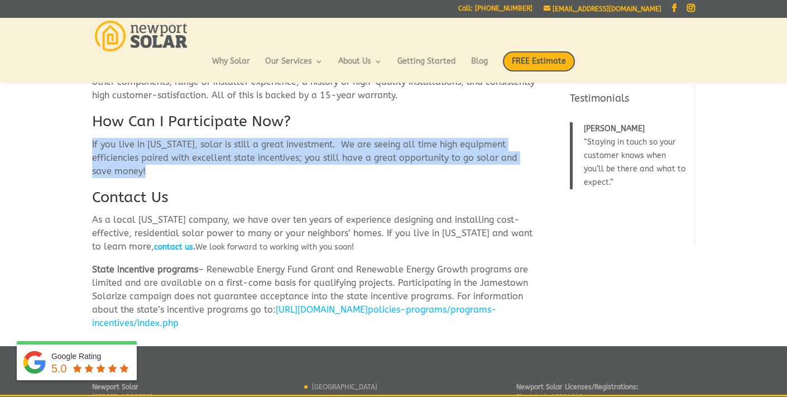
click at [261, 152] on p "If you live in [US_STATE], solar is still a great investment. We are seeing all…" at bounding box center [313, 162] width 443 height 49
copy div "If you live in [US_STATE], solar is still a great investment. We are seeing all…"
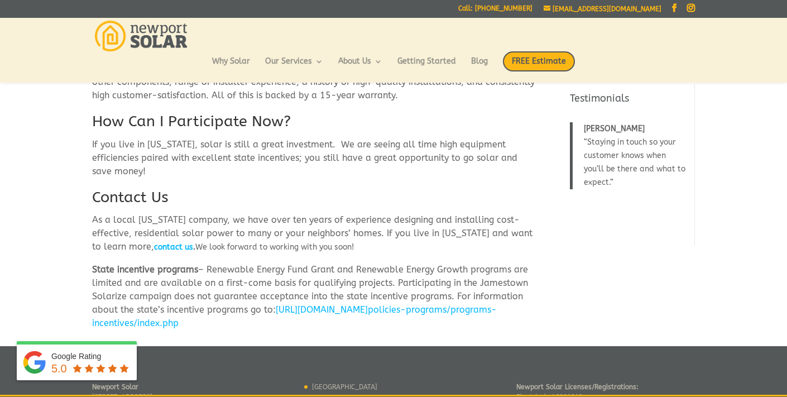
click at [136, 191] on span "Contact Us" at bounding box center [130, 197] width 76 height 18
copy div "Contact Us"
click at [94, 219] on span "As a local Rhode Island company, we have over ten years of experience designing…" at bounding box center [312, 232] width 440 height 37
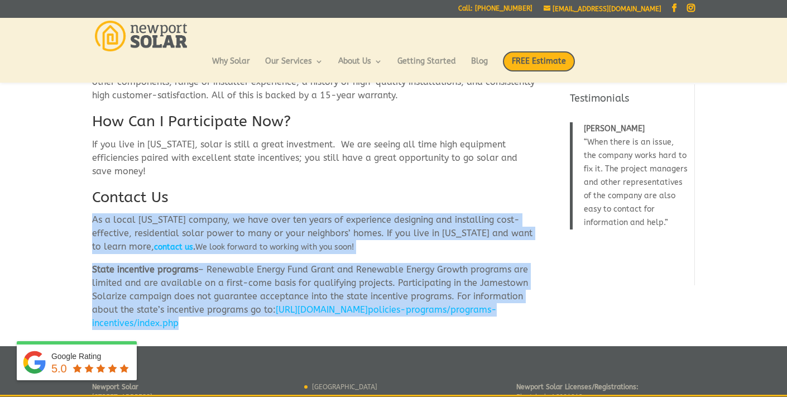
drag, startPoint x: 94, startPoint y: 219, endPoint x: 220, endPoint y: 326, distance: 165.5
click at [221, 326] on div "Solarize Jamestown! Newport Solar is proud to have been the installer for Solar…" at bounding box center [313, 125] width 443 height 410
copy div "As a local Rhode Island company, we have over ten years of experience designing…"
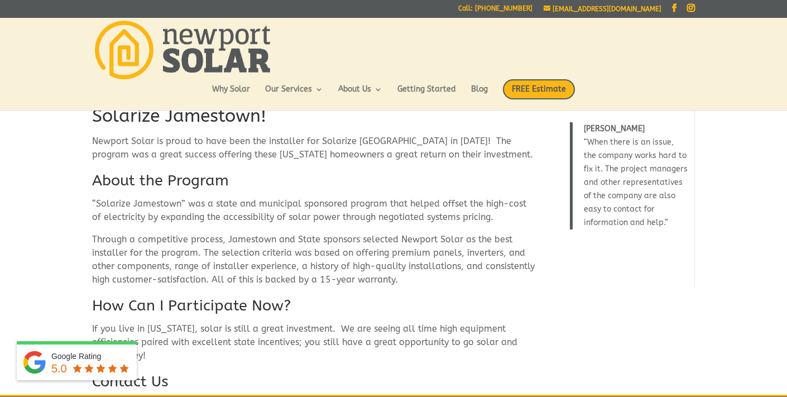
scroll to position [0, 0]
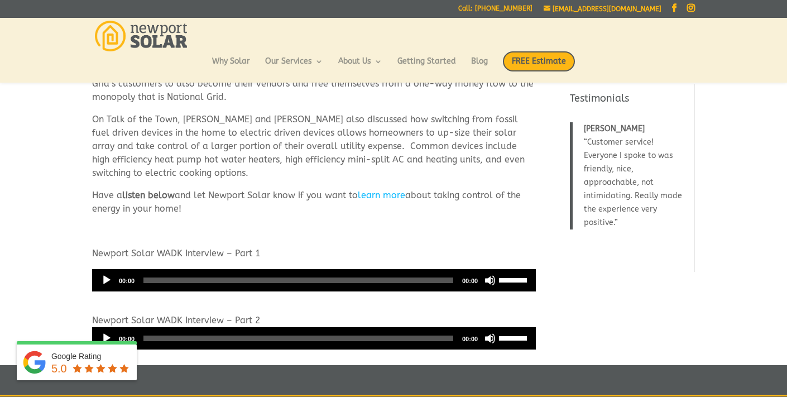
scroll to position [111, 0]
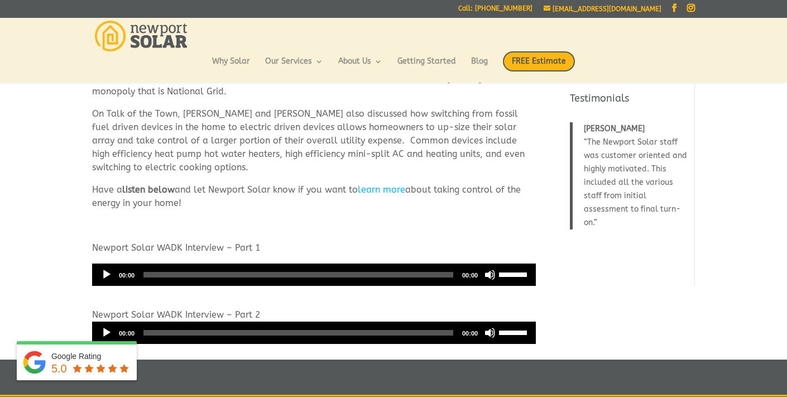
click at [107, 273] on button "Play" at bounding box center [106, 274] width 11 height 11
click at [108, 273] on button "Pause" at bounding box center [106, 274] width 11 height 11
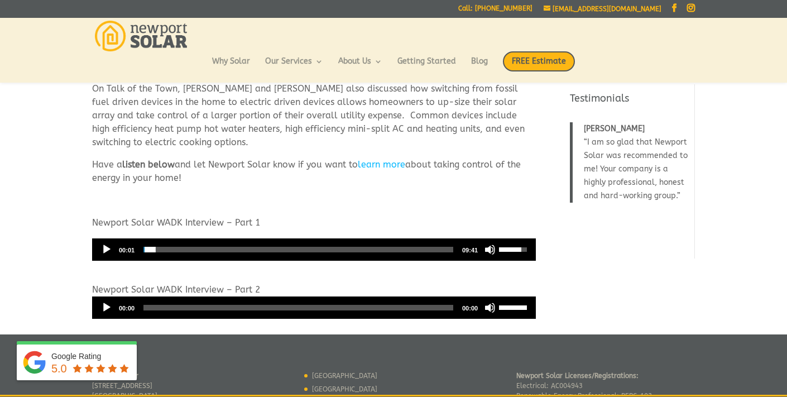
scroll to position [138, 0]
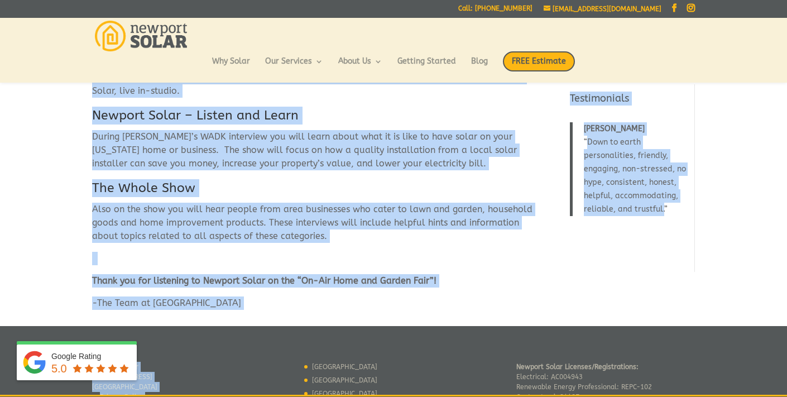
scroll to position [94, 0]
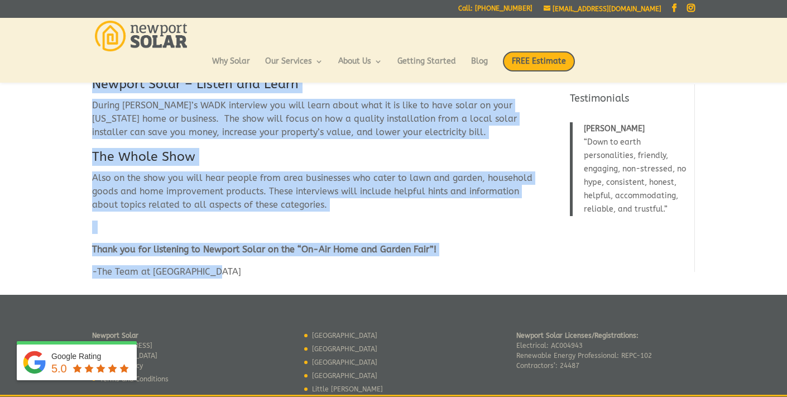
drag, startPoint x: 93, startPoint y: 156, endPoint x: 329, endPoint y: 287, distance: 270.4
click at [329, 287] on div "WADK On-Air Home and Garden Fair [DATE][DATE], AM 1540, WADK will host the “On-…" at bounding box center [393, 139] width 602 height 311
copy div "[DATE][DATE], AM 1540, WADK will host the “On-Air Home and Garden Fair”. On WAD…"
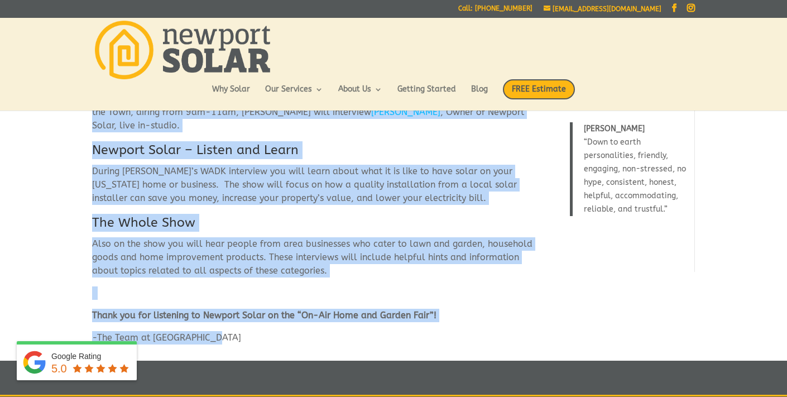
scroll to position [0, 0]
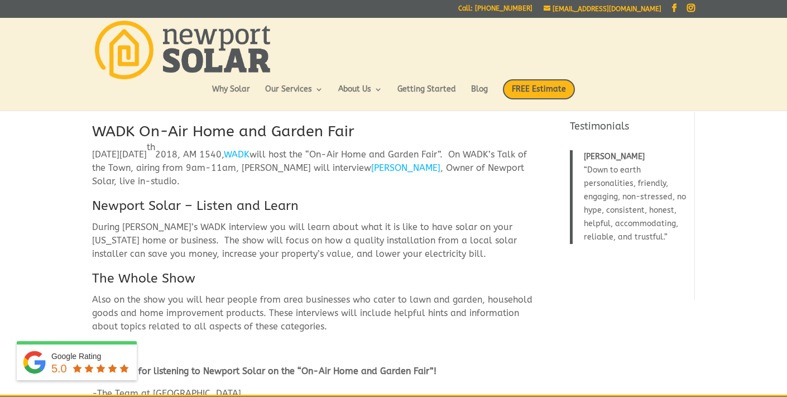
click at [324, 128] on h2 "WADK On-Air Home and Garden Fair" at bounding box center [313, 134] width 443 height 27
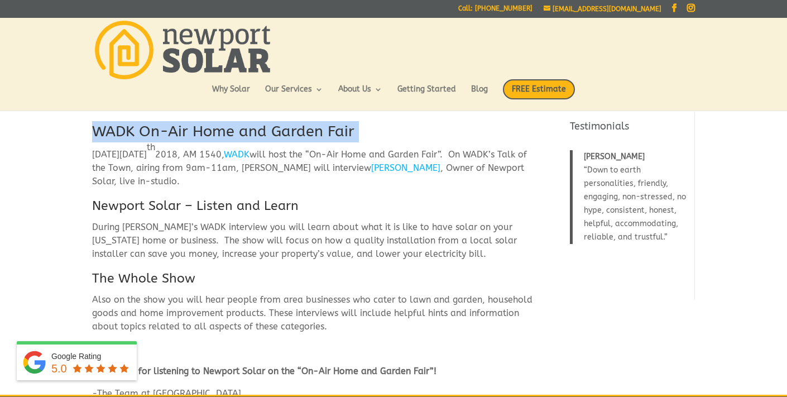
click at [324, 128] on h2 "WADK On-Air Home and Garden Fair" at bounding box center [313, 134] width 443 height 27
click at [249, 157] on link "WADK" at bounding box center [237, 154] width 26 height 11
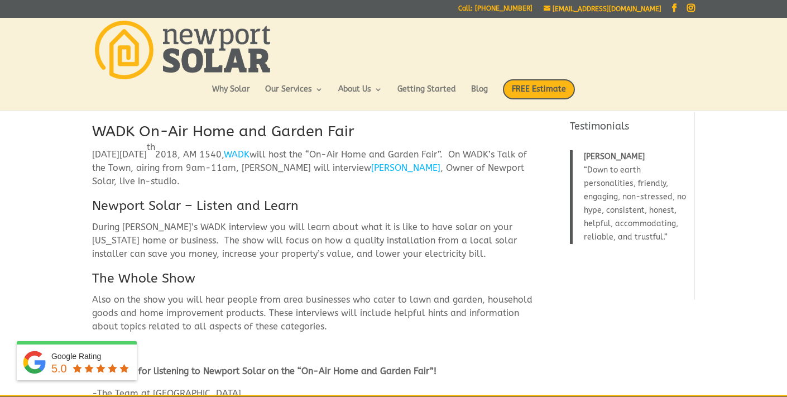
click at [422, 155] on p "On Tuesday, April 17 th 2018, AM 1540, WADK will host the “On-Air Home and Gard…" at bounding box center [313, 172] width 443 height 49
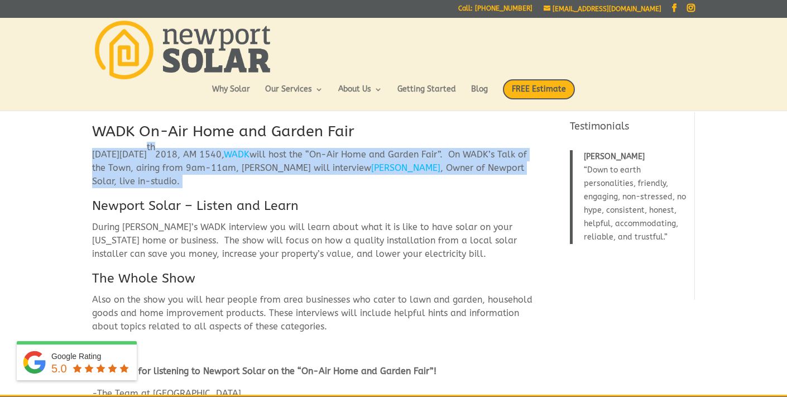
click at [422, 155] on p "On Tuesday, April 17 th 2018, AM 1540, WADK will host the “On-Air Home and Gard…" at bounding box center [313, 172] width 443 height 49
copy div "On Tuesday, April 17 th 2018, AM 1540, WADK will host the “On-Air Home and Gard…"
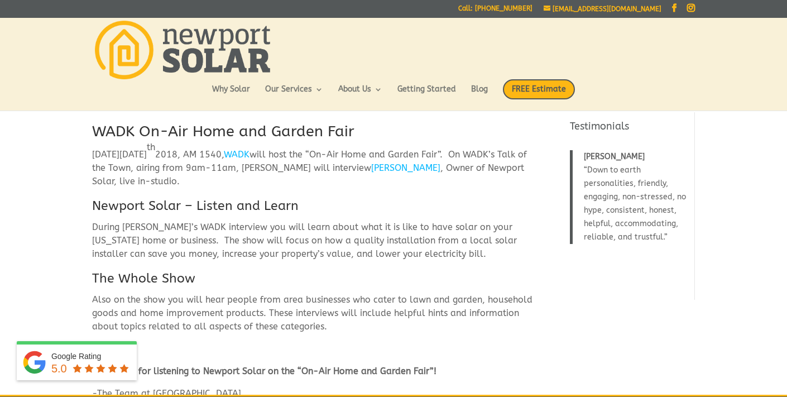
click at [228, 131] on h2 "WADK On-Air Home and Garden Fair" at bounding box center [313, 134] width 443 height 27
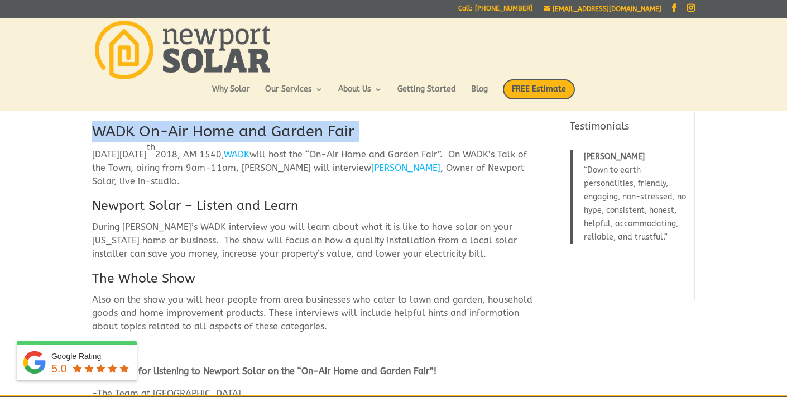
click at [228, 131] on h2 "WADK On-Air Home and Garden Fair" at bounding box center [313, 134] width 443 height 27
copy div "WADK On-Air Home and Garden Fair"
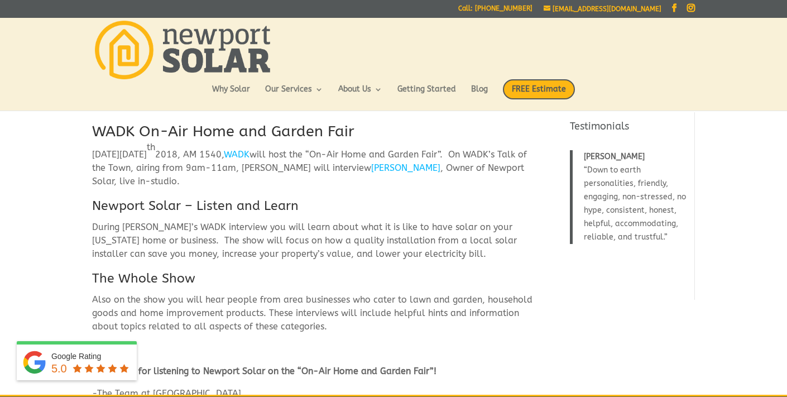
click at [190, 209] on h3 "Newport Solar – Listen and Learn" at bounding box center [313, 208] width 443 height 23
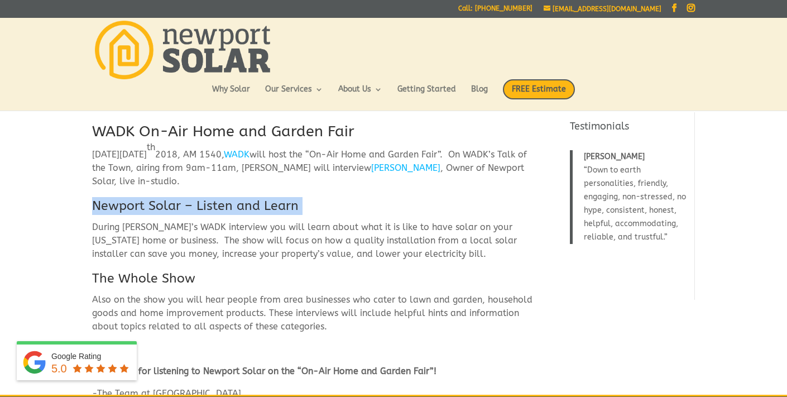
click at [190, 209] on h3 "Newport Solar – Listen and Learn" at bounding box center [313, 208] width 443 height 23
copy div "Newport Solar – Listen and Learn"
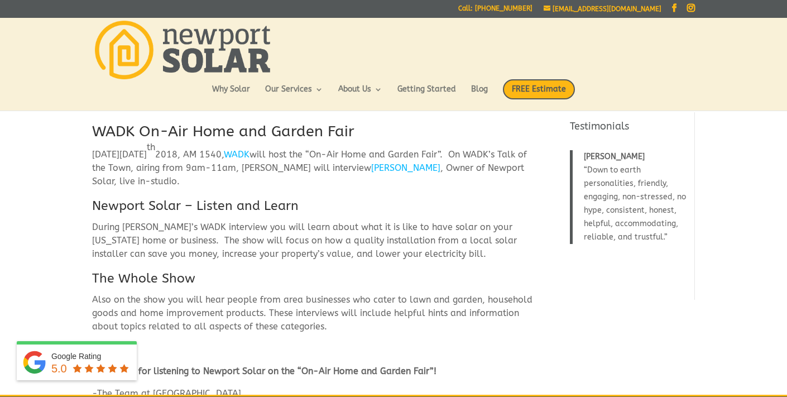
click at [241, 254] on p "During Doug’s WADK interview you will learn about what it is like to have solar…" at bounding box center [313, 244] width 443 height 49
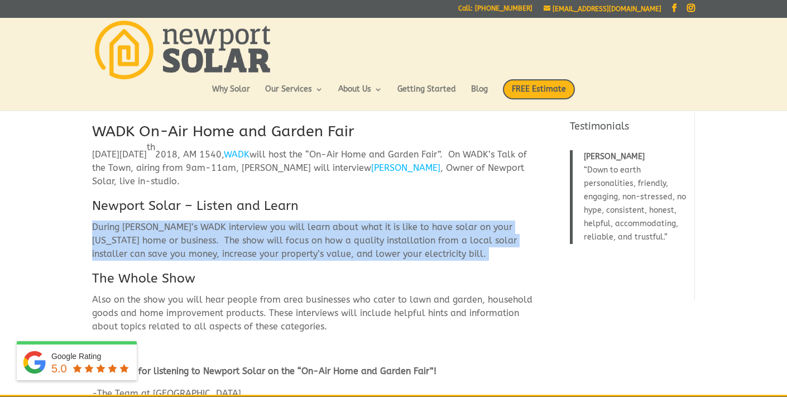
click at [241, 254] on p "During Doug’s WADK interview you will learn about what it is like to have solar…" at bounding box center [313, 244] width 443 height 49
copy div "During Doug’s WADK interview you will learn about what it is like to have solar…"
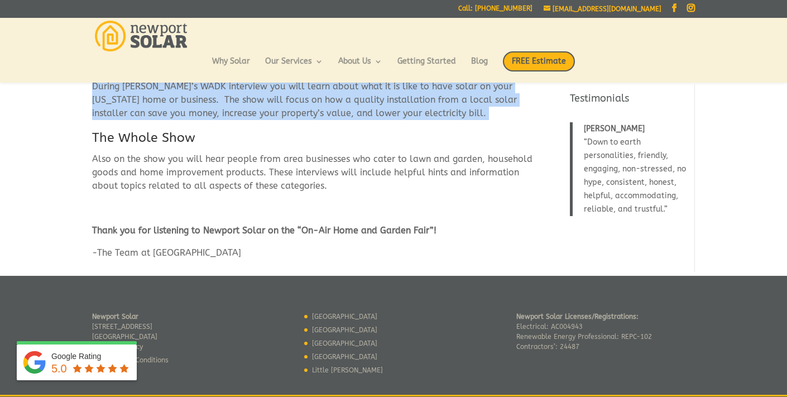
scroll to position [117, 0]
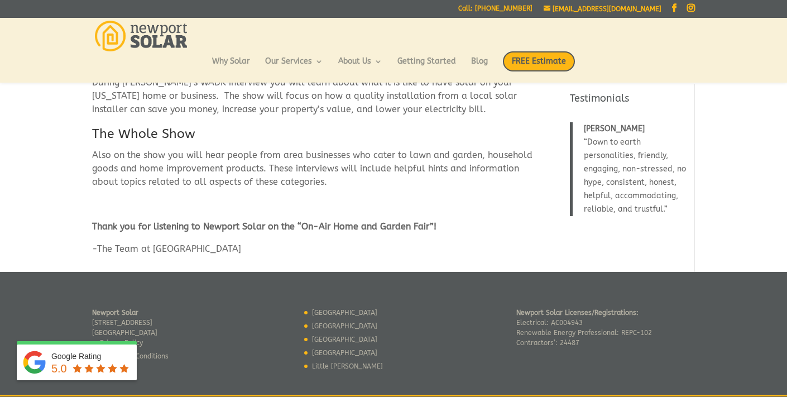
click at [181, 139] on h3 "The Whole Show" at bounding box center [313, 136] width 443 height 23
copy div "The Whole Show"
click at [317, 169] on p "Also on the show you will hear people from area businesses who cater to lawn an…" at bounding box center [313, 172] width 443 height 49
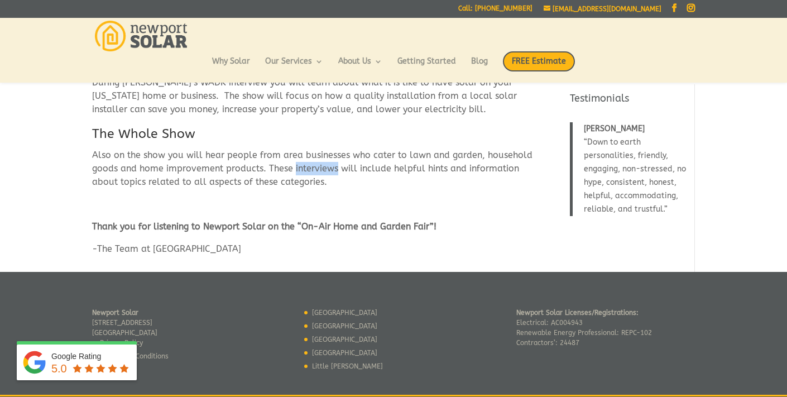
click at [317, 169] on p "Also on the show you will hear people from area businesses who cater to lawn an…" at bounding box center [313, 172] width 443 height 49
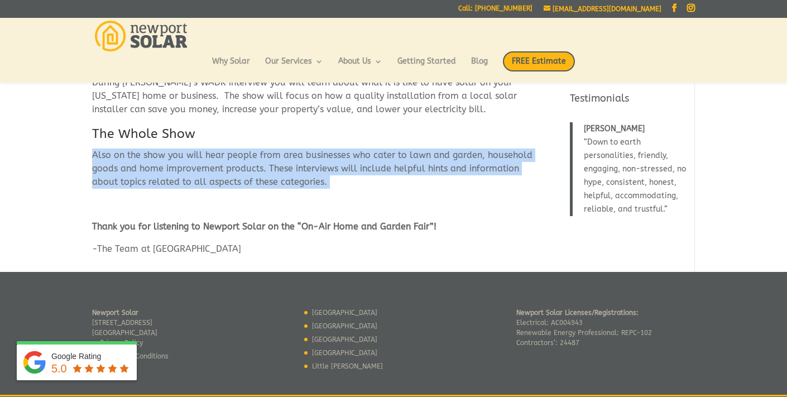
click at [317, 169] on p "Also on the show you will hear people from area businesses who cater to lawn an…" at bounding box center [313, 172] width 443 height 49
copy div "Also on the show you will hear people from area businesses who cater to lawn an…"
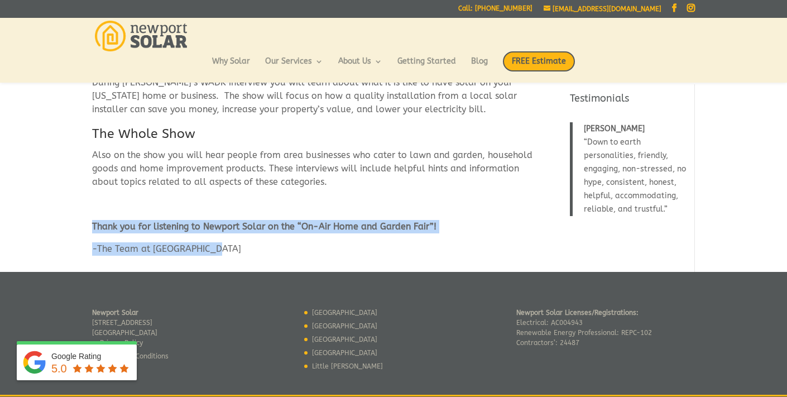
drag, startPoint x: 216, startPoint y: 250, endPoint x: 84, endPoint y: 230, distance: 133.7
click at [84, 229] on div "WADK On-Air Home and Garden Fair On Tuesday, April 17 th 2018, AM 1540, WADK wi…" at bounding box center [393, 116] width 787 height 311
copy div "Thank you for listening to Newport Solar on the “On-Air Home and Garden Fair”! …"
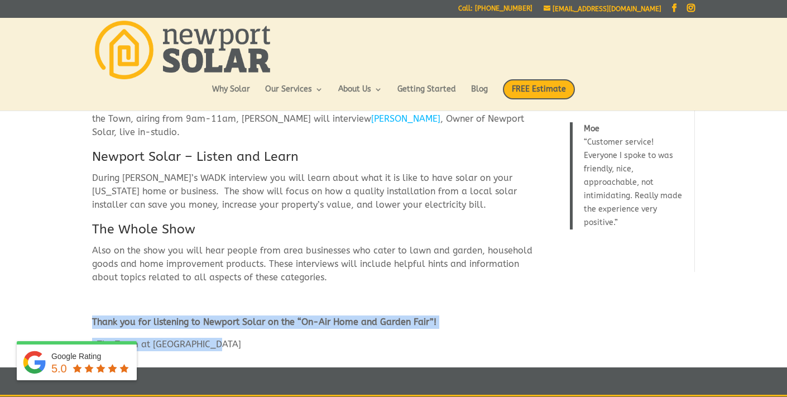
scroll to position [0, 0]
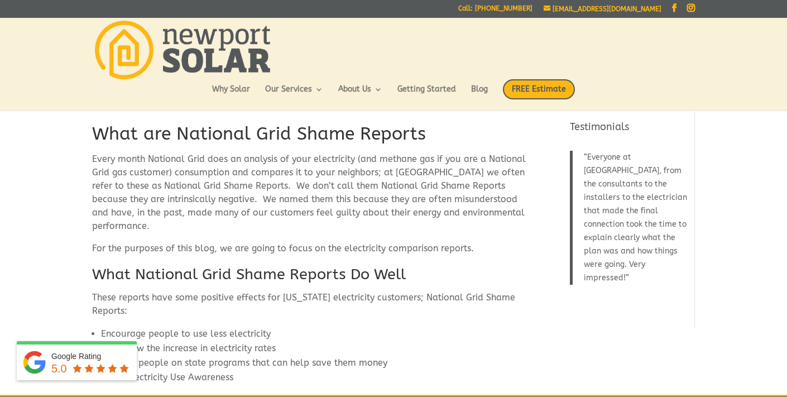
click at [401, 133] on h1 "What are National Grid Shame Reports" at bounding box center [313, 137] width 443 height 31
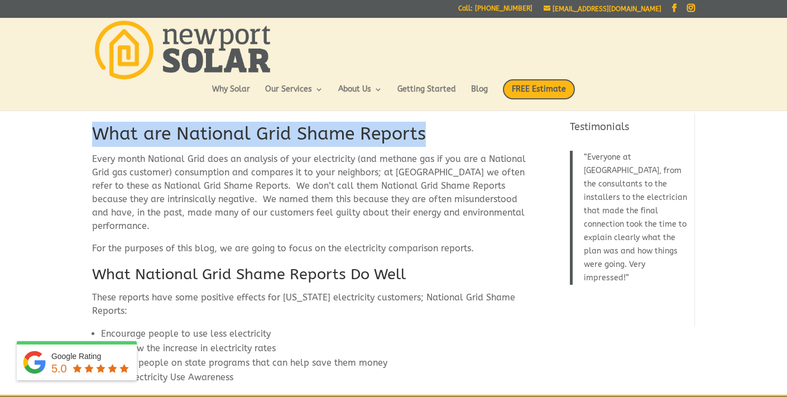
click at [401, 133] on h1 "What are National Grid Shame Reports" at bounding box center [313, 137] width 443 height 31
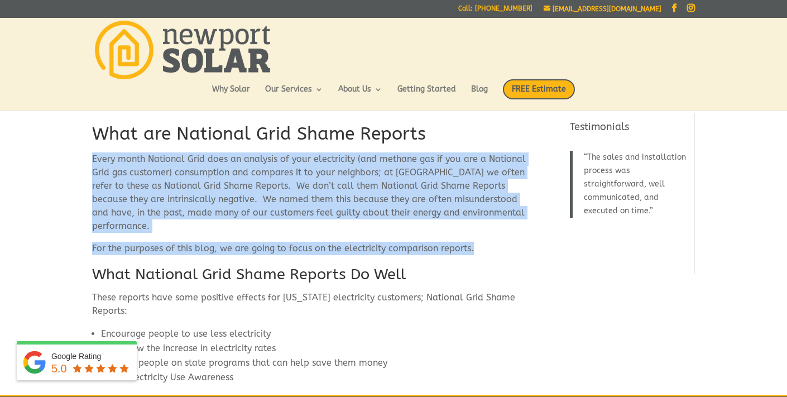
drag, startPoint x: 476, startPoint y: 234, endPoint x: 89, endPoint y: 161, distance: 394.1
copy div "Every month National Grid does an analysis of your electricity (and methane gas…"
click at [269, 182] on span "Every month National Grid does an analysis of your electricity (and methane gas…" at bounding box center [308, 192] width 433 height 78
drag, startPoint x: 92, startPoint y: 157, endPoint x: 467, endPoint y: 249, distance: 385.9
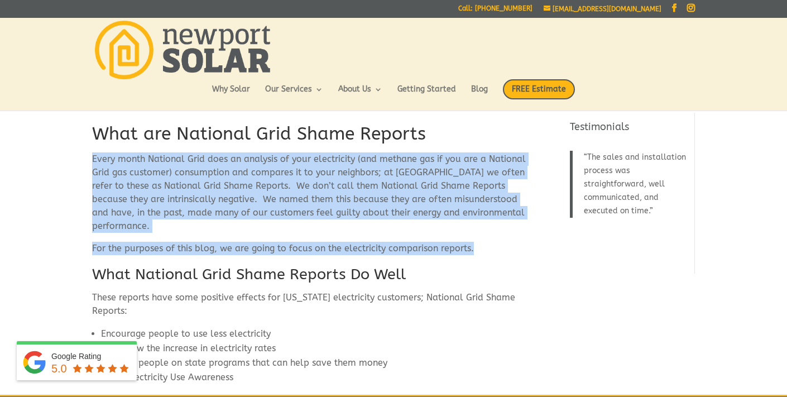
copy div "Every month National Grid does an analysis of your electricity (and methane gas…"
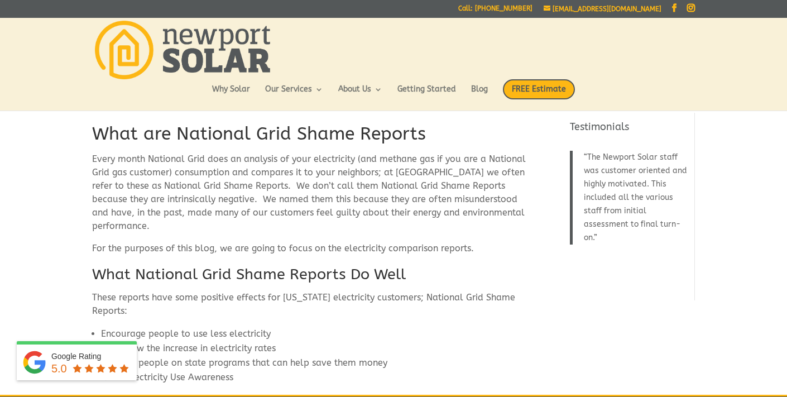
click at [231, 265] on span "What National Grid Shame Reports Do Well" at bounding box center [248, 274] width 313 height 18
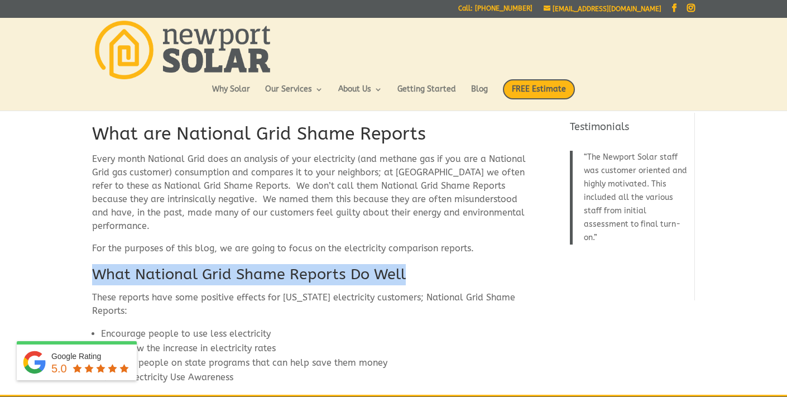
click at [231, 265] on span "What National Grid Shame Reports Do Well" at bounding box center [248, 274] width 313 height 18
copy div "What National Grid Shame Reports Do Well"
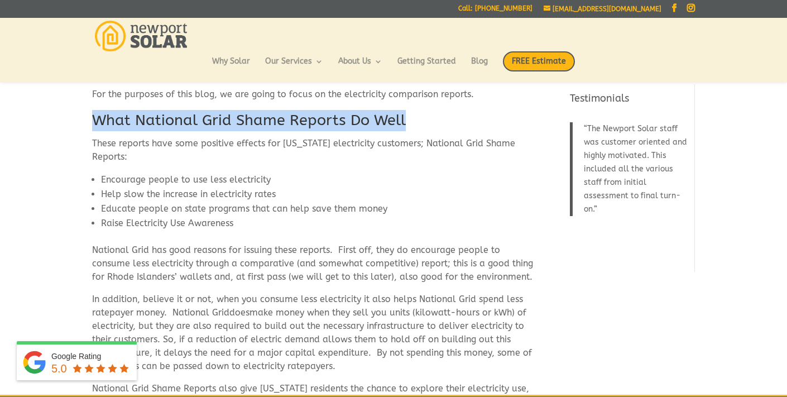
scroll to position [121, 0]
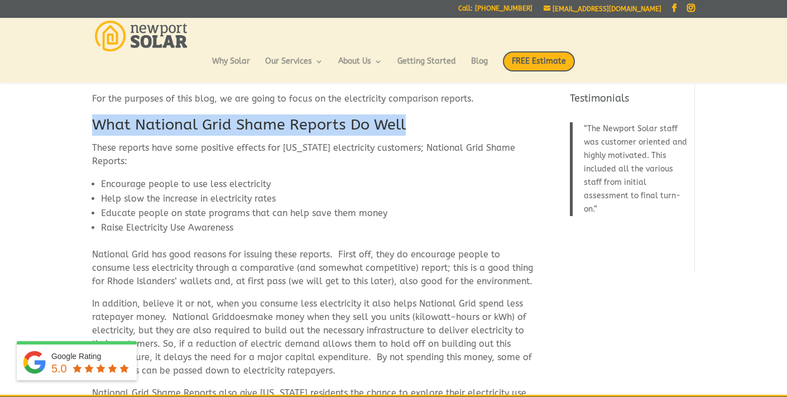
click at [94, 142] on span "These reports have some positive effects for [US_STATE] electricity customers; …" at bounding box center [303, 154] width 423 height 24
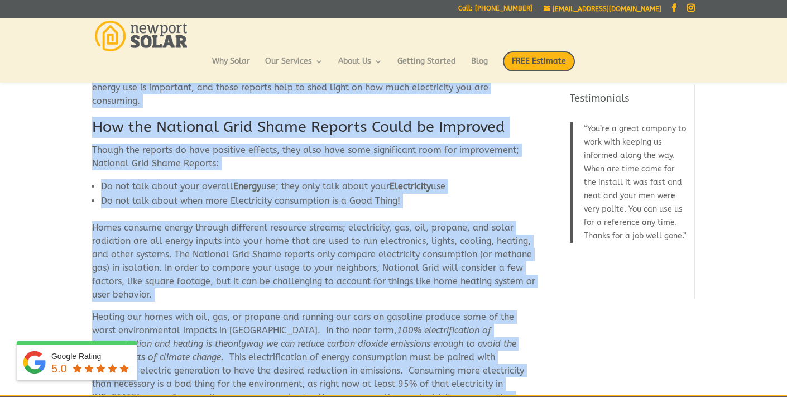
scroll to position [524, 0]
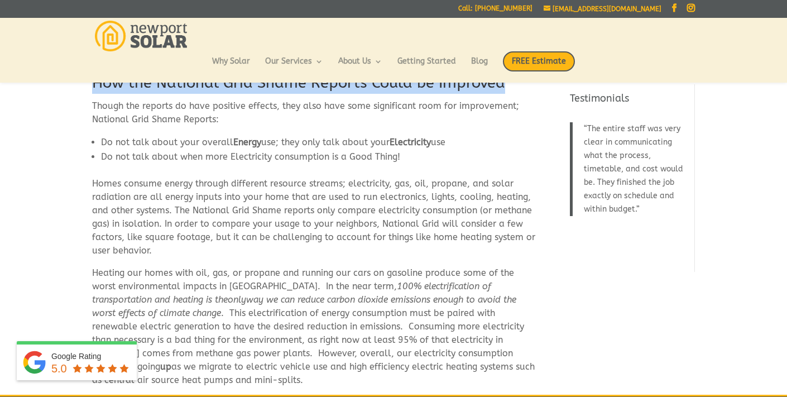
drag, startPoint x: 94, startPoint y: 133, endPoint x: 93, endPoint y: 94, distance: 38.5
click at [93, 94] on div "What are National Grid Shame Reports Every month National Grid does an analysis…" at bounding box center [313, 107] width 443 height 1076
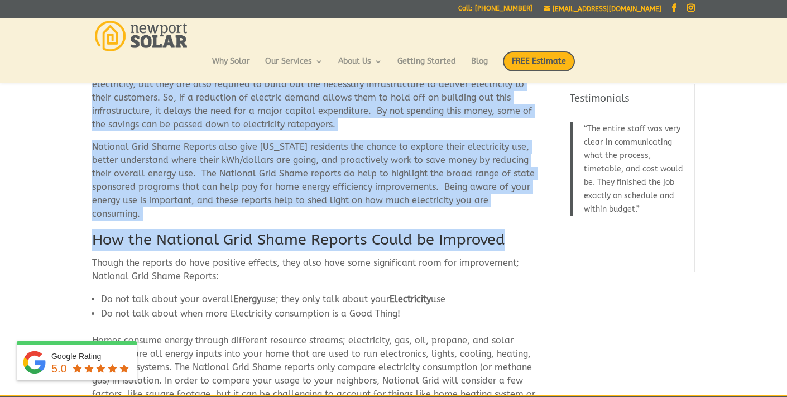
scroll to position [352, 0]
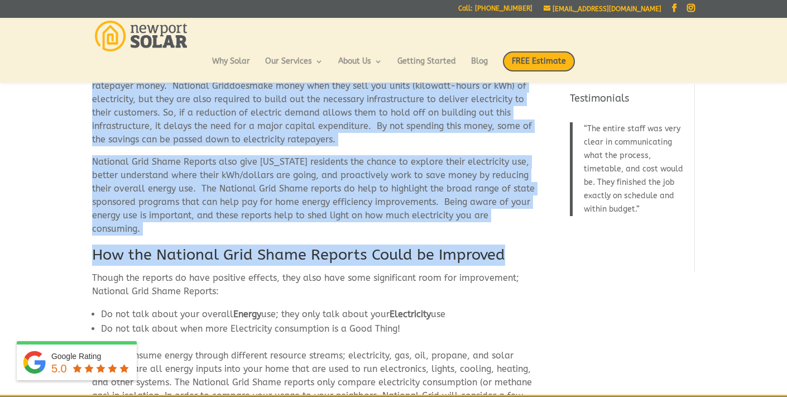
copy div "Lorem ipsumdo sita cons adipisci elitsed doe Tempo Incidi utlaboreetd magnaaliq…"
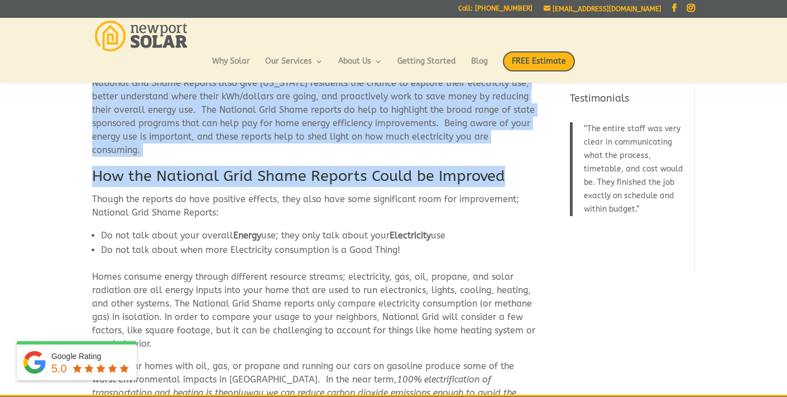
scroll to position [445, 0]
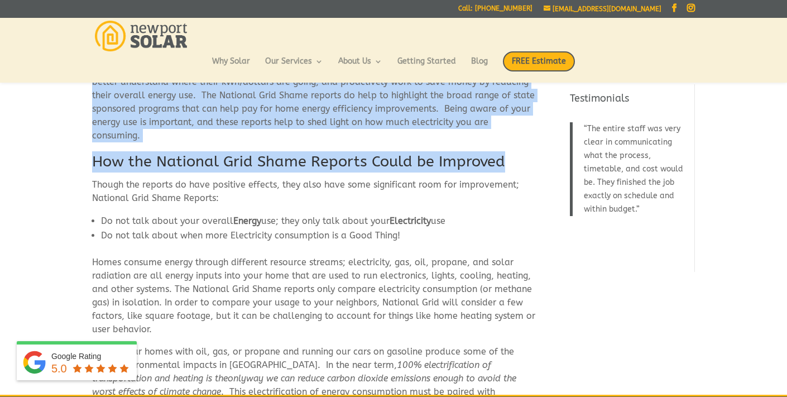
click at [376, 152] on span "How the National Grid Shame Reports Could be Improved" at bounding box center [298, 161] width 413 height 18
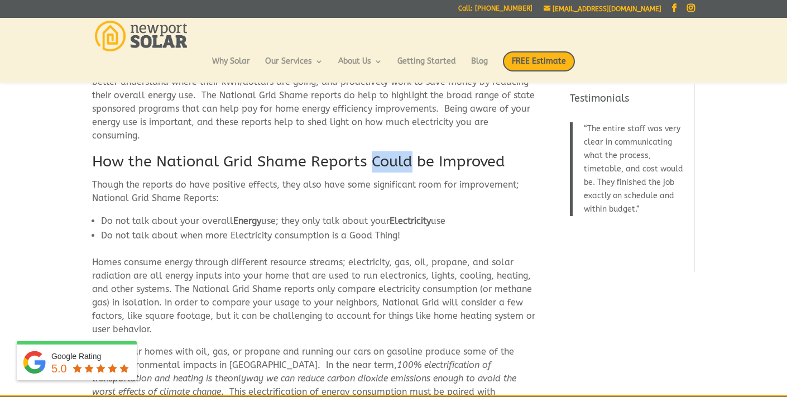
click at [376, 152] on span "How the National Grid Shame Reports Could be Improved" at bounding box center [298, 161] width 413 height 18
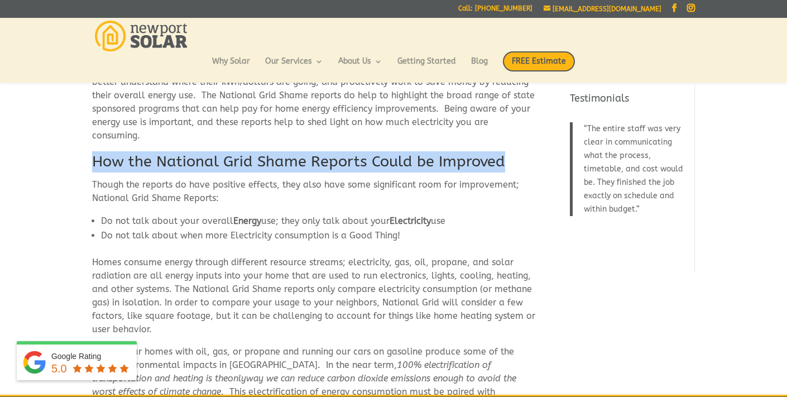
click at [376, 152] on span "How the National Grid Shame Reports Could be Improved" at bounding box center [298, 161] width 413 height 18
click at [88, 168] on div "What are National Grid Shame Reports Every month National Grid does an analysis…" at bounding box center [393, 186] width 787 height 1108
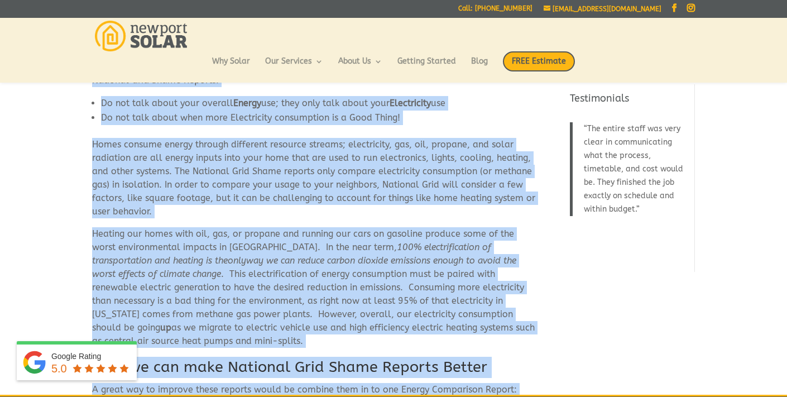
scroll to position [635, 0]
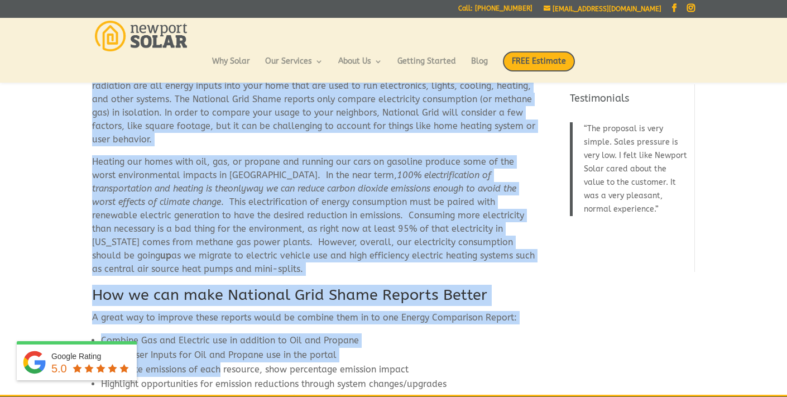
drag, startPoint x: 93, startPoint y: 168, endPoint x: 291, endPoint y: 255, distance: 216.6
copy div "Loremi dol sitamet co adip elitsedd eiusmod, temp inci utla etdo magnaaliqua en…"
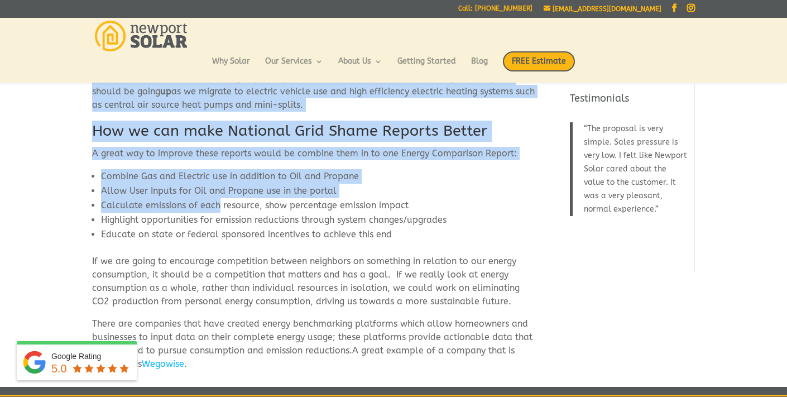
scroll to position [805, 0]
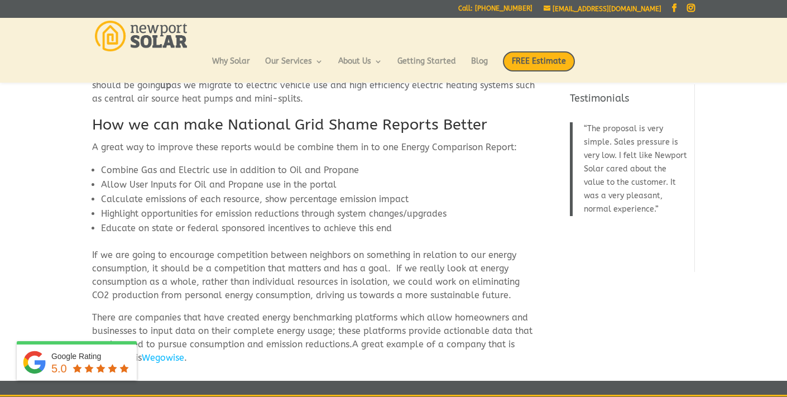
click at [286, 115] on span "How we can make National Grid Shame Reports Better" at bounding box center [289, 124] width 395 height 18
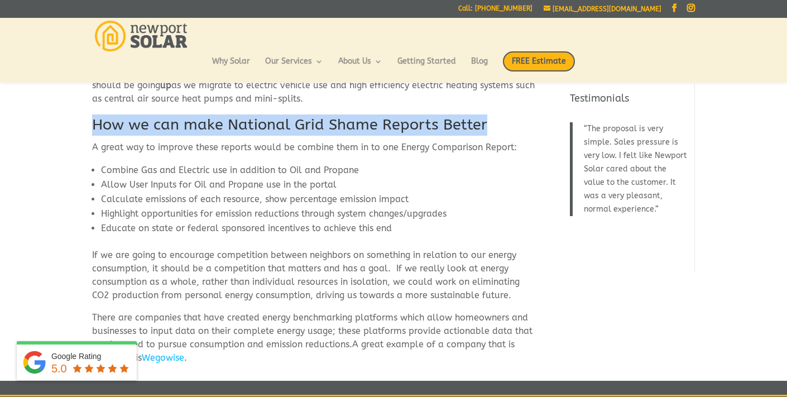
click at [286, 115] on span "How we can make National Grid Shame Reports Better" at bounding box center [289, 124] width 395 height 18
copy div "How we can make National Grid Shame Reports Better"
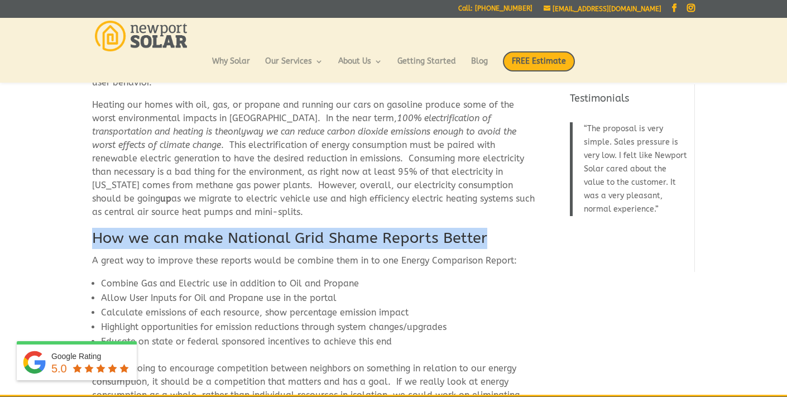
scroll to position [708, 0]
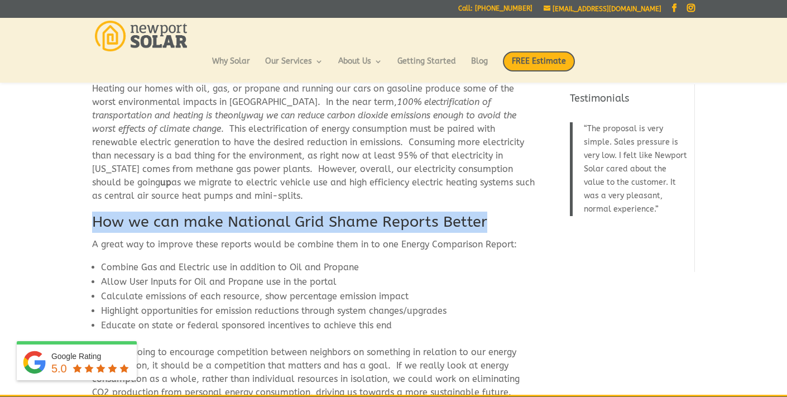
click at [94, 239] on span "A great way to improve these reports would be combine them in to one Energy Com…" at bounding box center [304, 244] width 425 height 11
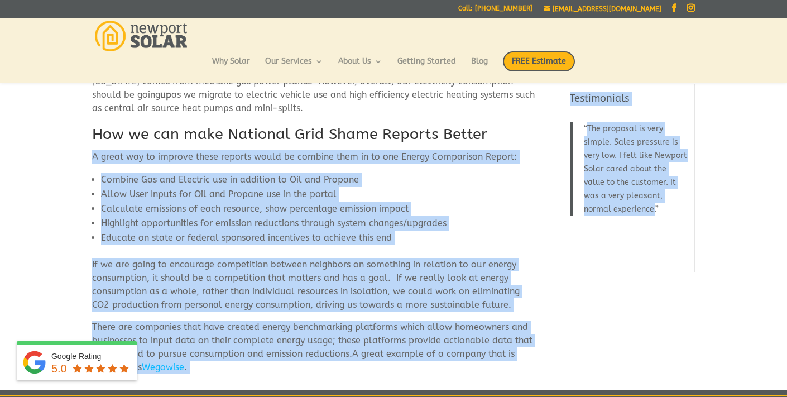
scroll to position [937, 0]
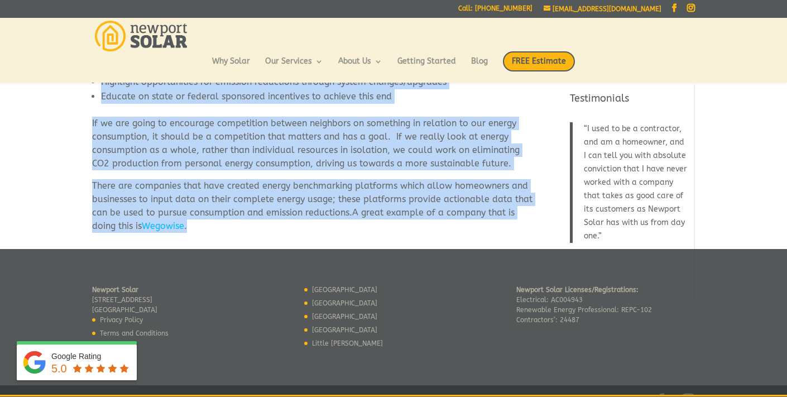
drag, startPoint x: 94, startPoint y: 230, endPoint x: 234, endPoint y: 216, distance: 140.2
copy div "L ipsum dol si ametcon adipi elitsed doeiu te incidid utla et do mag Aliqua Eni…"
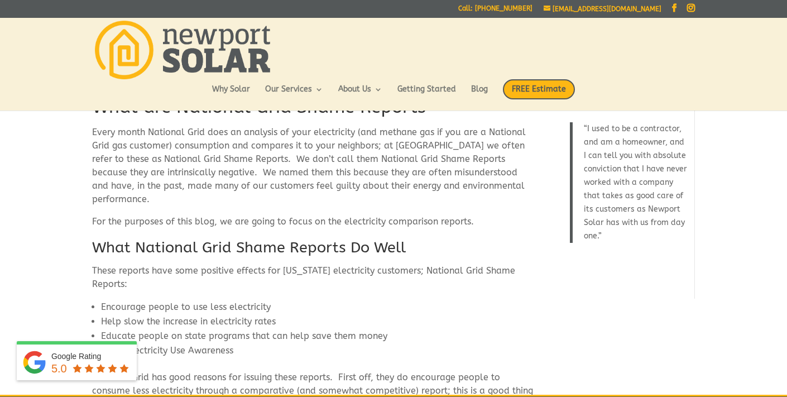
scroll to position [0, 0]
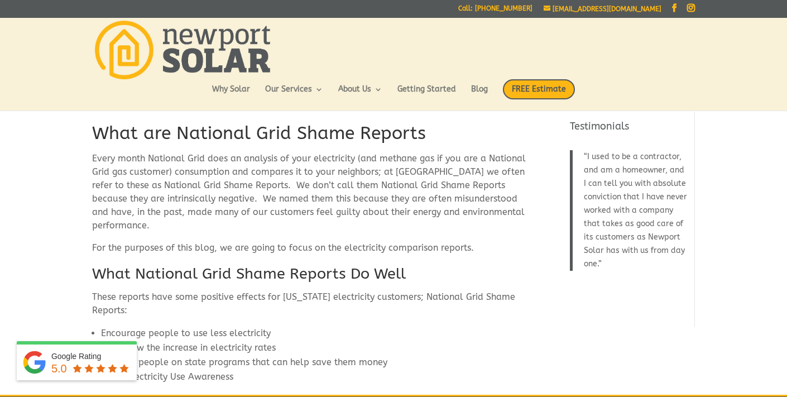
click at [311, 134] on h1 "What are National Grid Shame Reports" at bounding box center [313, 136] width 443 height 31
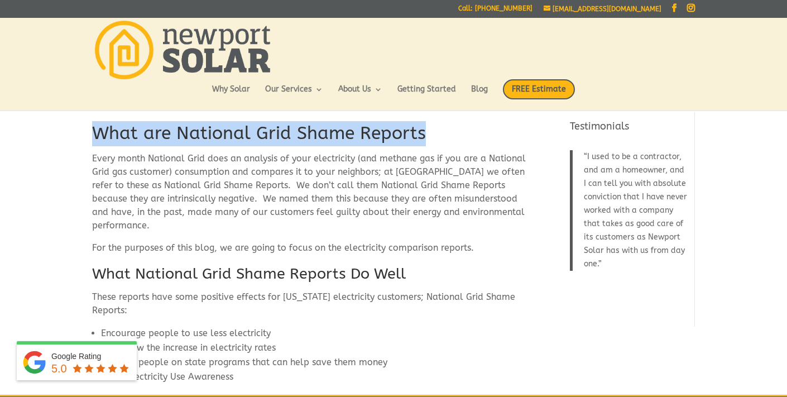
click at [311, 134] on h1 "What are National Grid Shame Reports" at bounding box center [313, 136] width 443 height 31
copy div "What are National Grid Shame Reports"
